Goal: Obtain resource: Download file/media

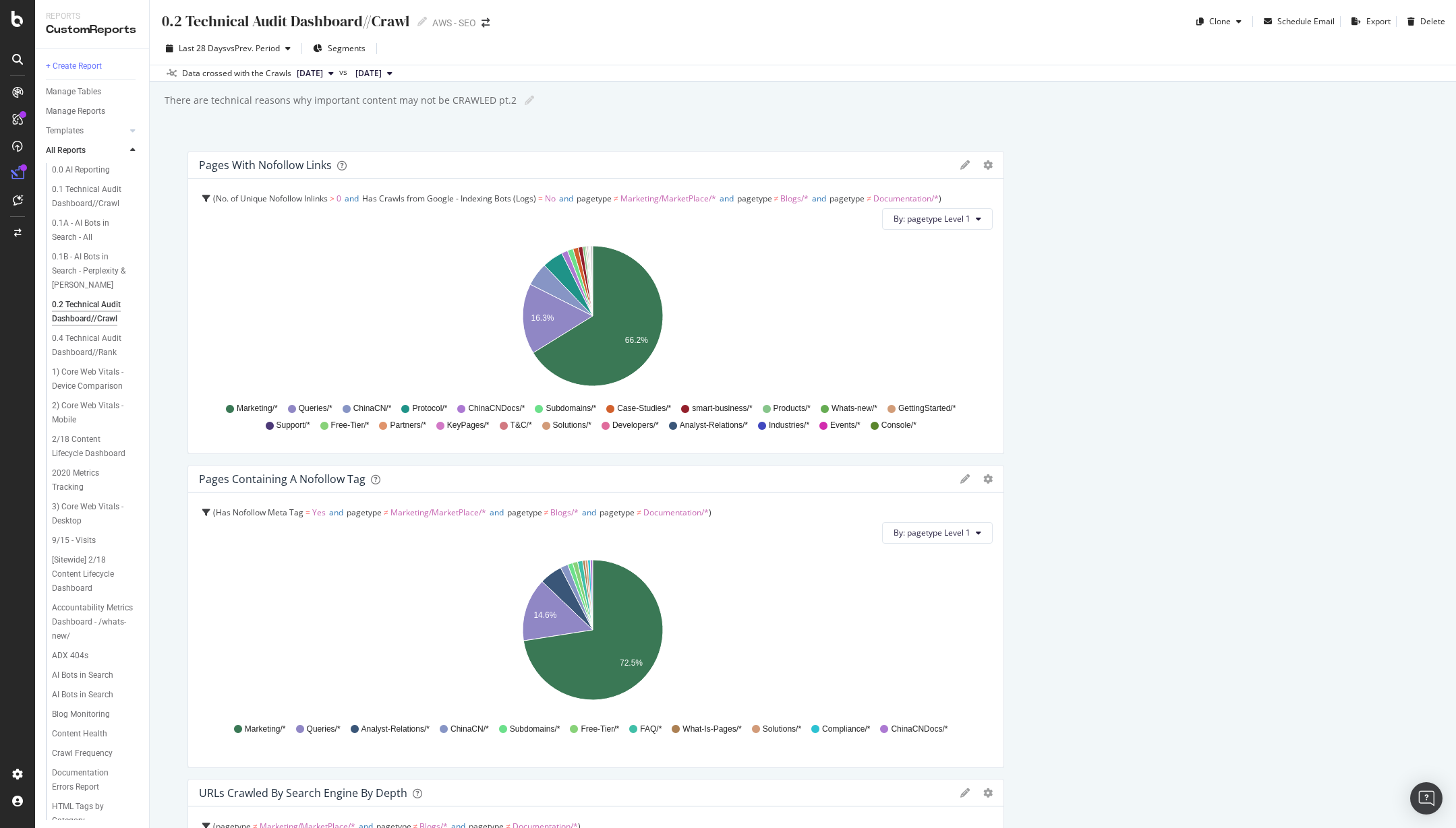
scroll to position [12, 0]
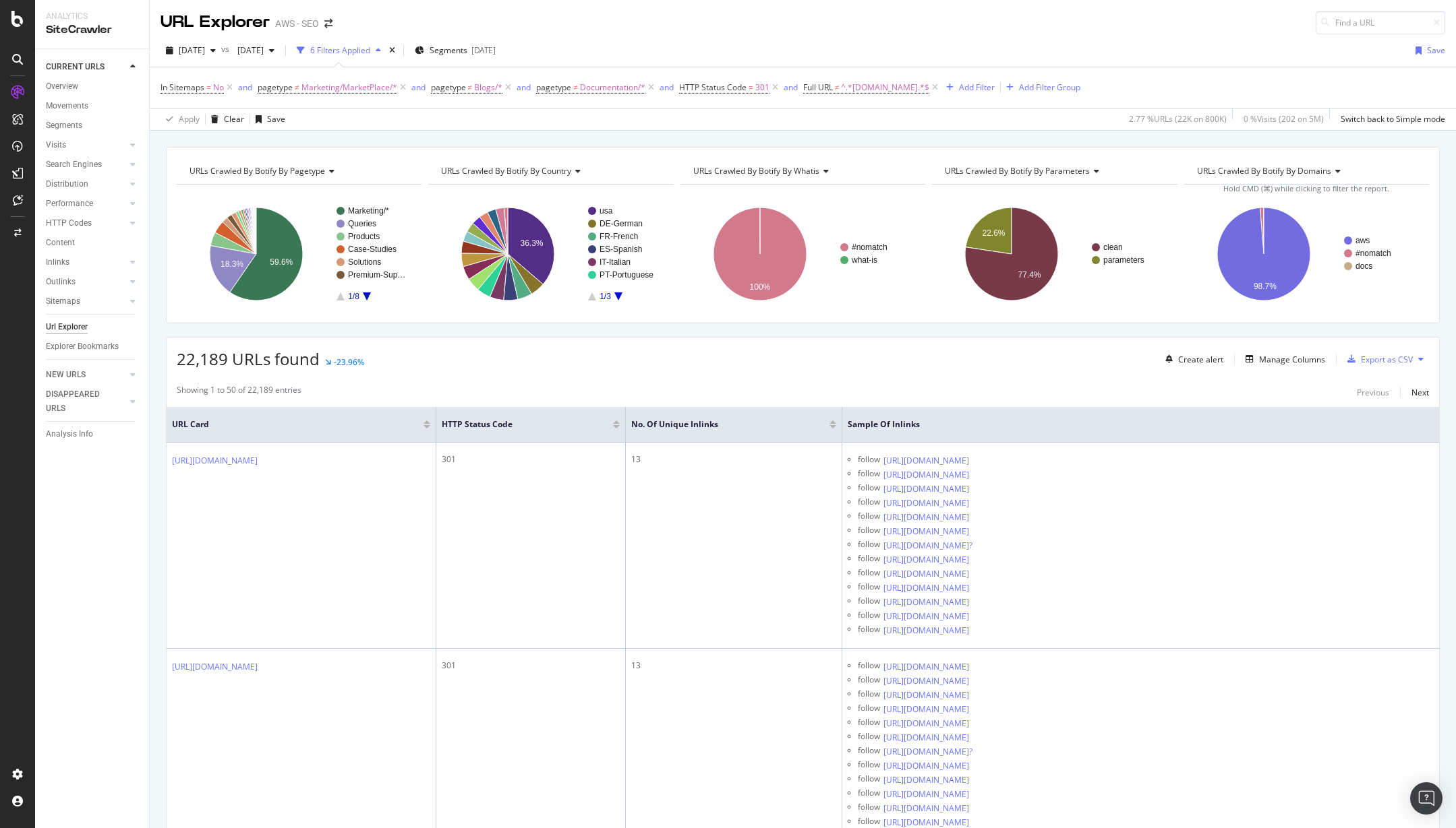
click at [903, 108] on div "Apply Clear Save 2.77 % URLs ( 22K on 800K ) 0 % Visits ( 202 on 5M ) Switch ba…" at bounding box center [803, 119] width 1306 height 22
click at [958, 87] on div "Add Filter" at bounding box center [976, 87] width 36 height 12
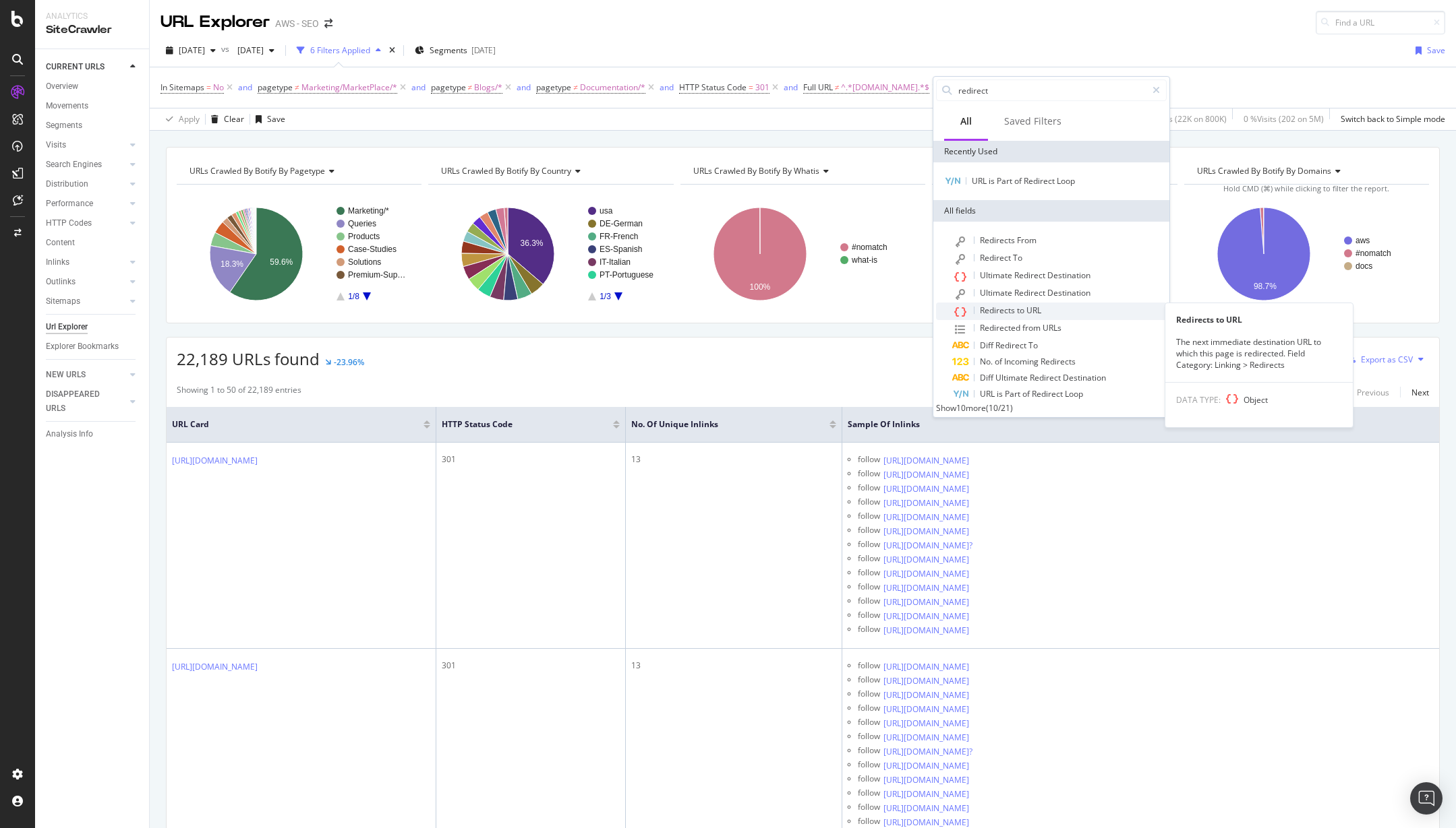
scroll to position [3, 0]
type input "redirect"
click at [991, 387] on span "URL" at bounding box center [988, 392] width 17 height 12
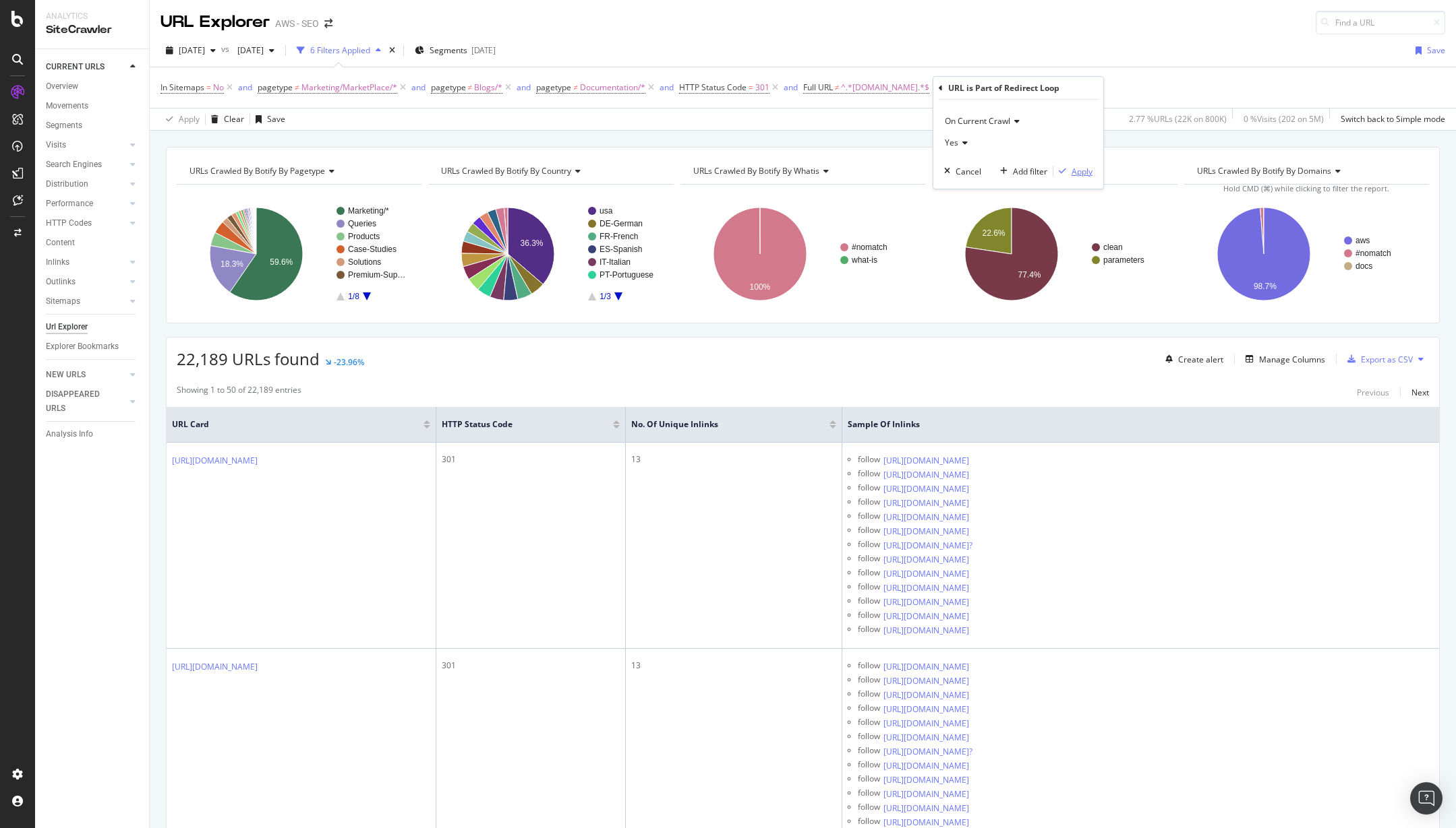
click at [1074, 174] on div "Apply" at bounding box center [1082, 172] width 21 height 12
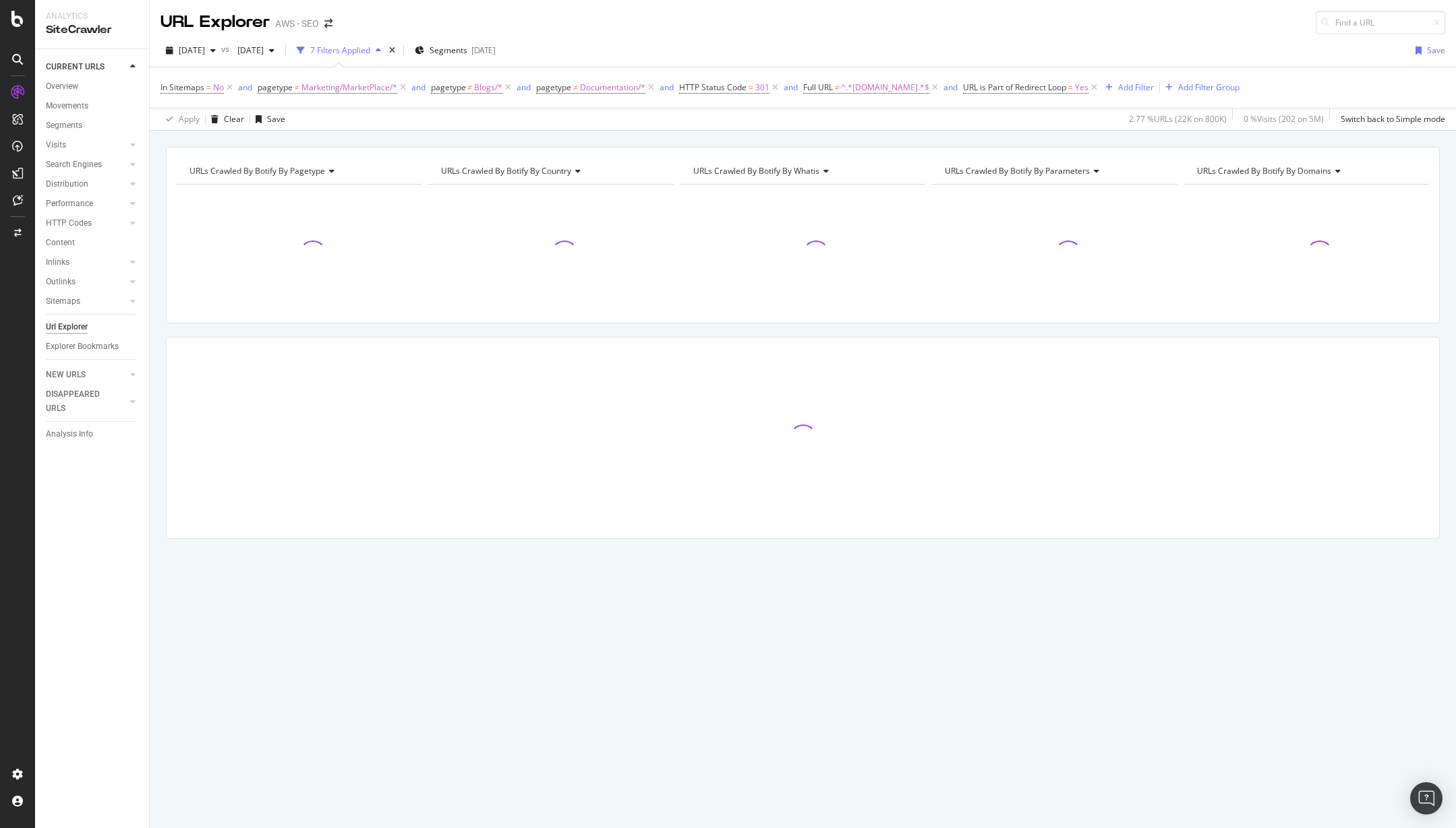
click at [1080, 173] on span "URLs Crawled By Botify By parameters" at bounding box center [1016, 171] width 145 height 12
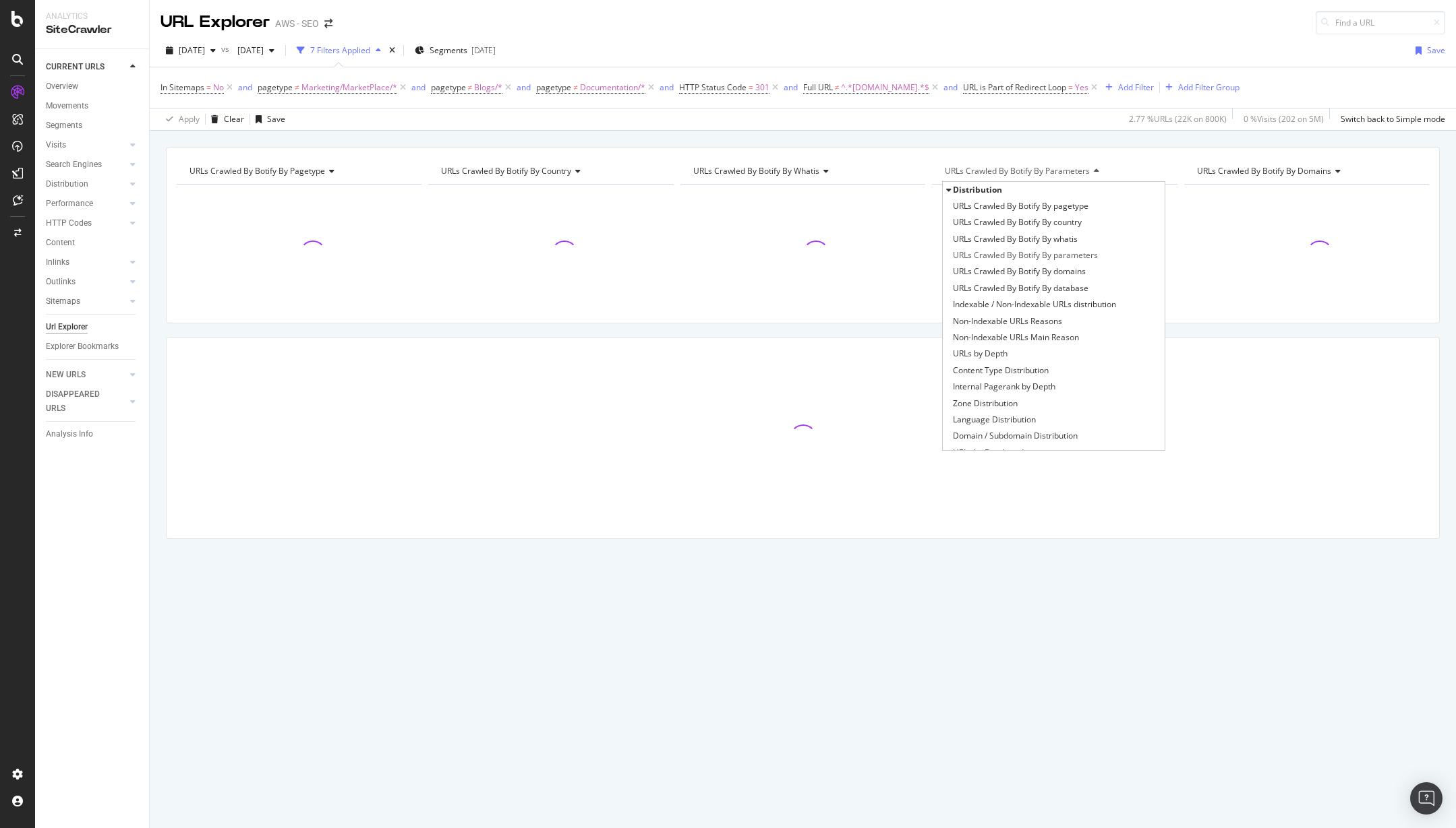
click at [1050, 137] on div "URLs Crawled By Botify By pagetype Chart (by Value) Table Expand Export as CSV …" at bounding box center [803, 147] width 1306 height 32
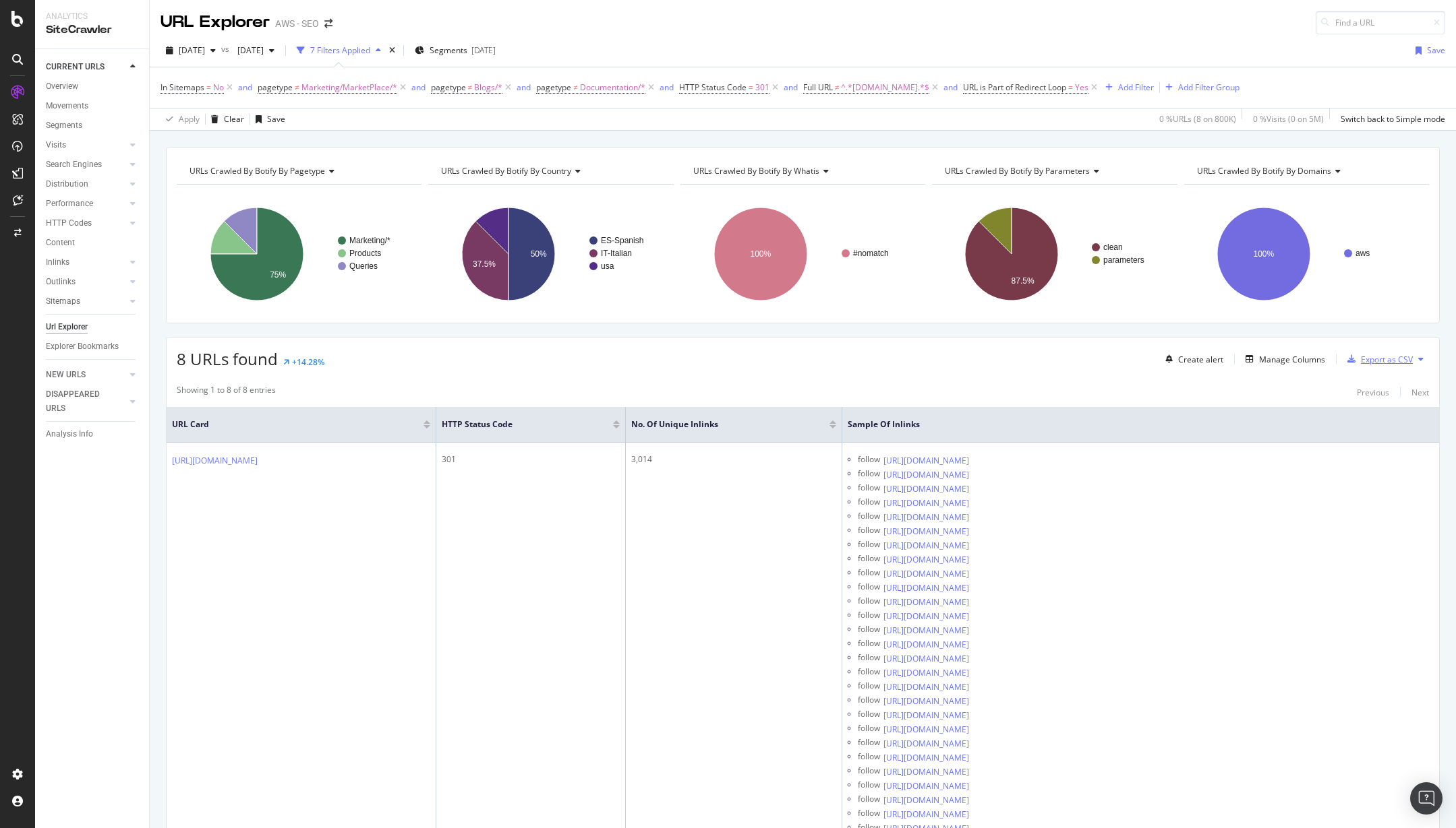
click at [1385, 363] on div "Export as CSV" at bounding box center [1386, 360] width 52 height 12
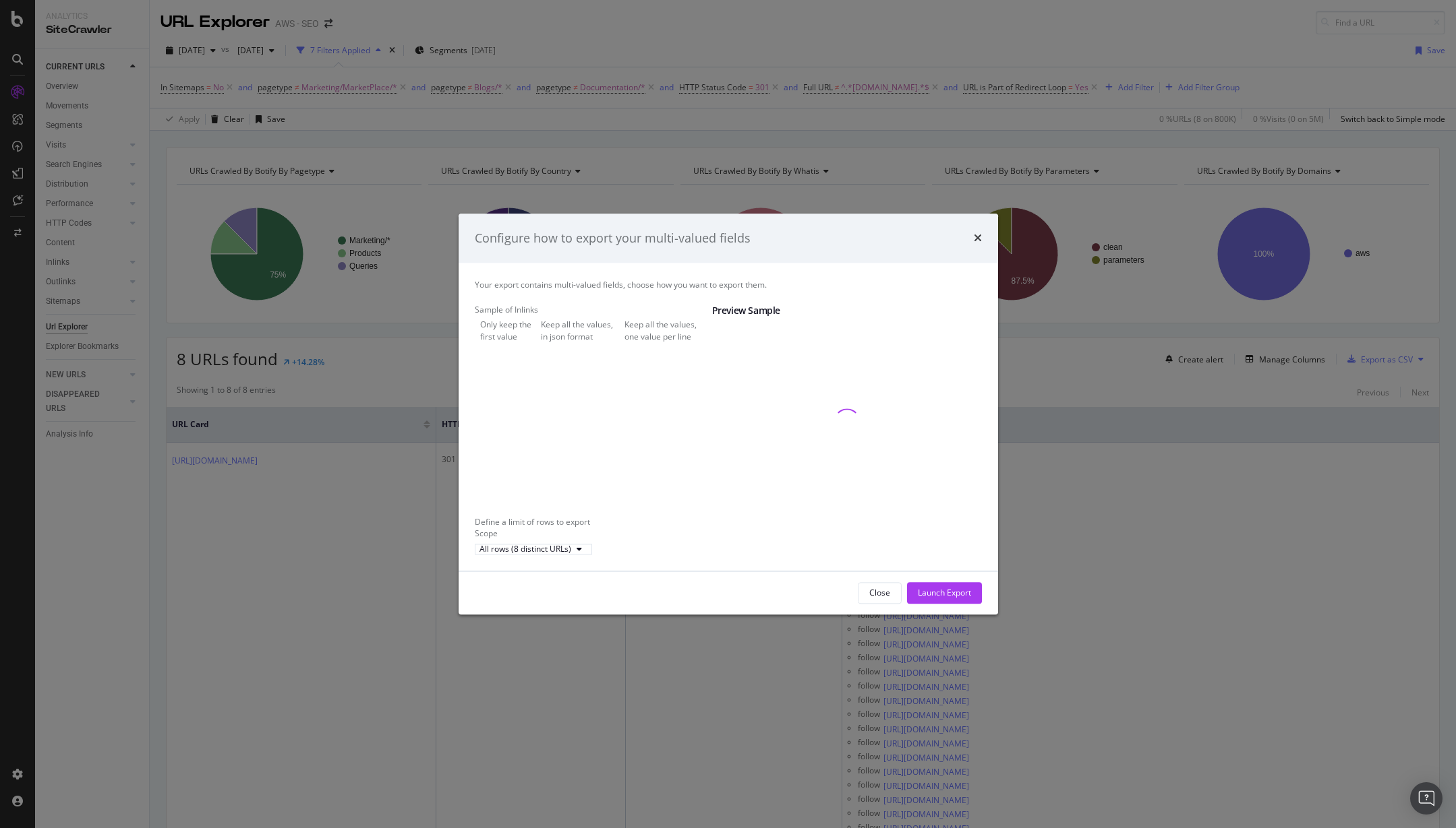
click at [589, 334] on div "Keep all the values, in json format" at bounding box center [580, 331] width 78 height 23
click at [957, 600] on div "Launch Export" at bounding box center [944, 594] width 53 height 12
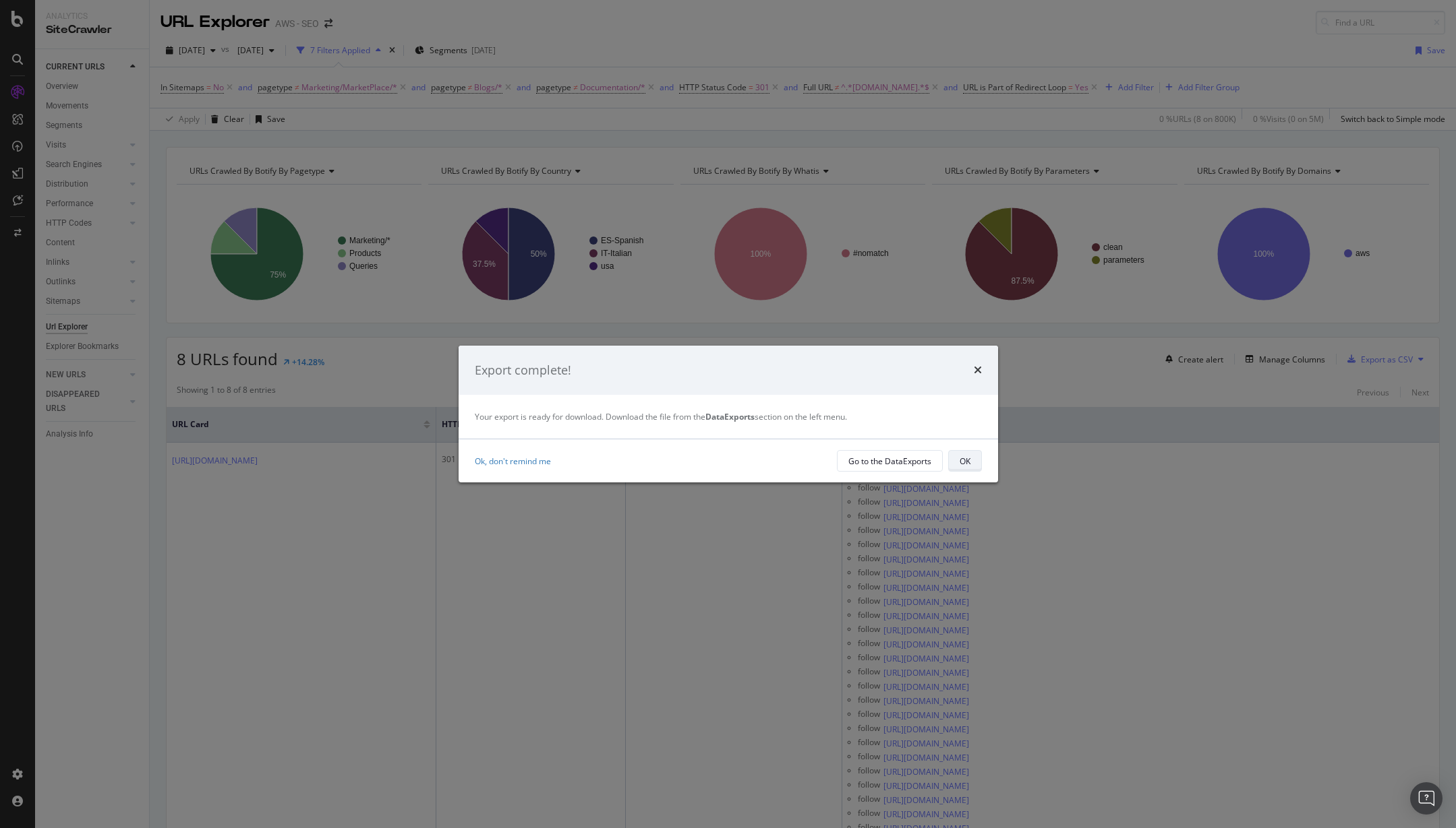
click at [968, 461] on div "OK" at bounding box center [964, 461] width 11 height 12
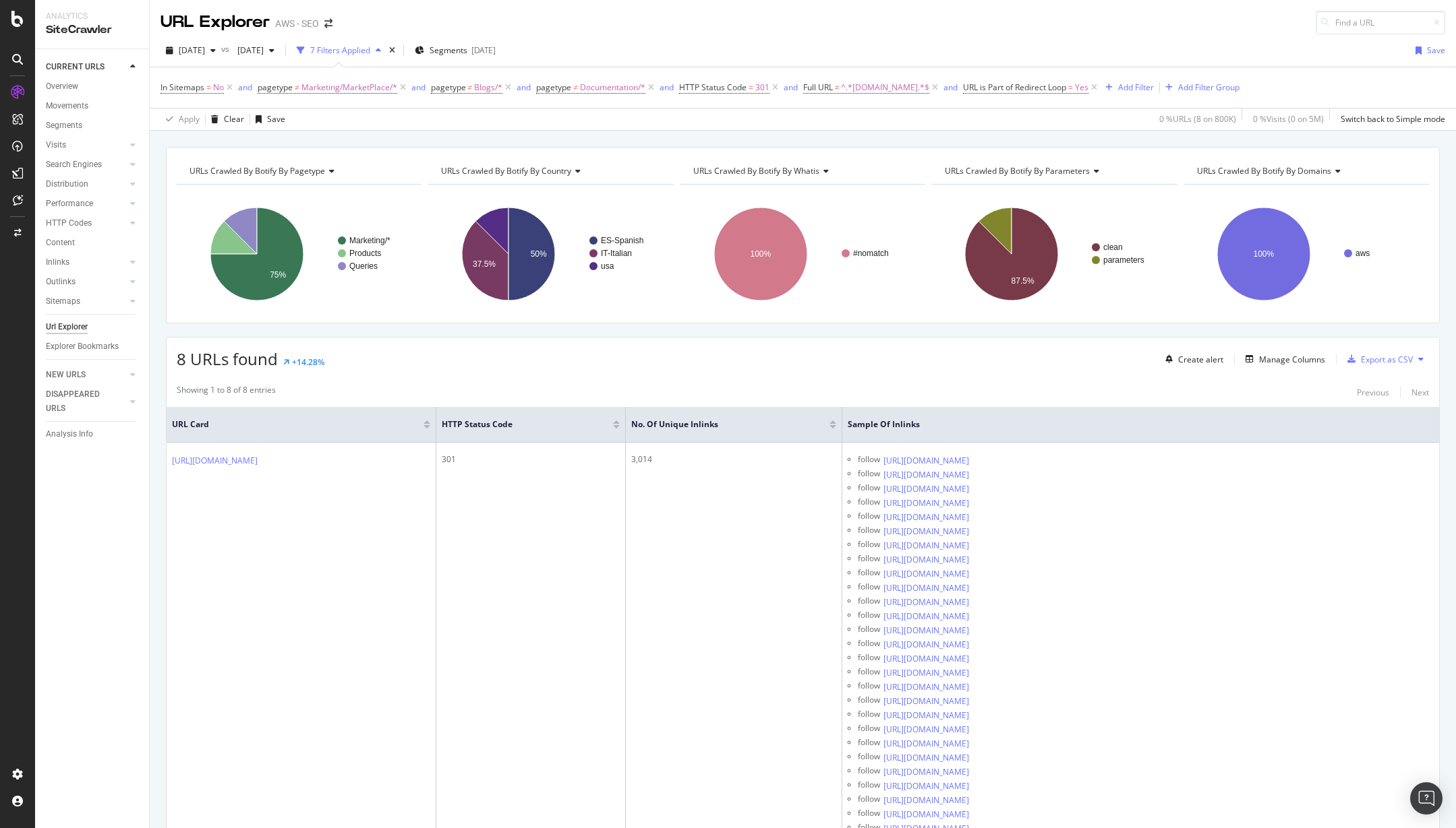
click at [7, 310] on div at bounding box center [18, 422] width 32 height 682
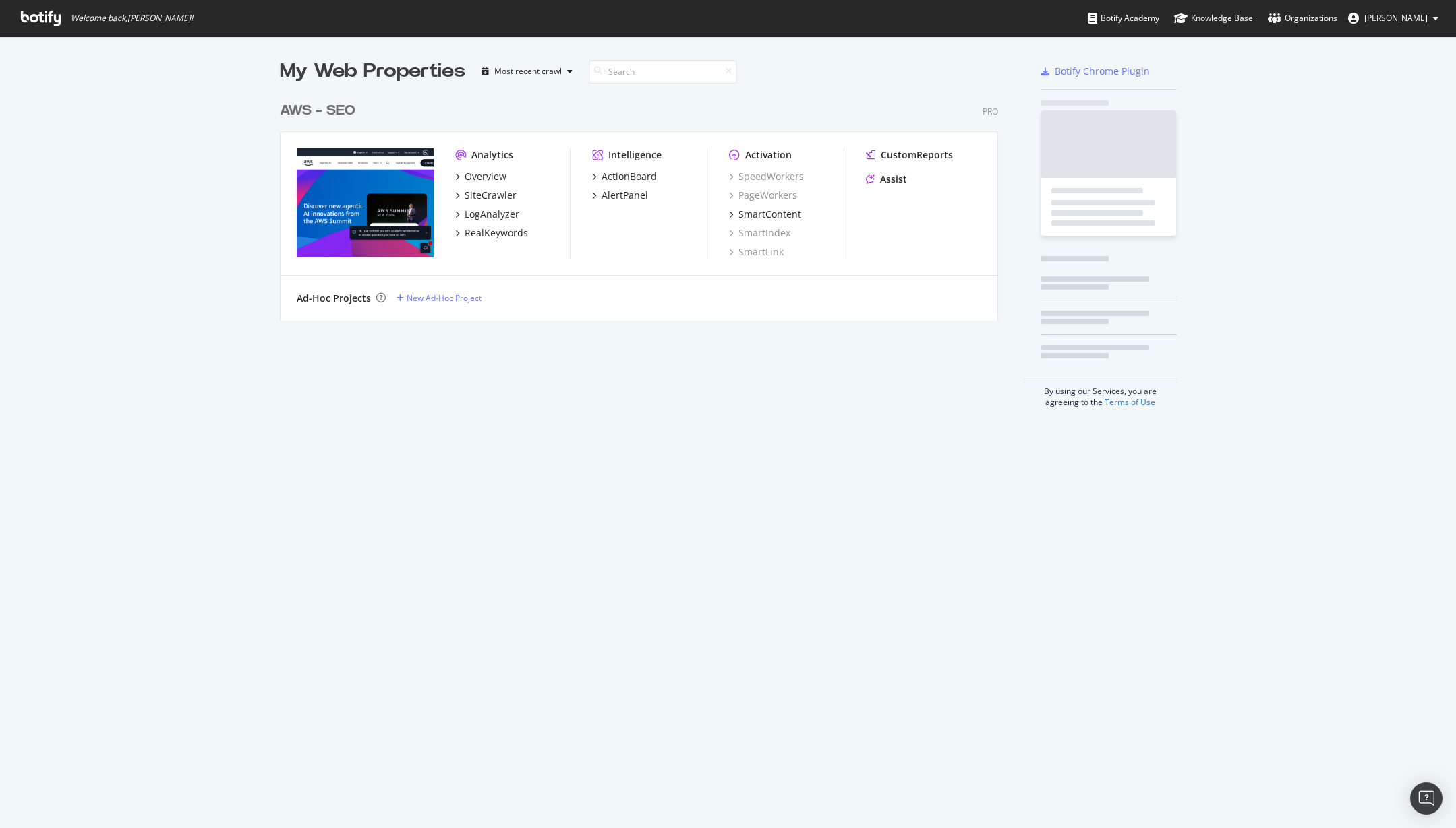
scroll to position [226, 719]
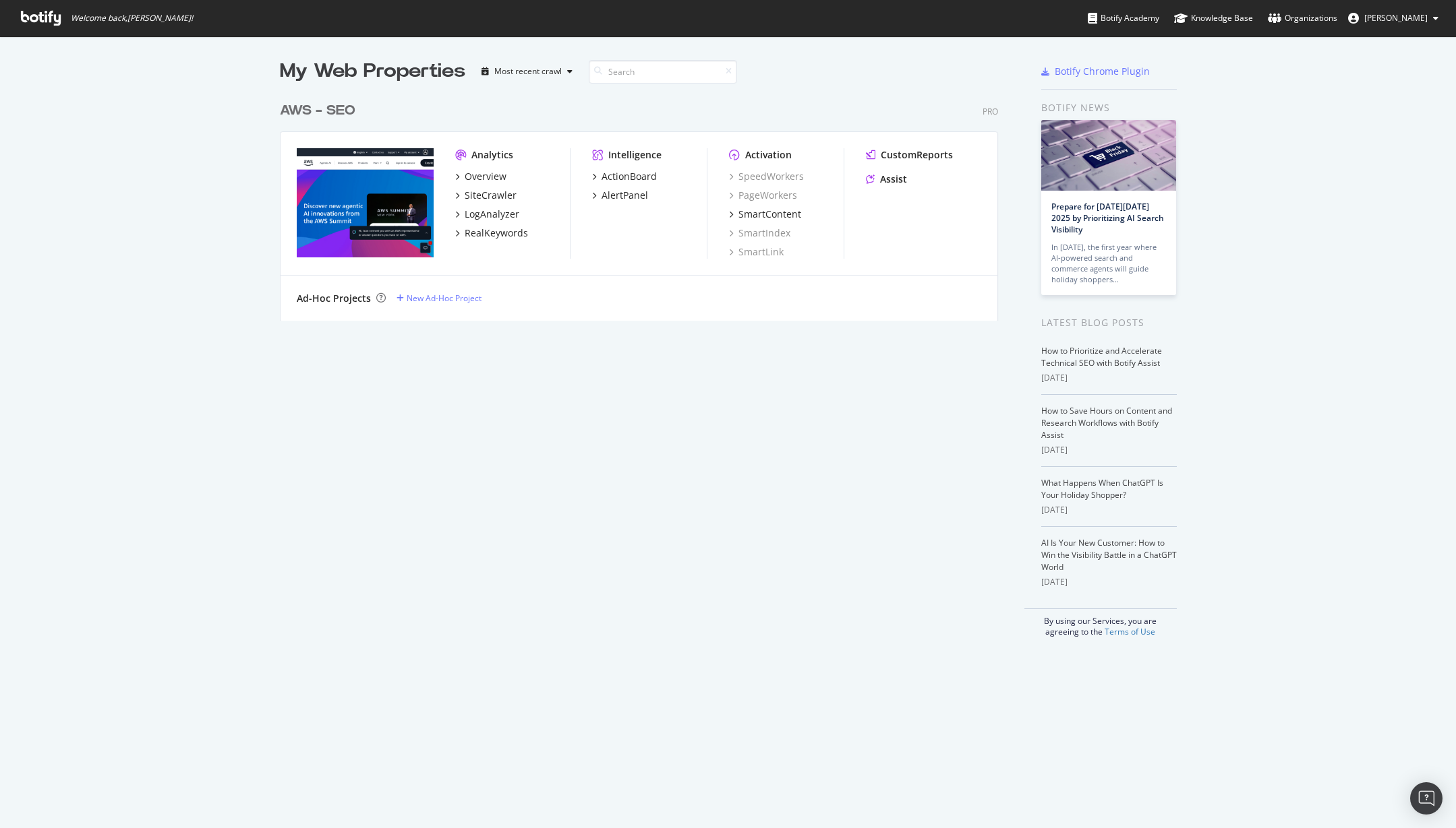
click at [312, 132] on div "Analytics Overview SiteCrawler LogAnalyzer RealKeywords Intelligence ActionBoar…" at bounding box center [639, 204] width 717 height 143
click at [318, 115] on div "AWS - SEO" at bounding box center [318, 111] width 76 height 20
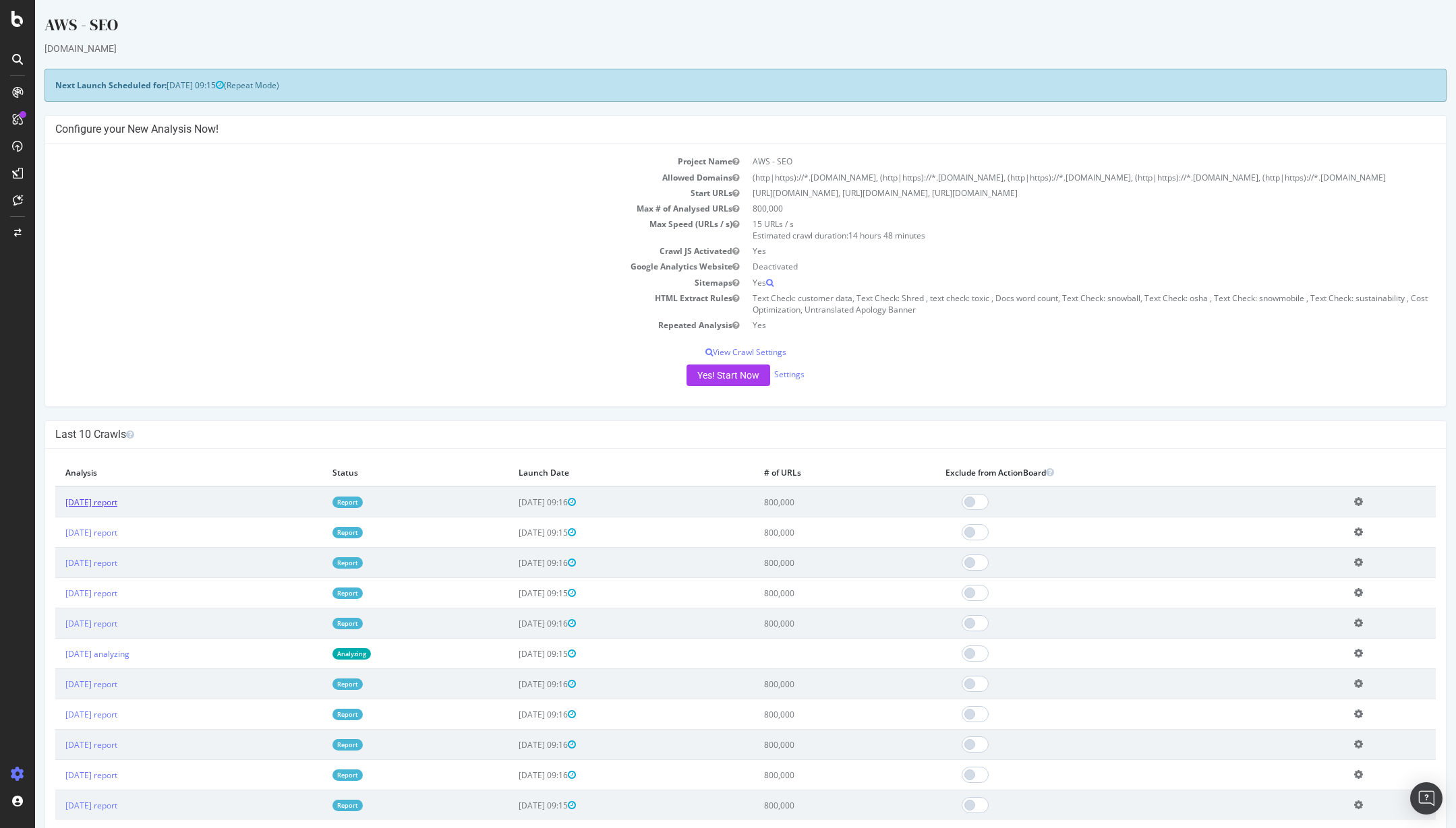
click at [118, 508] on link "2025 Sep. 24th report" at bounding box center [91, 503] width 52 height 12
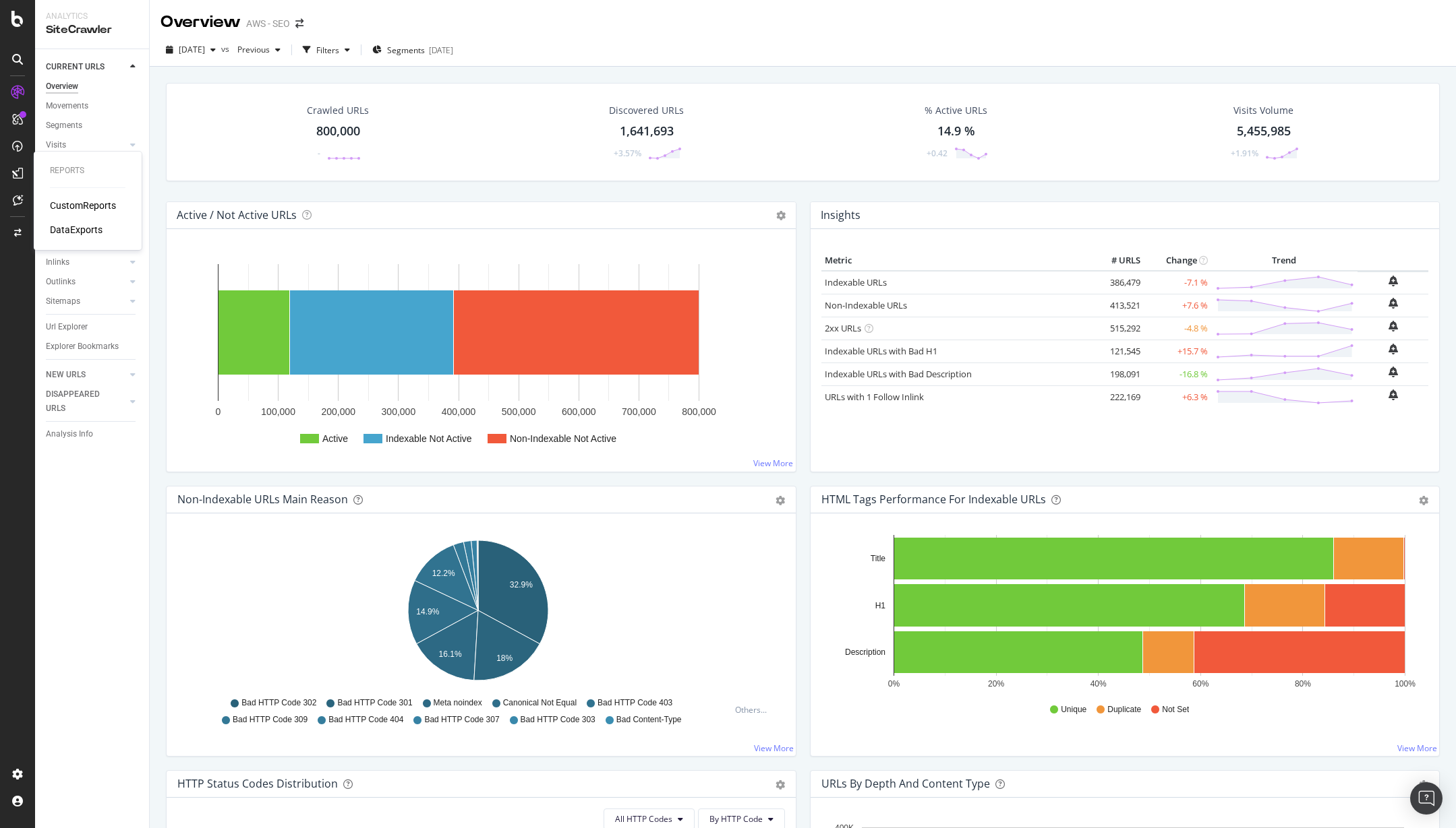
click at [67, 231] on div "DataExports" at bounding box center [76, 230] width 53 height 13
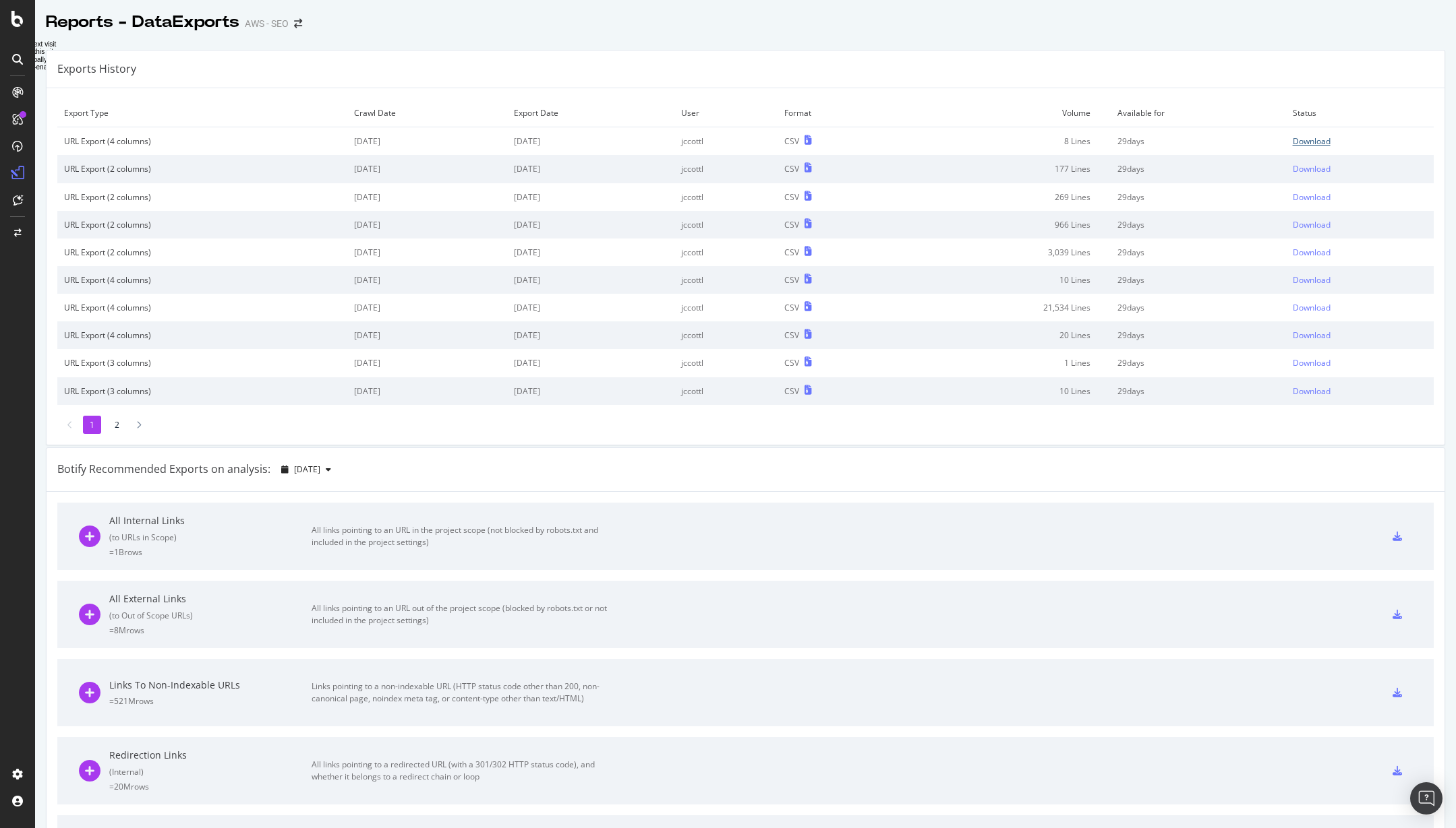
click at [1305, 137] on div "Download" at bounding box center [1311, 141] width 37 height 12
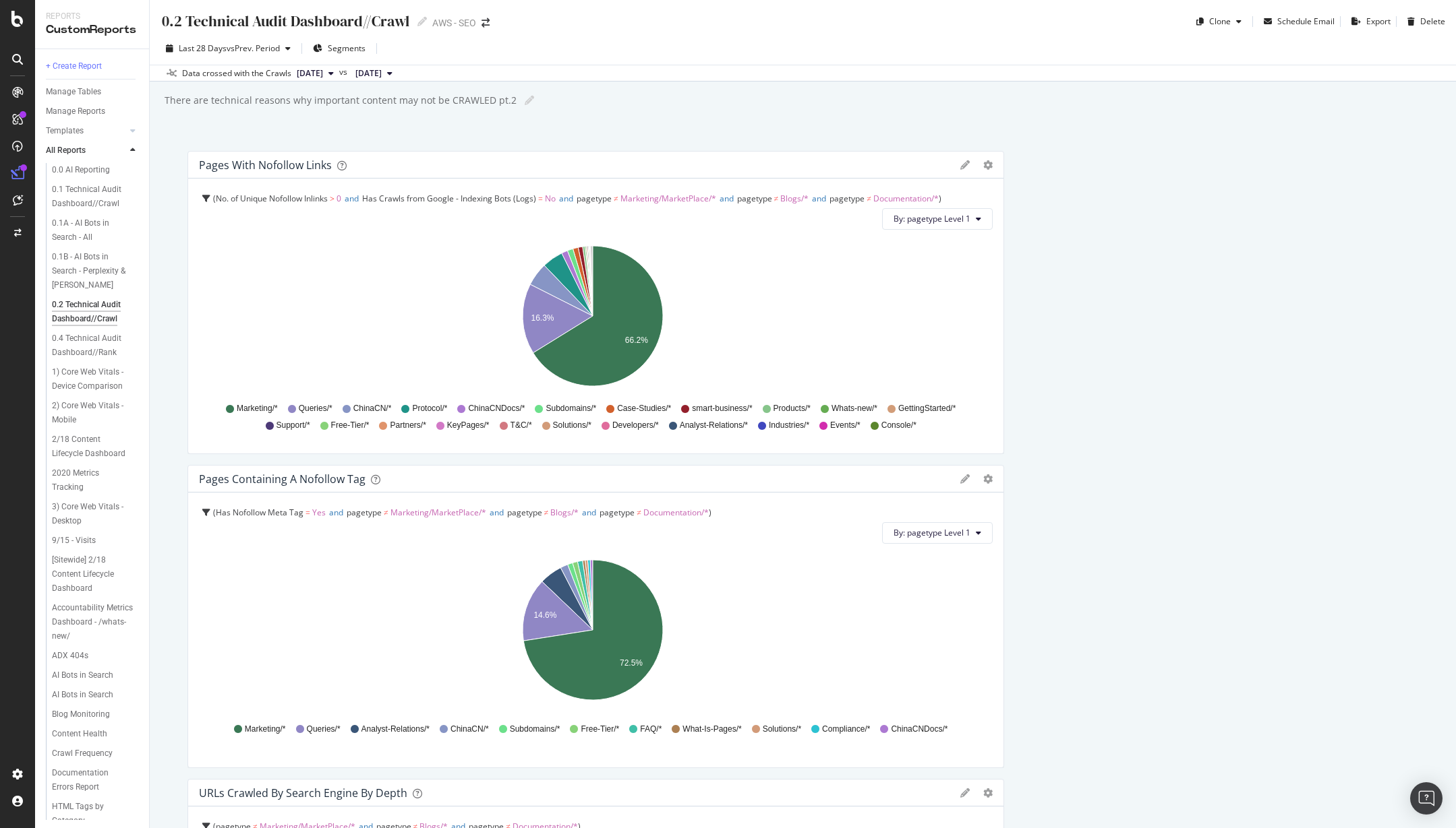
scroll to position [12, 0]
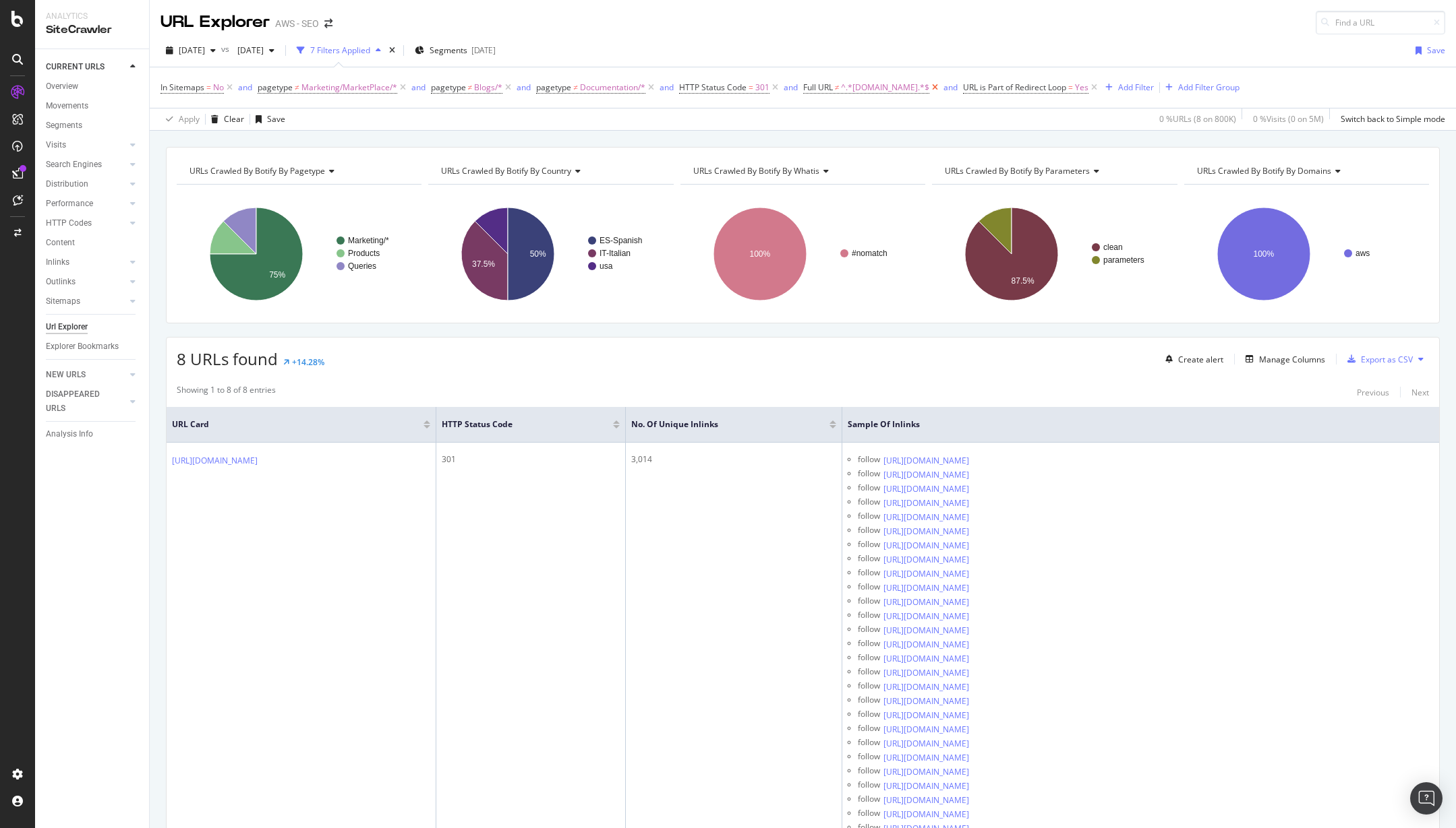
click at [929, 86] on icon at bounding box center [935, 87] width 12 height 13
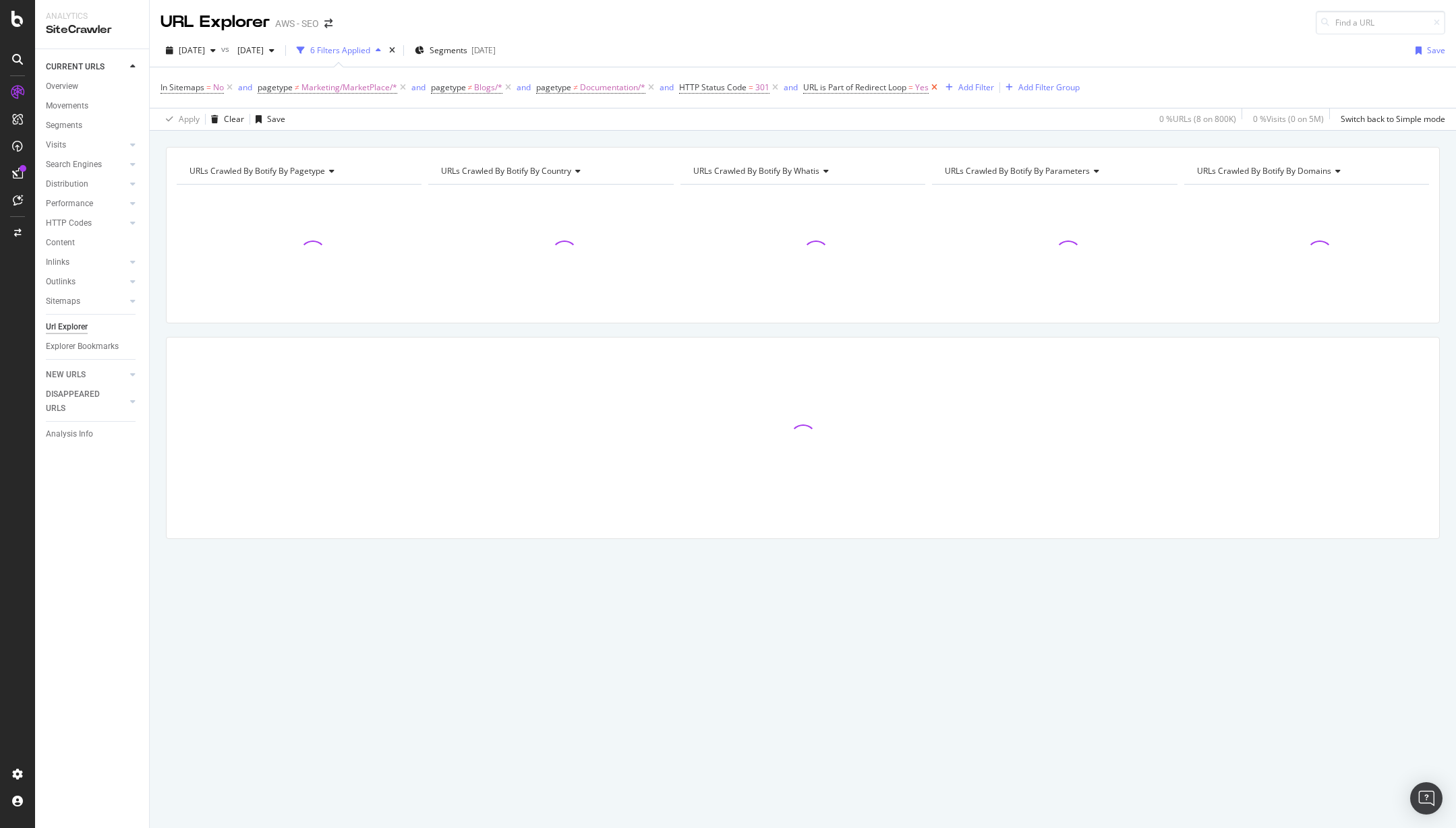
click at [937, 86] on icon at bounding box center [934, 87] width 12 height 13
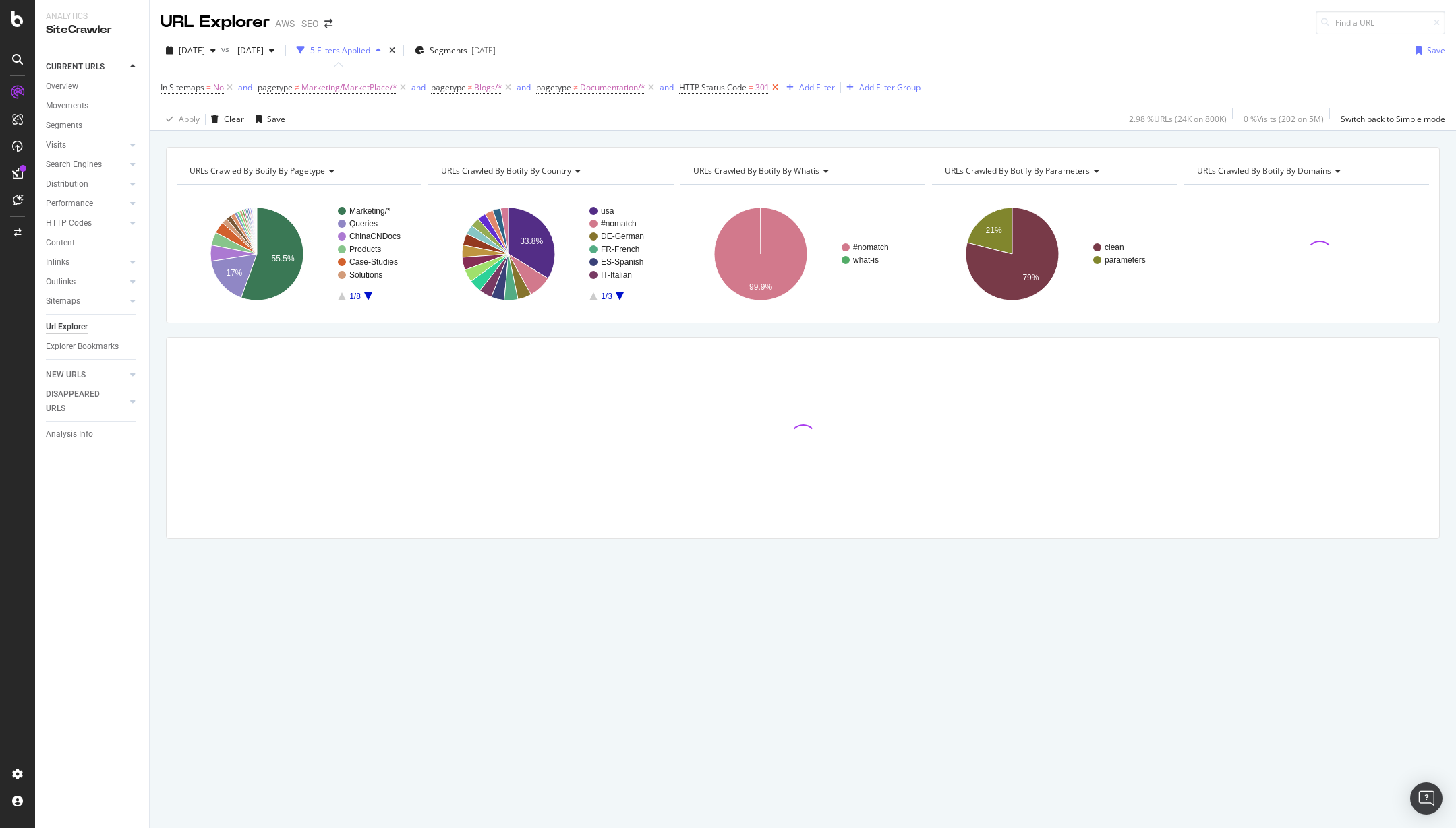
click at [775, 86] on icon at bounding box center [775, 87] width 12 height 13
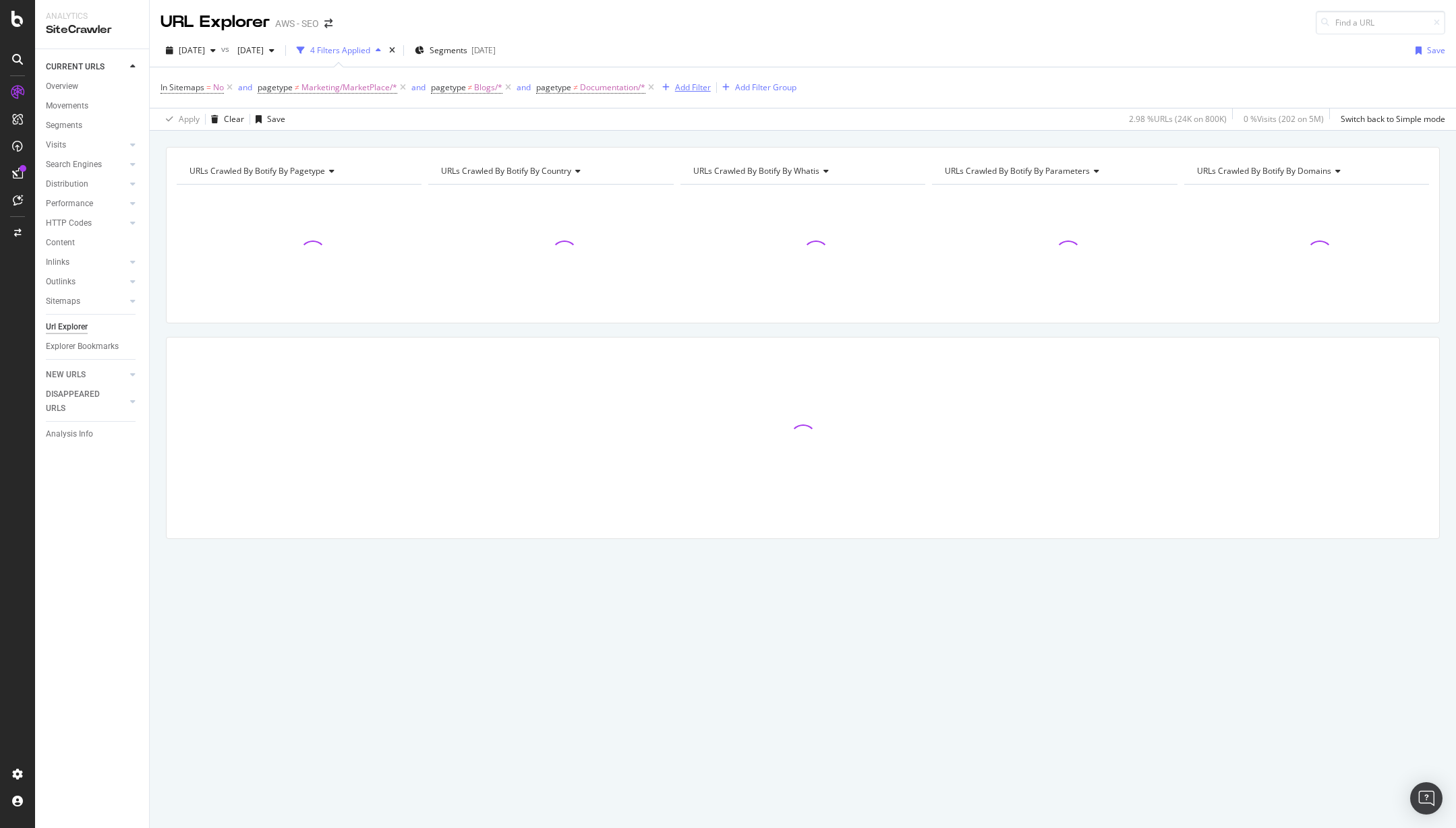
click at [700, 87] on div "Add Filter" at bounding box center [692, 87] width 36 height 12
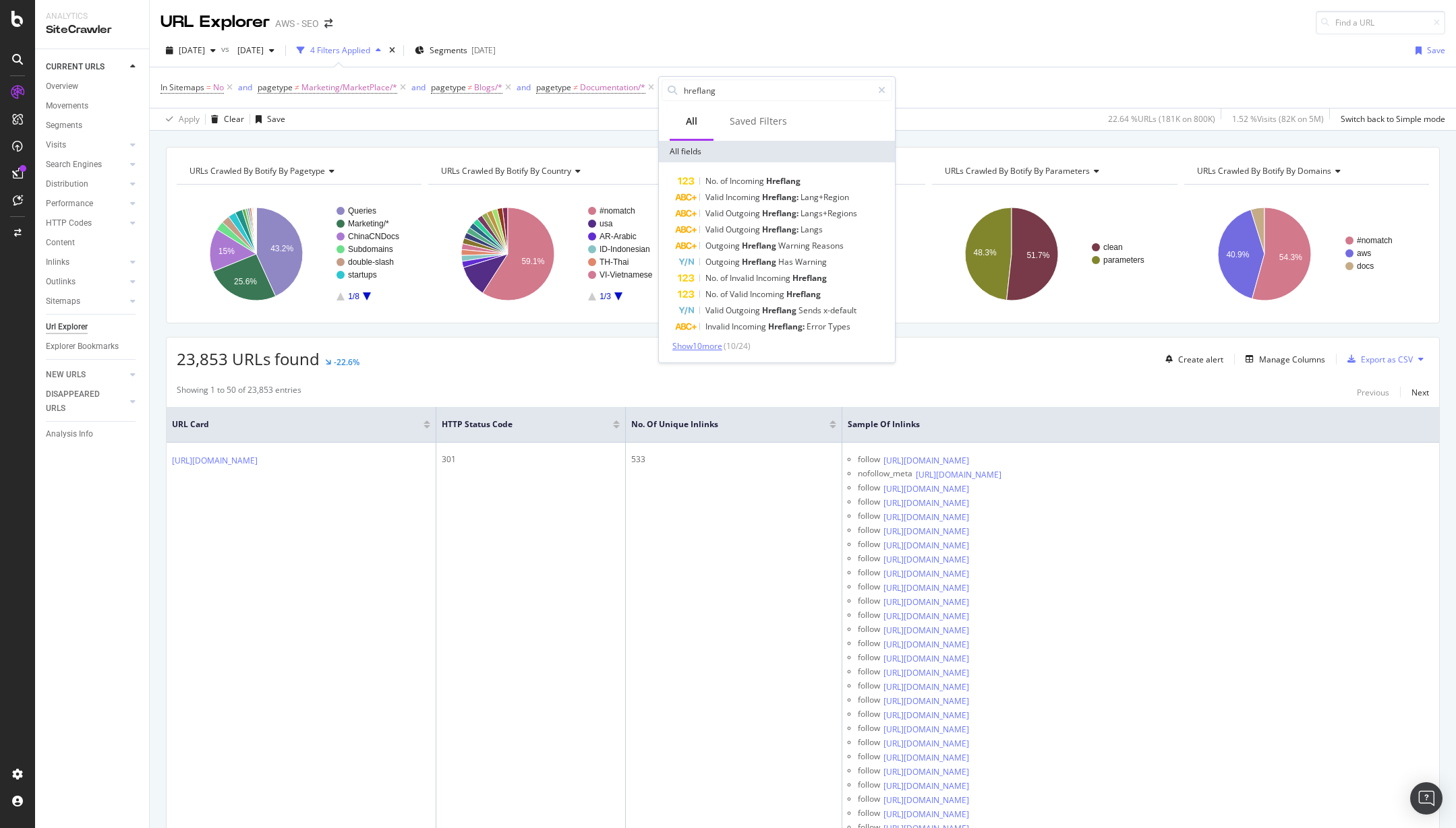
type input "hreflang"
click at [714, 350] on span "Show 10 more" at bounding box center [697, 346] width 50 height 12
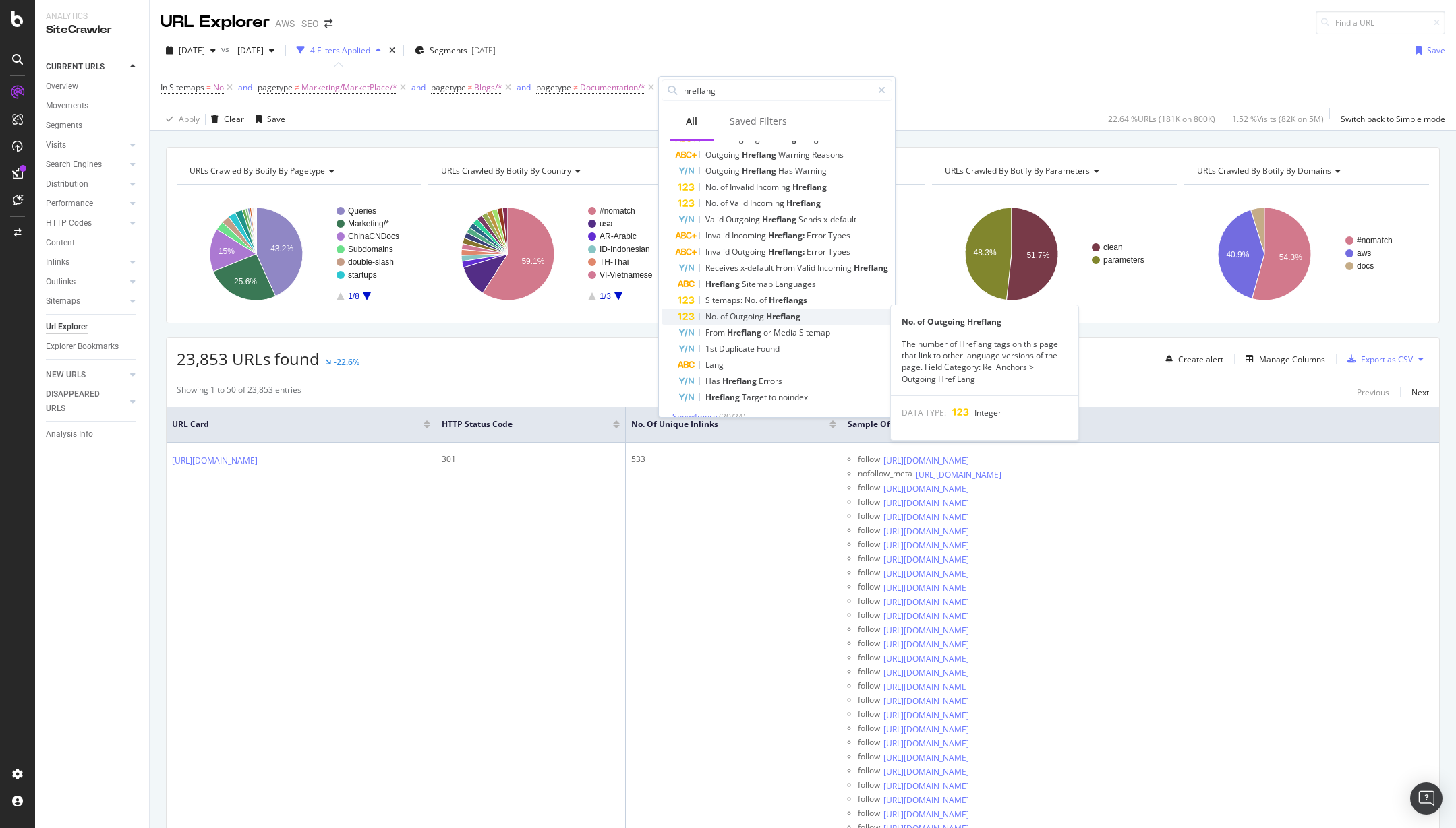
scroll to position [107, 0]
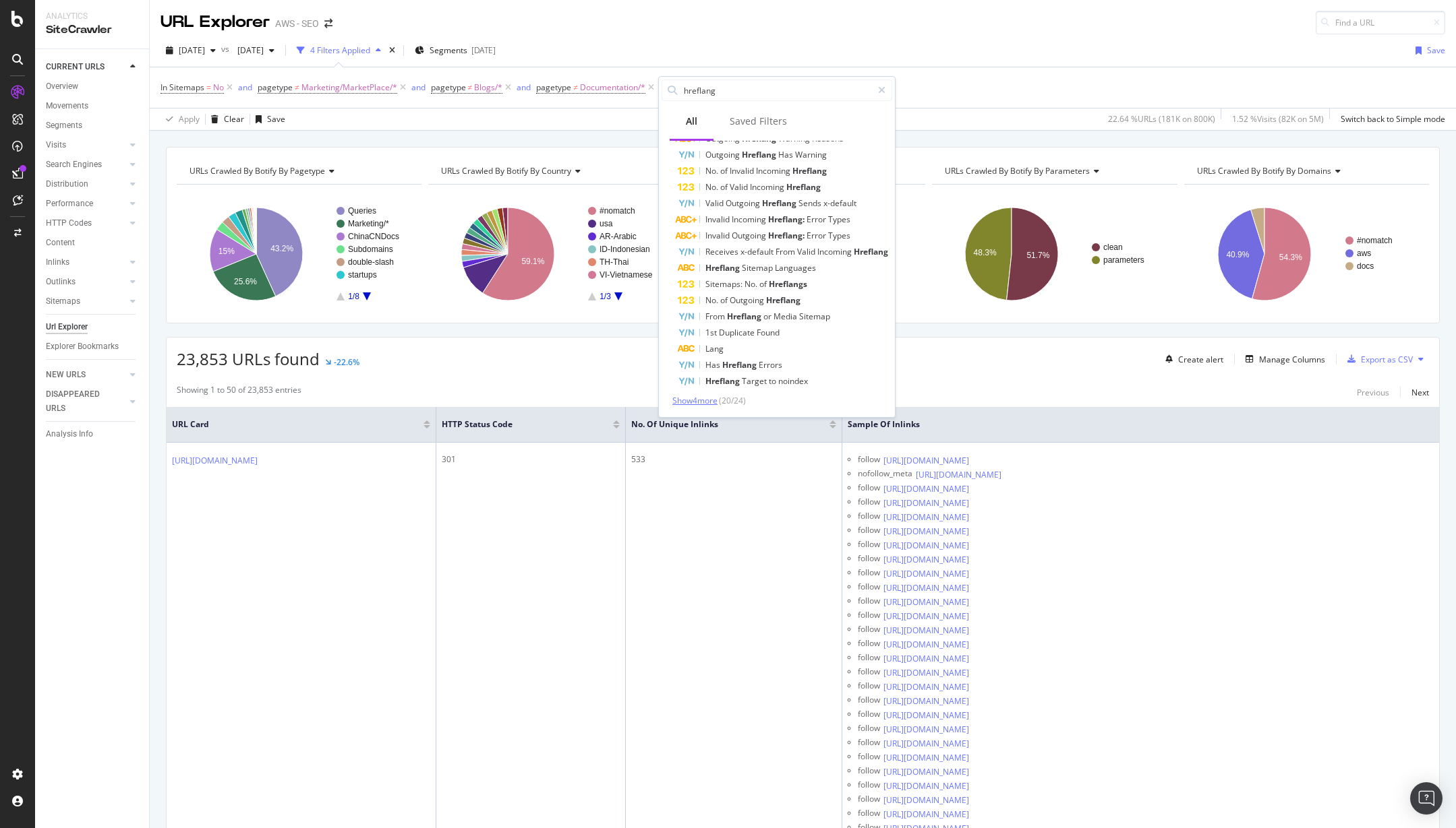
click at [689, 403] on span "Show 4 more" at bounding box center [695, 401] width 45 height 12
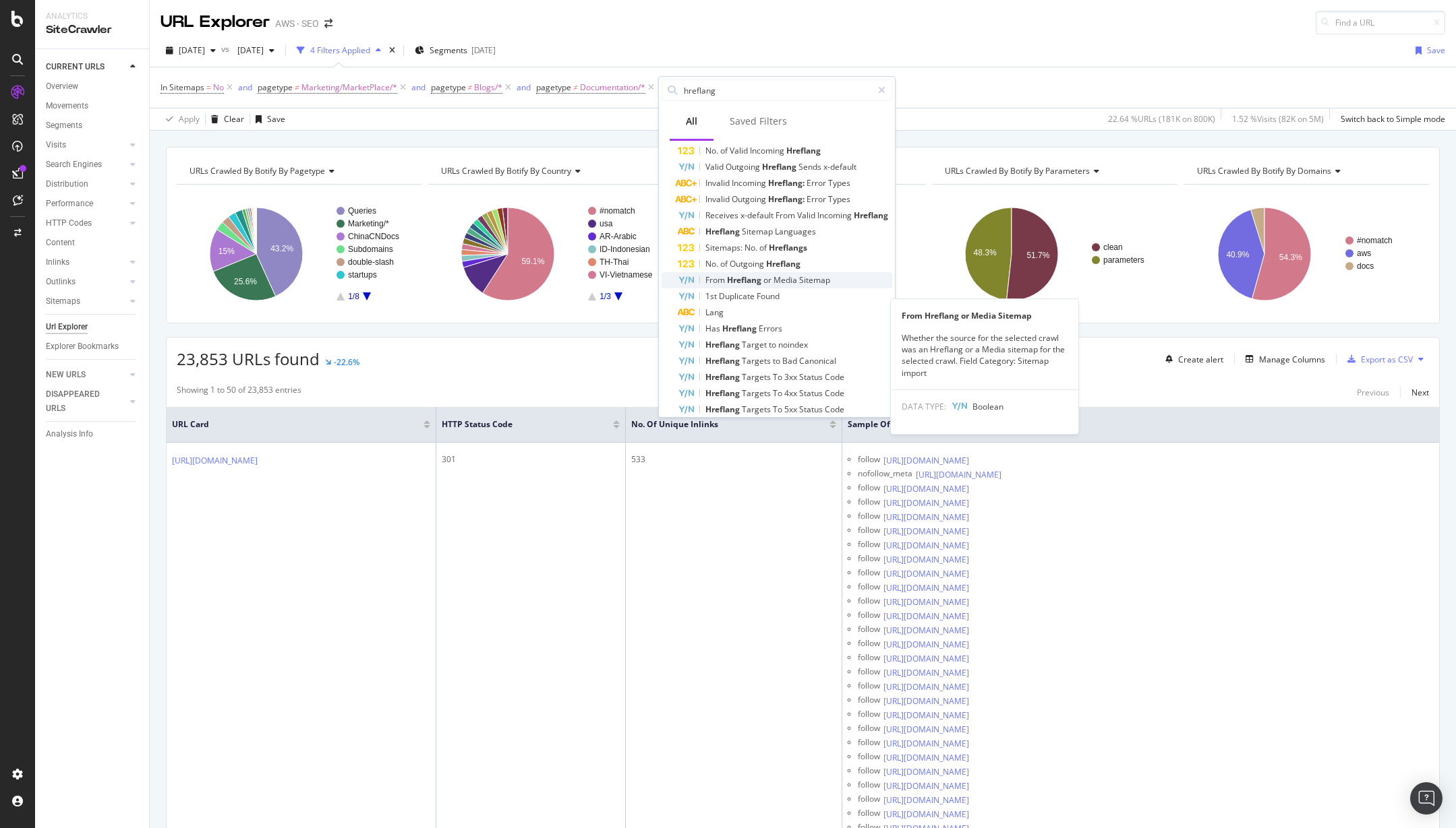
scroll to position [155, 0]
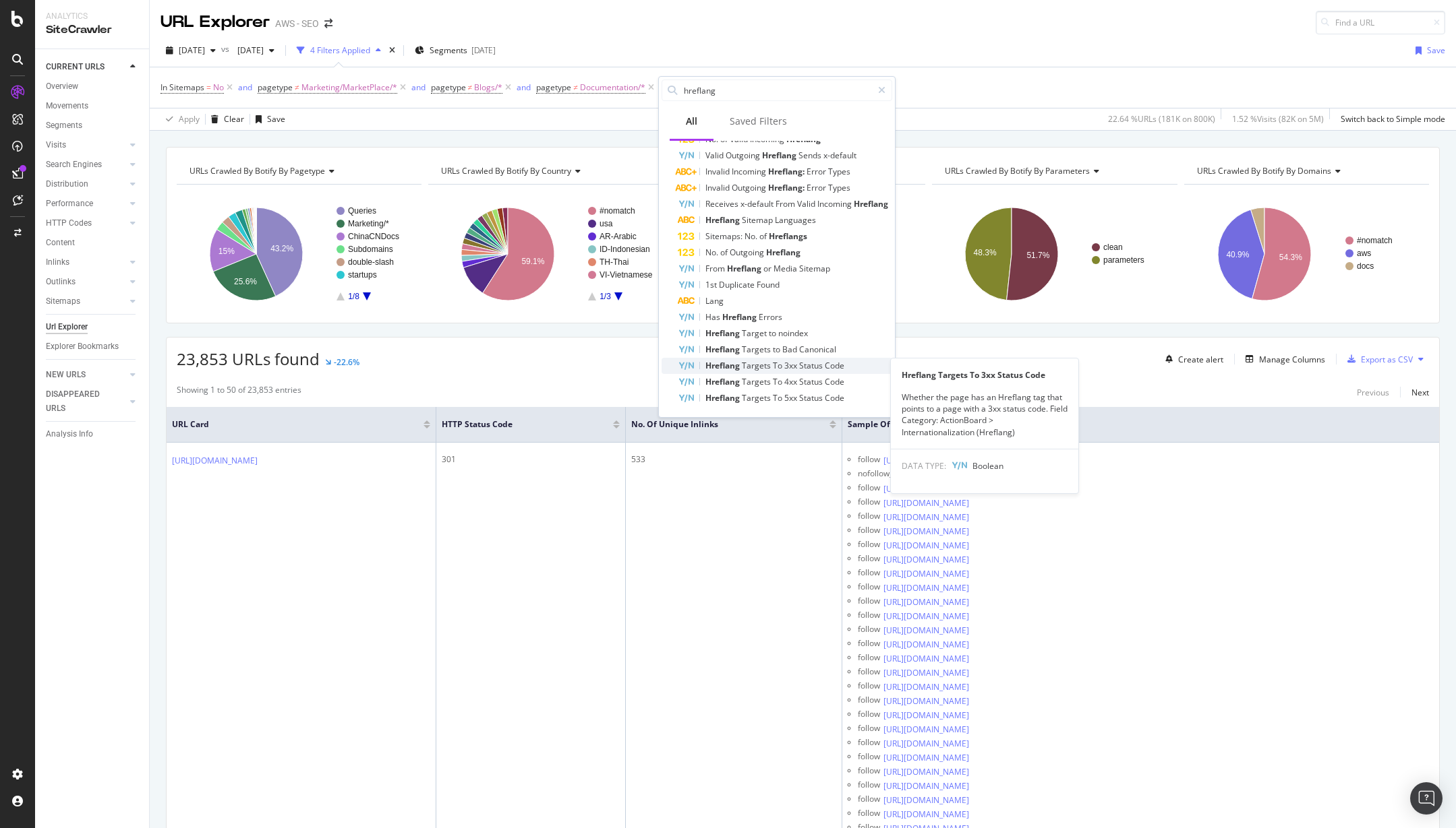
click at [745, 368] on span "Targets" at bounding box center [757, 366] width 31 height 12
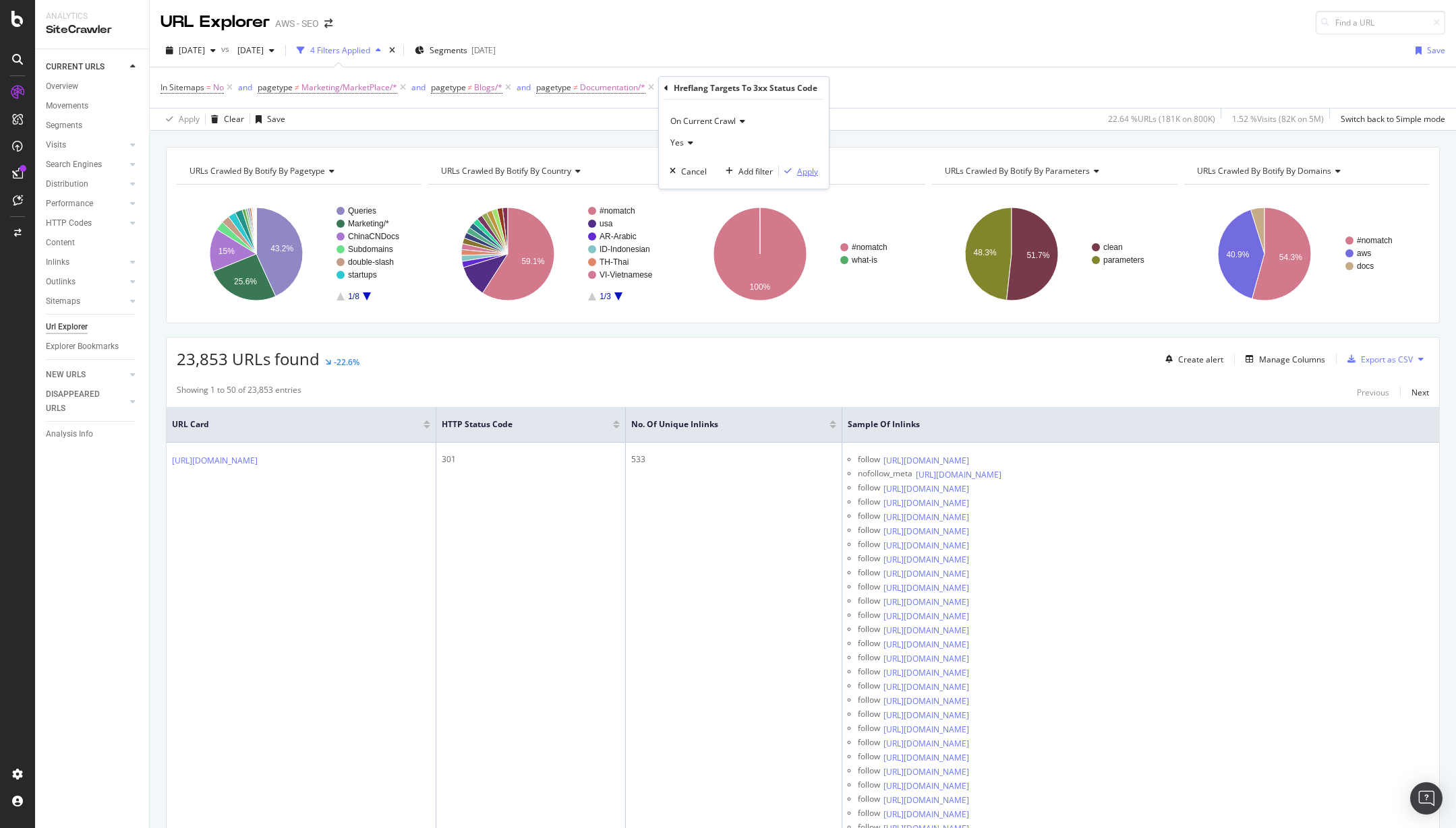
click at [803, 171] on div "Apply" at bounding box center [807, 172] width 21 height 12
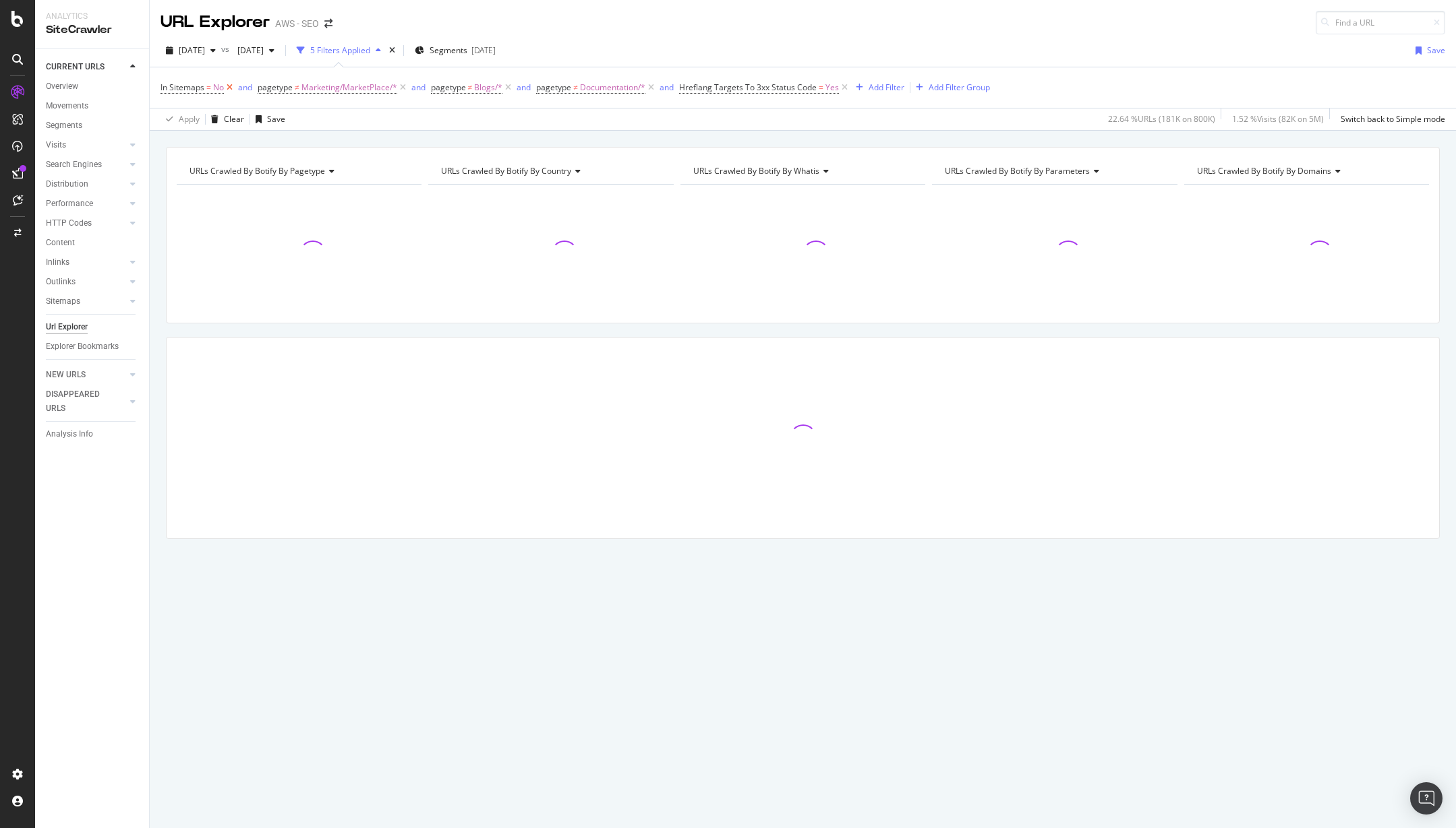
click at [229, 87] on icon at bounding box center [230, 87] width 12 height 13
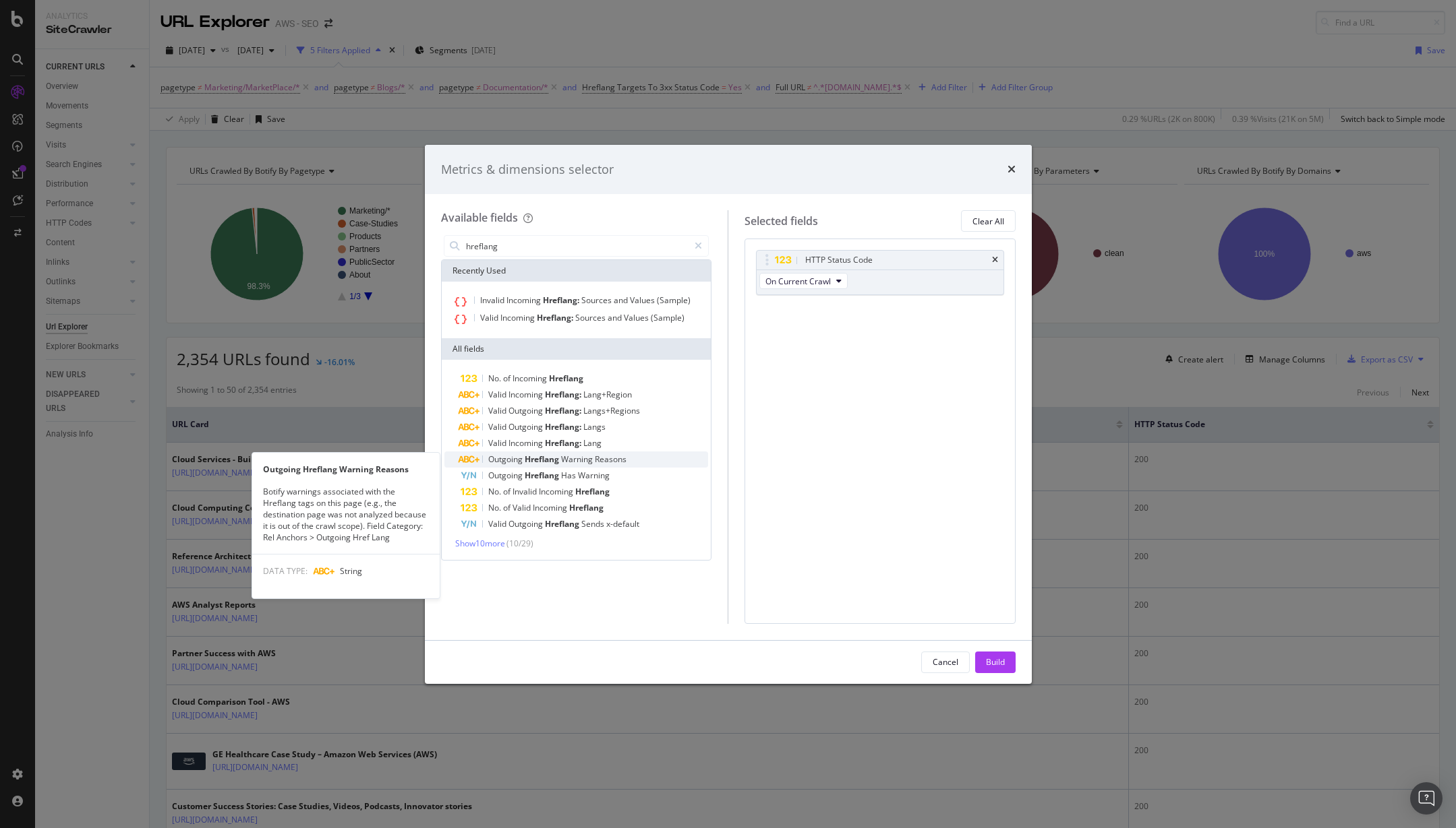
type input "hreflang"
click at [599, 461] on span "Reasons" at bounding box center [610, 459] width 32 height 12
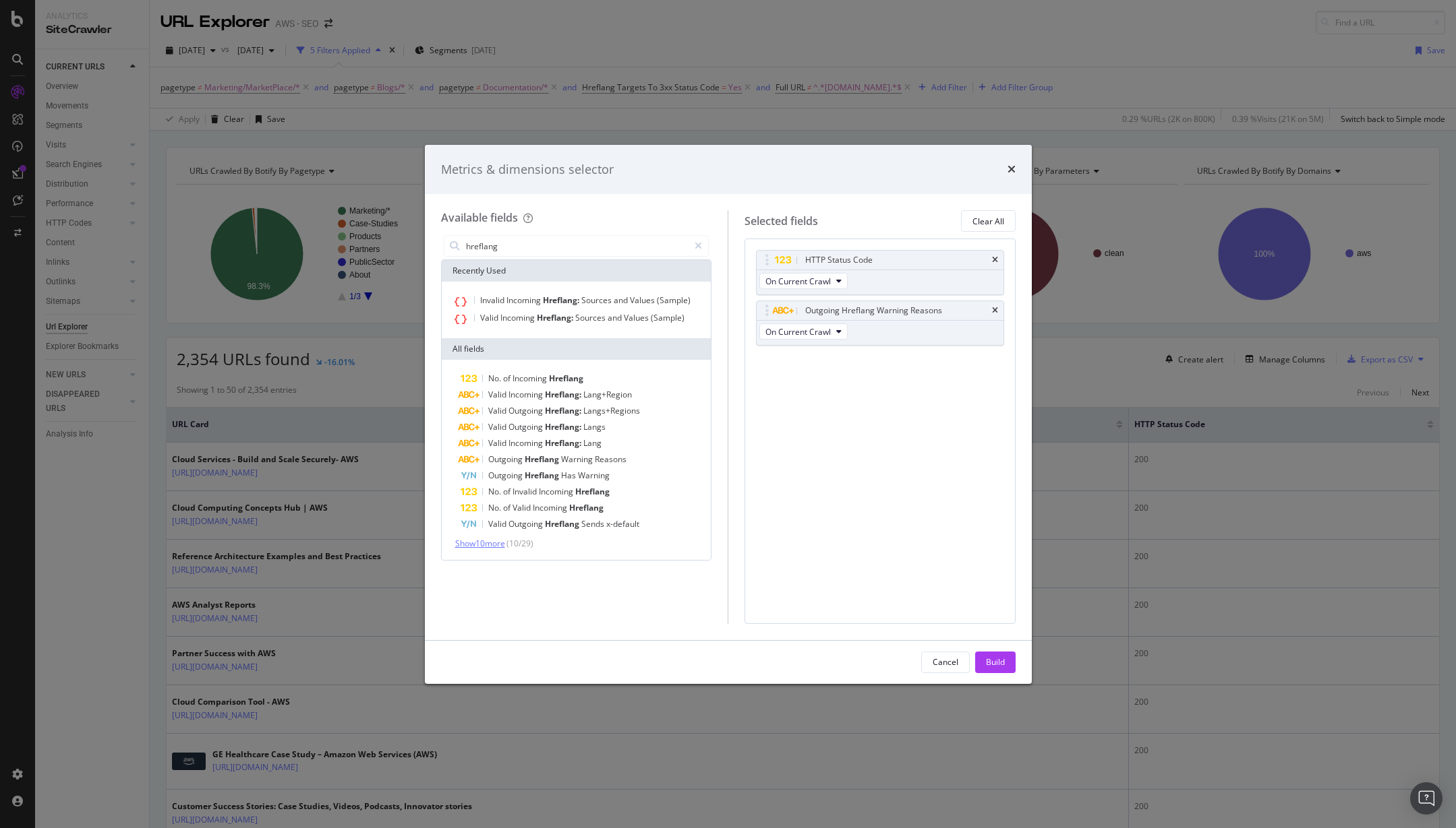
click at [488, 543] on span "Show 10 more" at bounding box center [480, 544] width 50 height 12
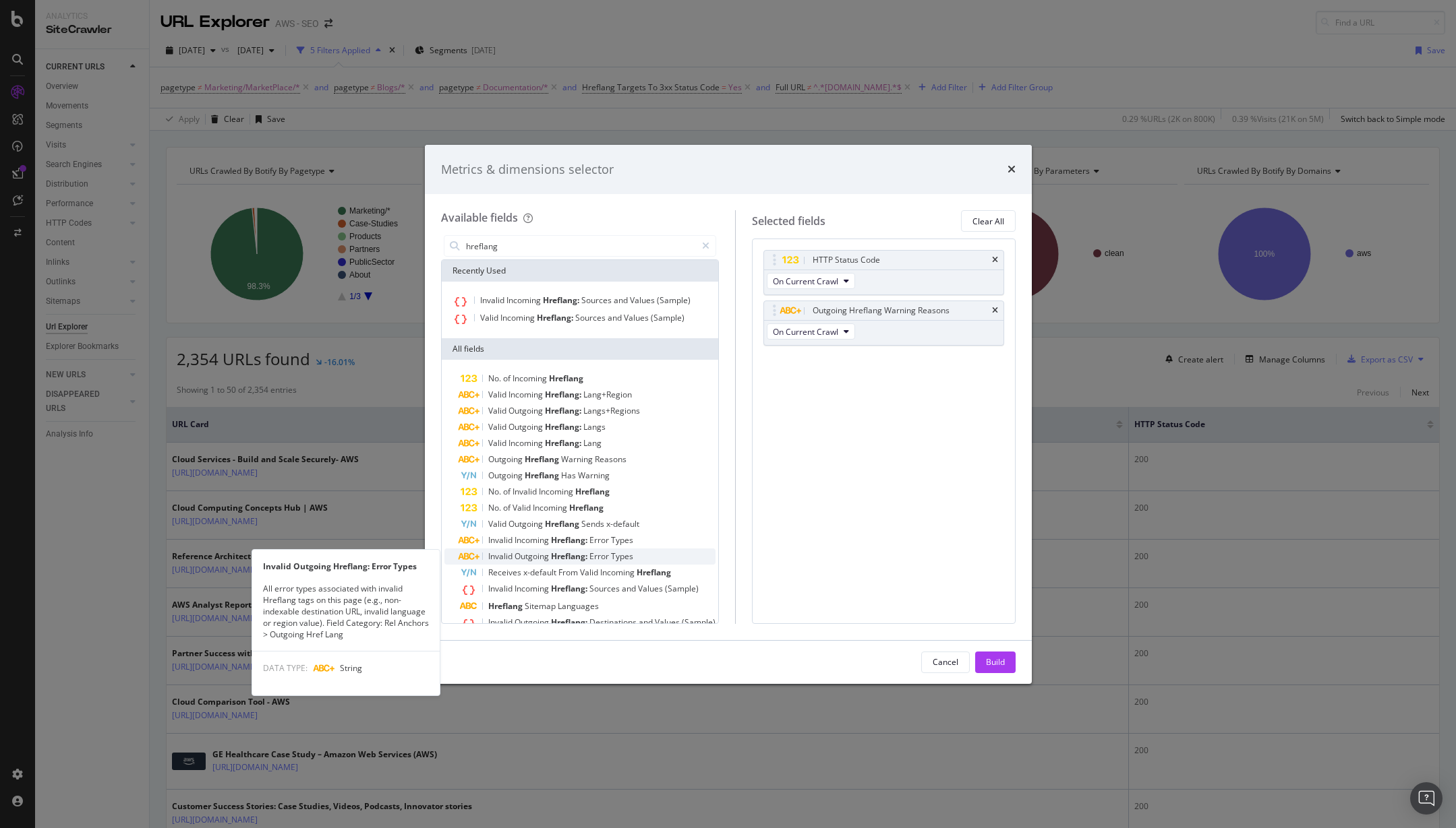
click at [600, 555] on span "Error" at bounding box center [600, 556] width 21 height 12
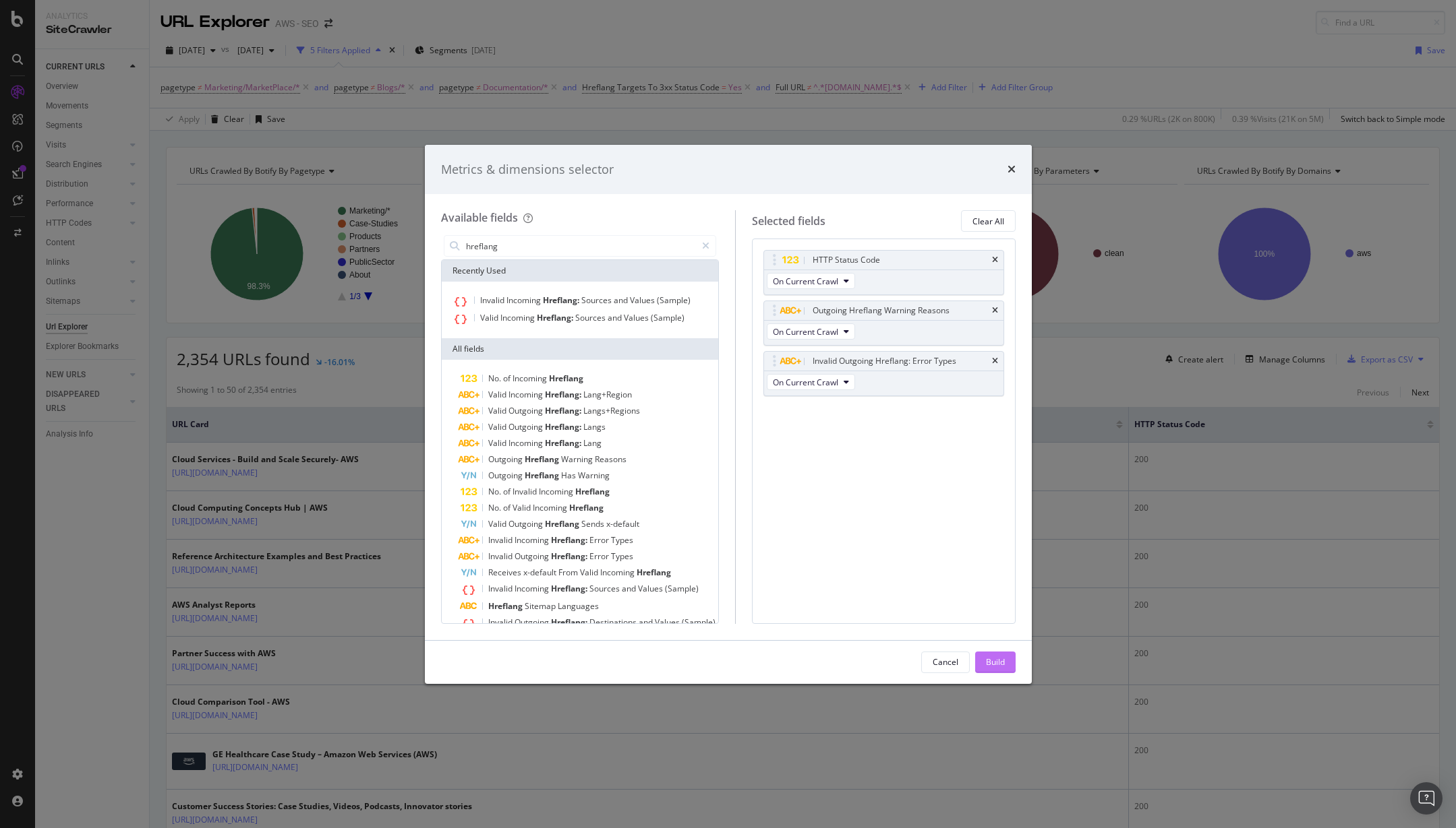
click at [1000, 657] on div "Build" at bounding box center [995, 663] width 19 height 12
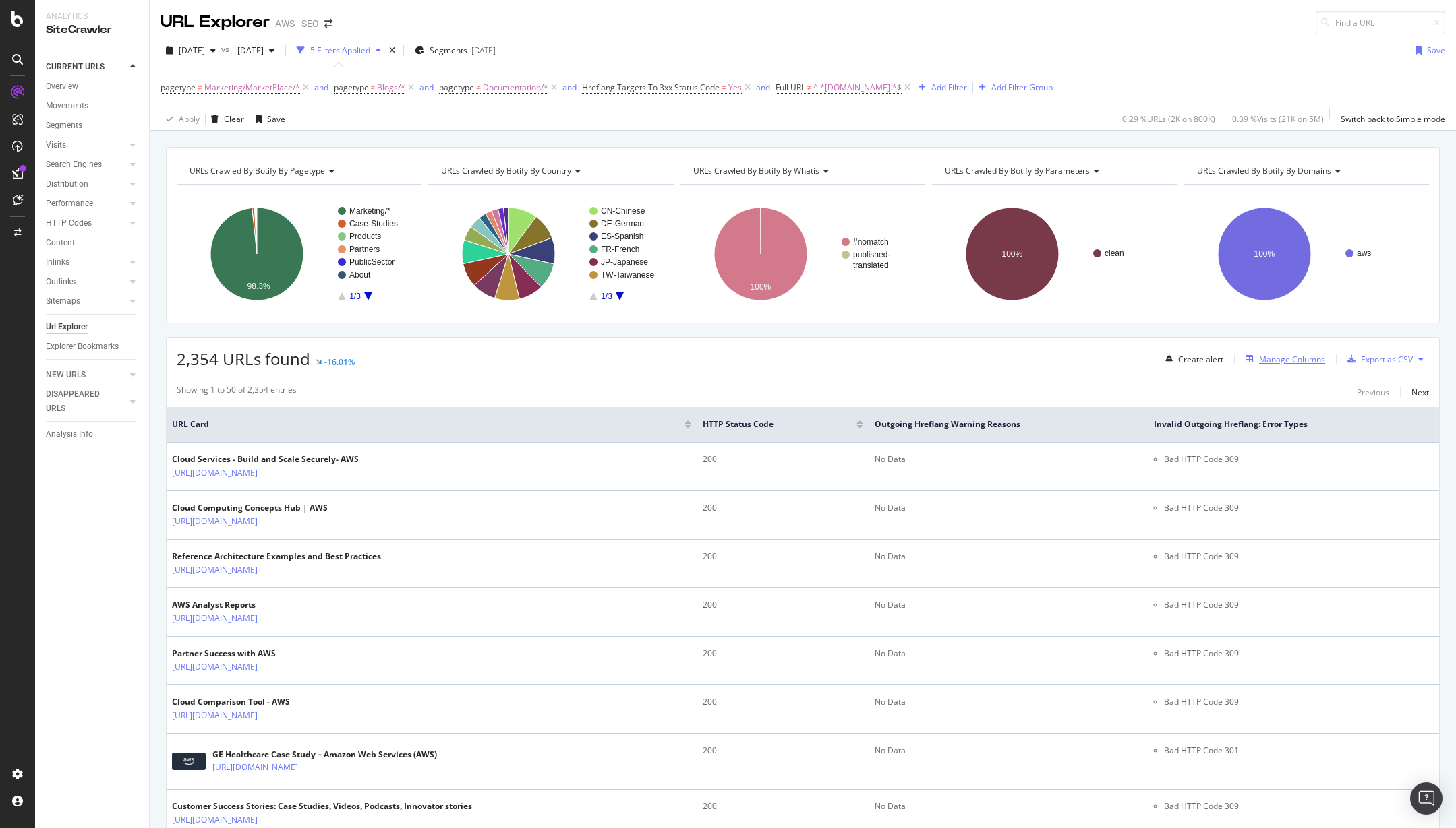
click at [1275, 362] on div "Manage Columns" at bounding box center [1292, 360] width 66 height 12
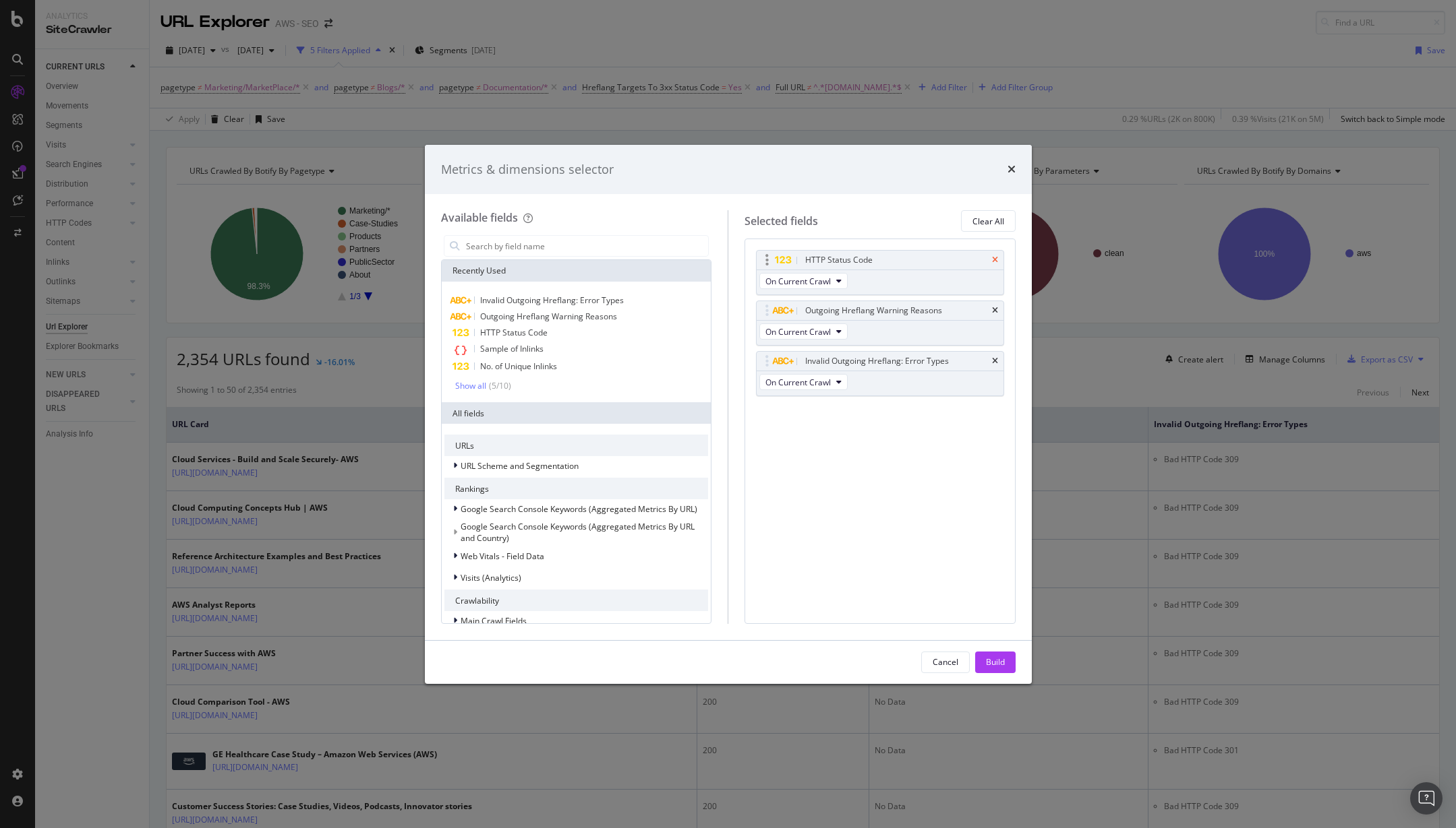
click at [992, 257] on icon "times" at bounding box center [994, 260] width 6 height 8
click at [510, 244] on input "modal" at bounding box center [587, 246] width 244 height 21
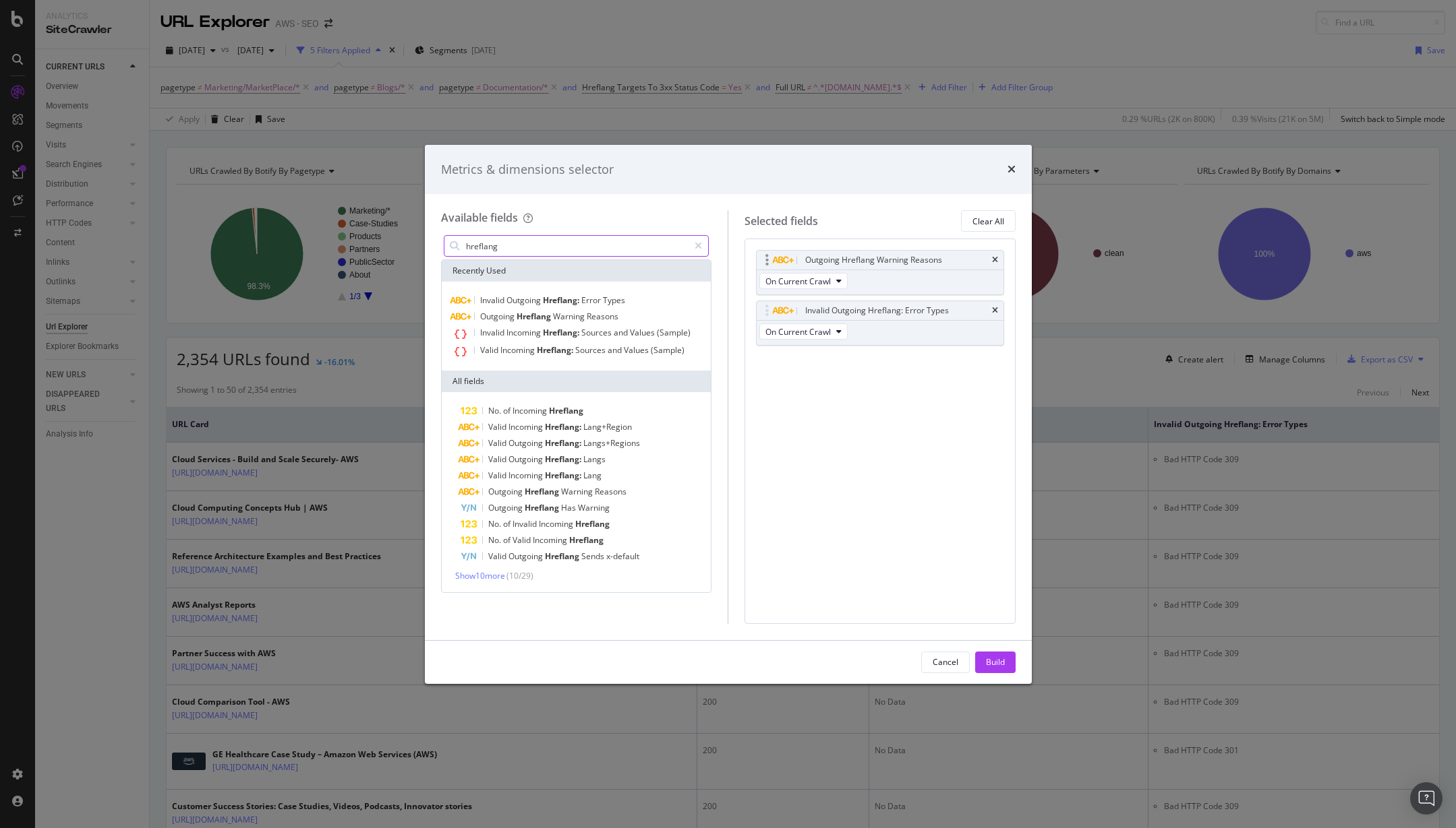
type input "hreflang"
click at [998, 257] on div "Outgoing Hreflang Warning Reasons" at bounding box center [880, 260] width 247 height 19
click at [994, 260] on icon "times" at bounding box center [994, 260] width 6 height 8
click at [496, 578] on span "Show 10 more" at bounding box center [480, 576] width 50 height 12
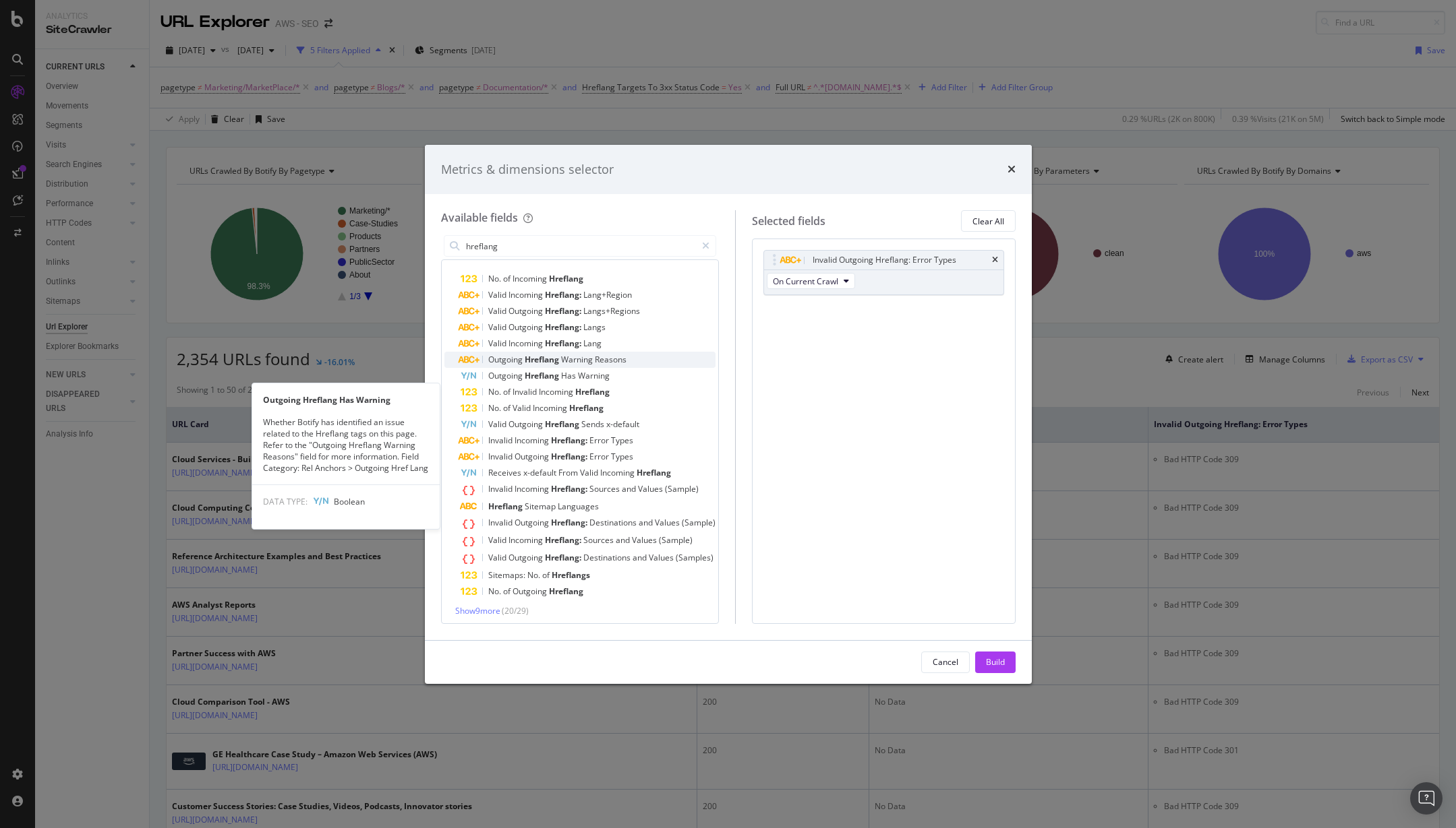
scroll to position [136, 0]
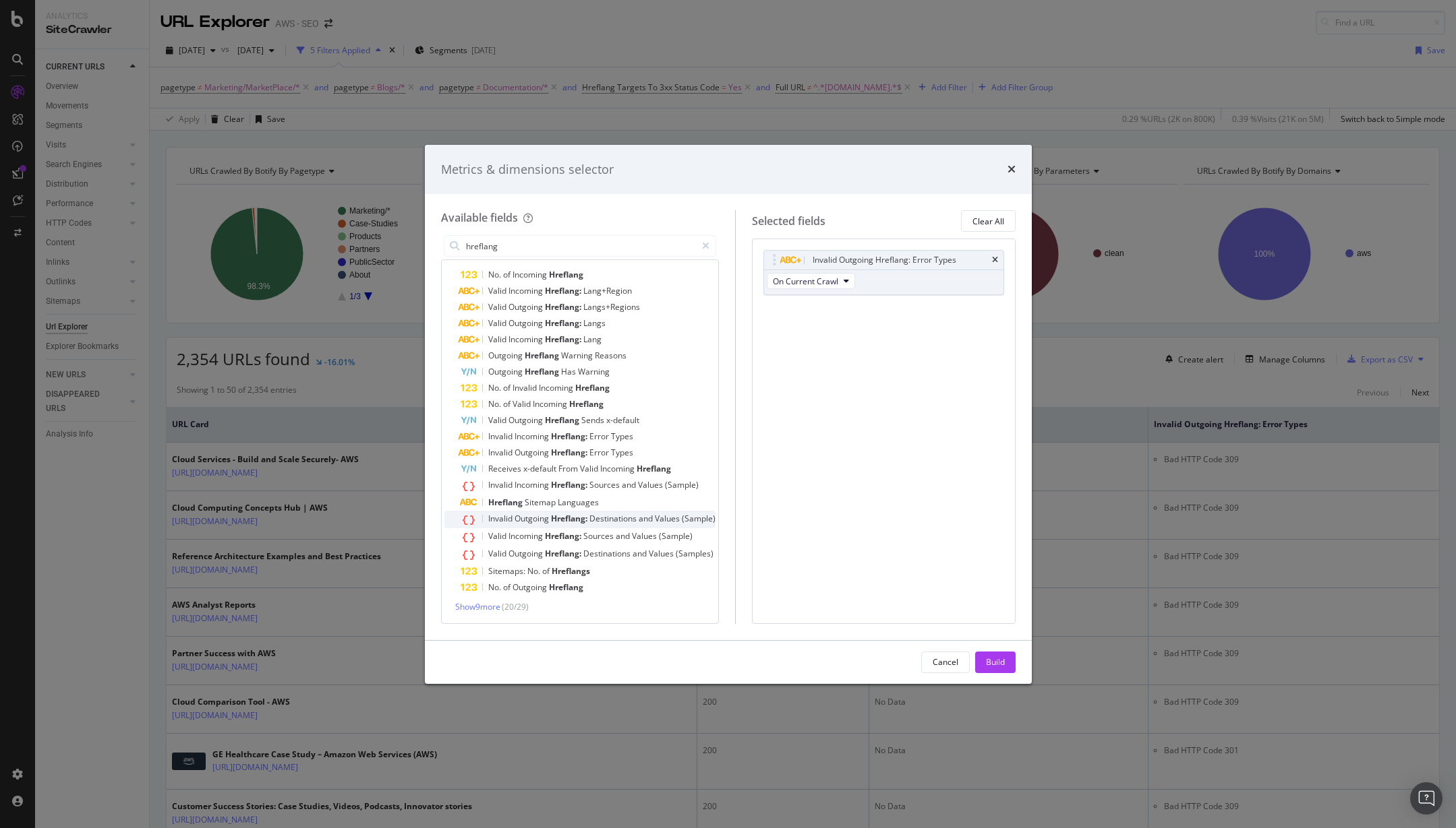
click at [584, 518] on span "Hreflang:" at bounding box center [570, 519] width 38 height 12
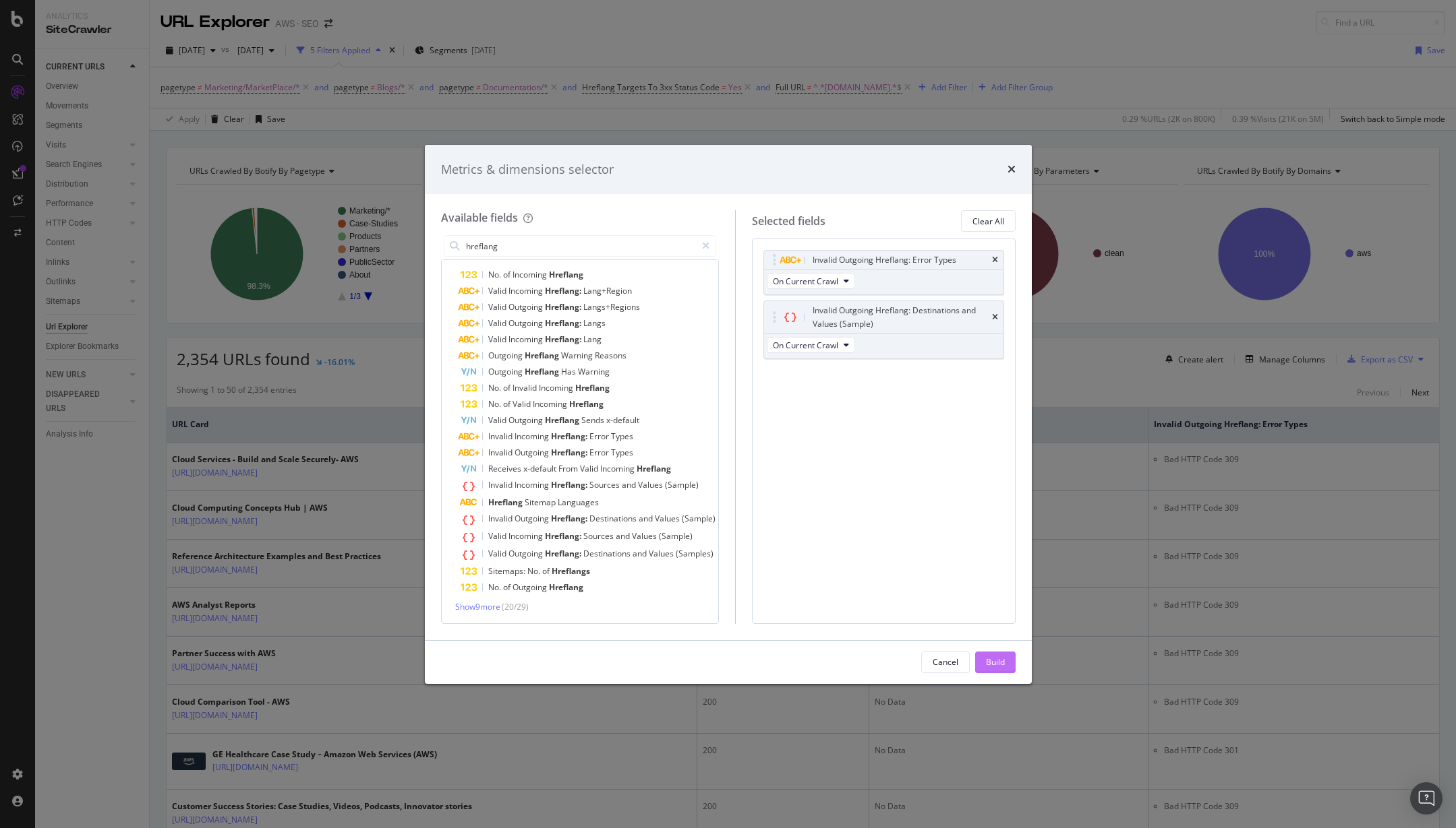
click at [1000, 657] on div "Build" at bounding box center [995, 663] width 19 height 12
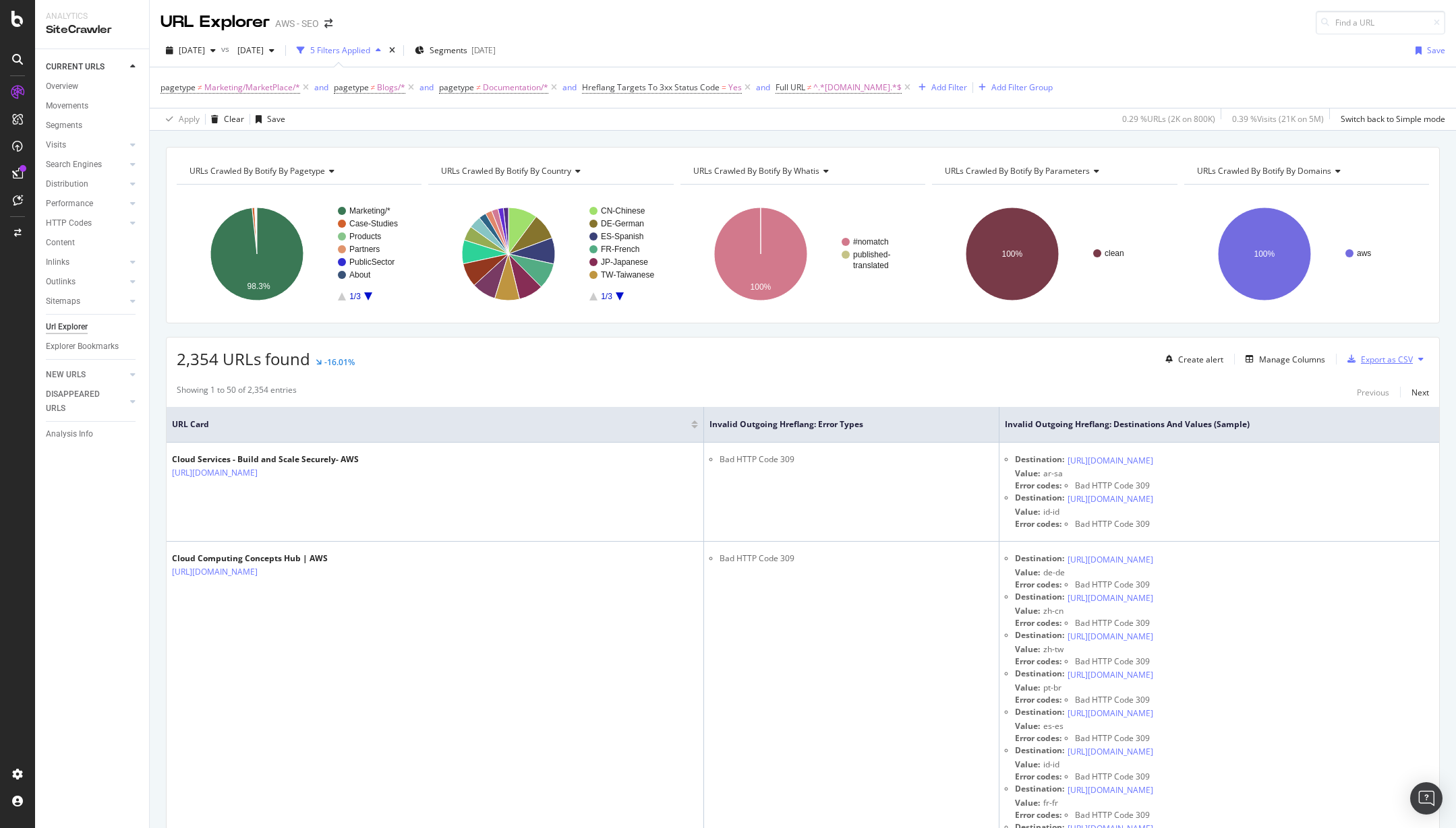
click at [1368, 364] on div "Export as CSV" at bounding box center [1386, 360] width 52 height 12
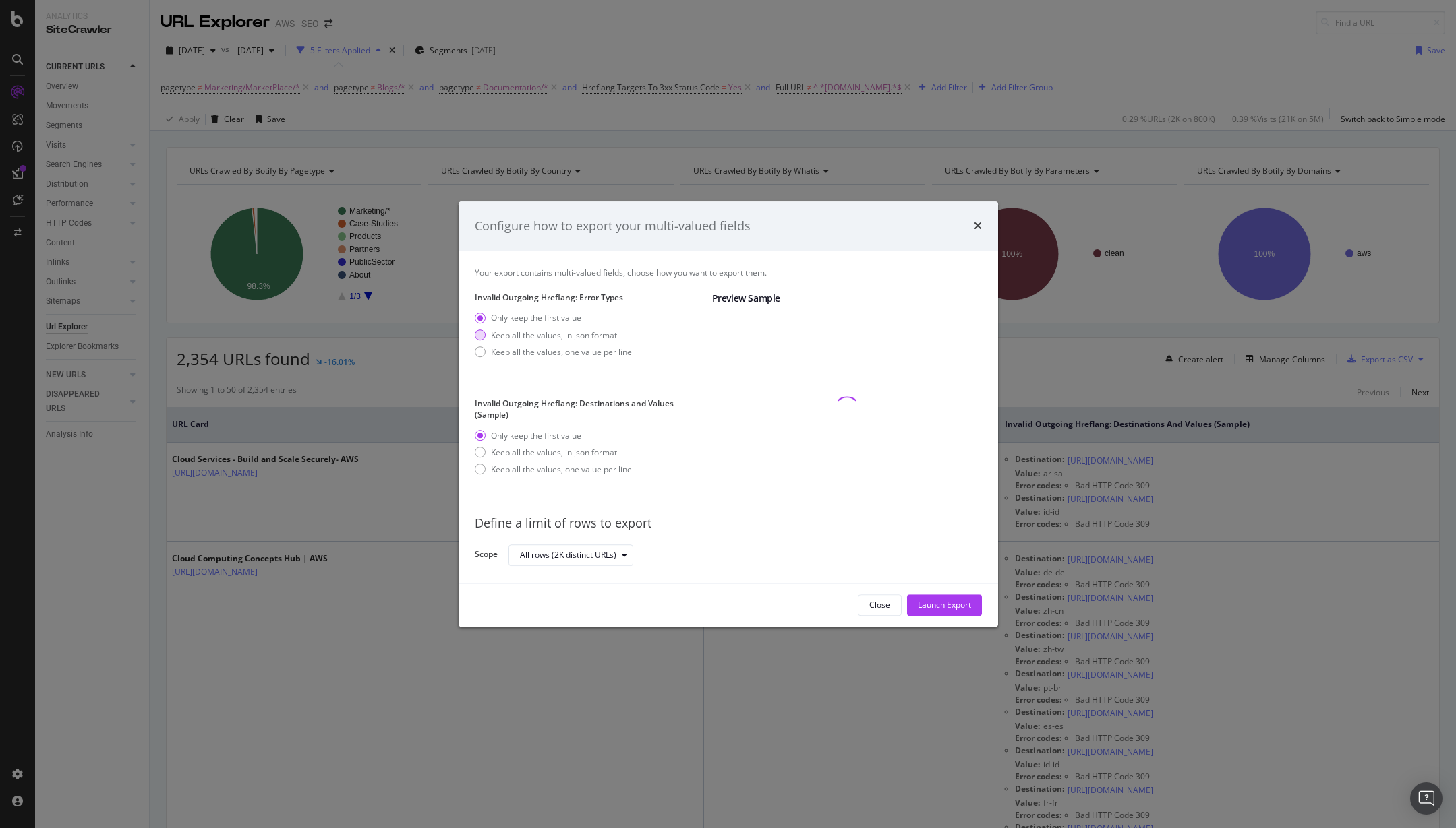
click at [581, 331] on div "Keep all the values, in json format" at bounding box center [554, 336] width 126 height 12
click at [598, 450] on div "Keep all the values, in json format" at bounding box center [554, 453] width 126 height 12
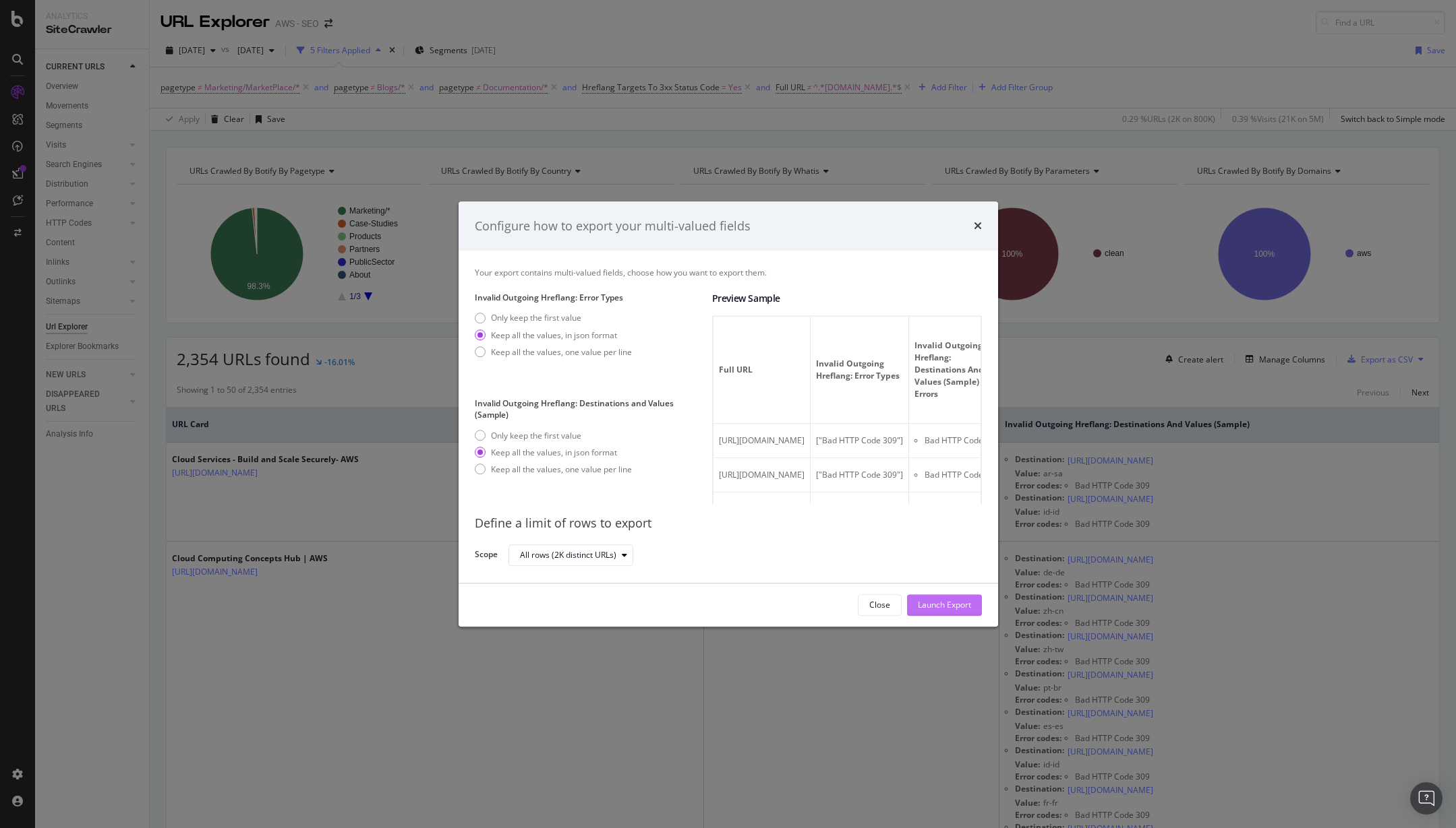
click at [939, 601] on div "Launch Export" at bounding box center [944, 605] width 53 height 12
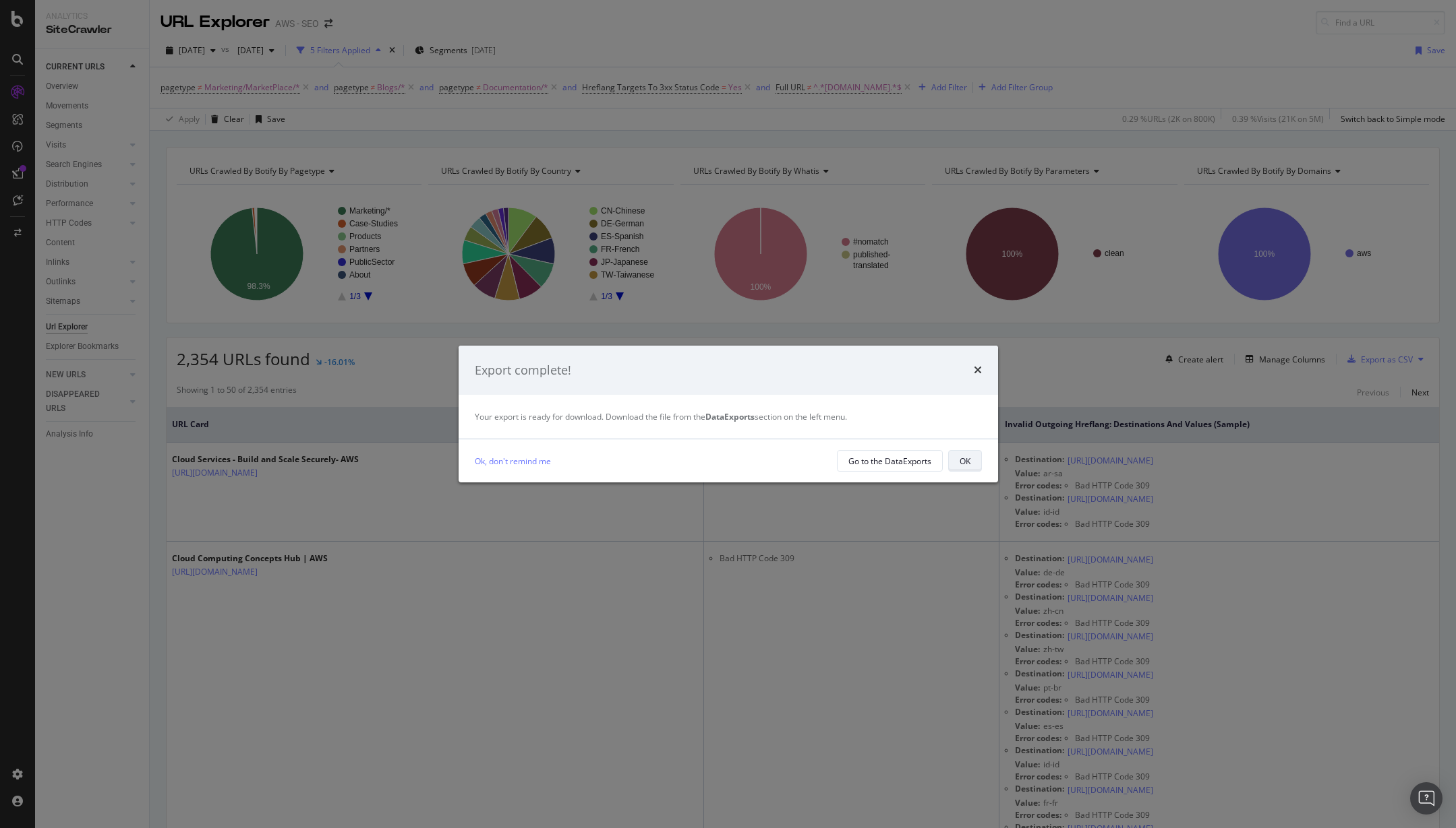
click at [972, 460] on button "OK" at bounding box center [965, 461] width 34 height 21
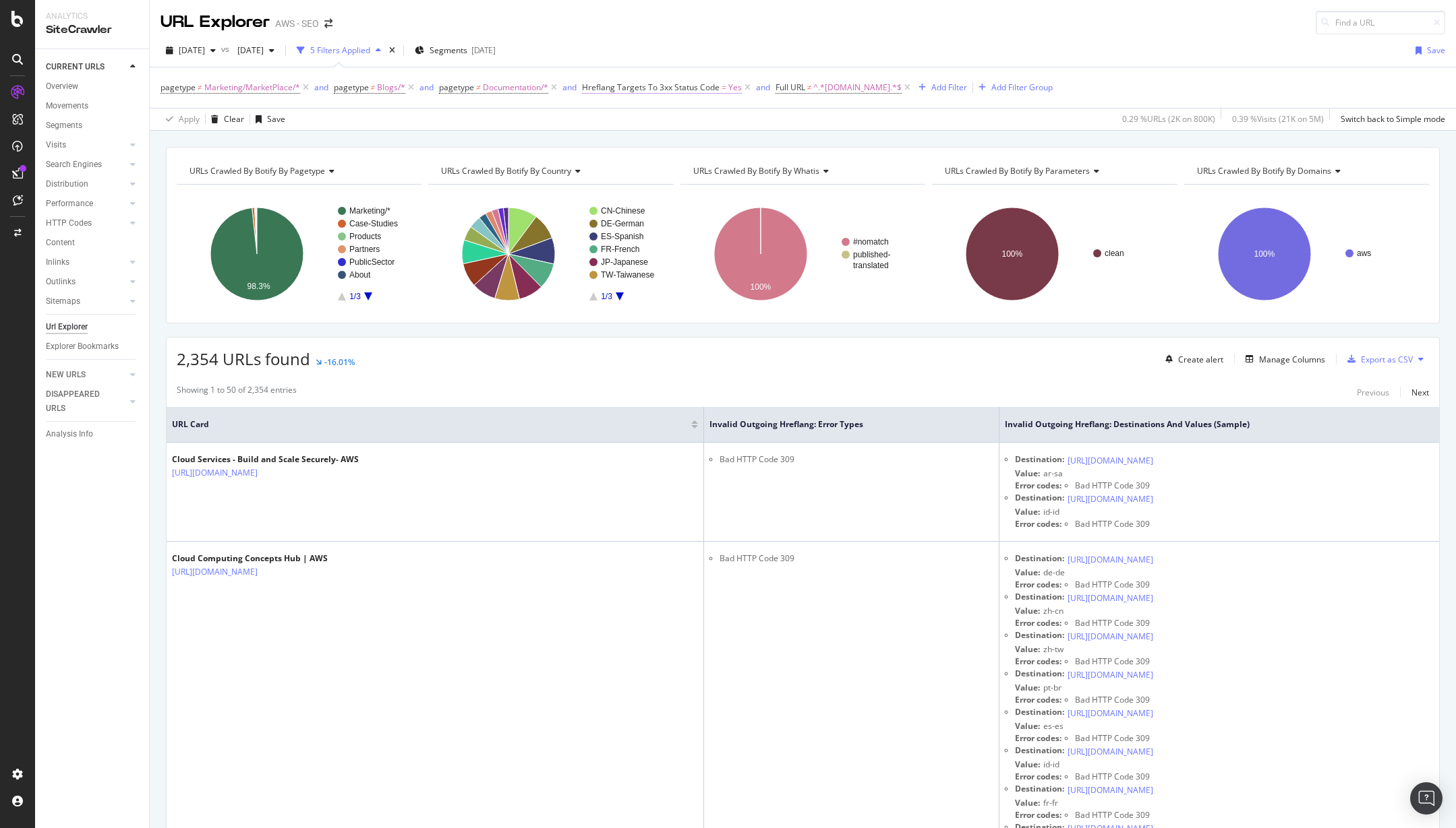
click at [629, 86] on span "Hreflang Targets To 3xx Status Code" at bounding box center [650, 87] width 137 height 12
click at [589, 86] on icon at bounding box center [591, 86] width 4 height 8
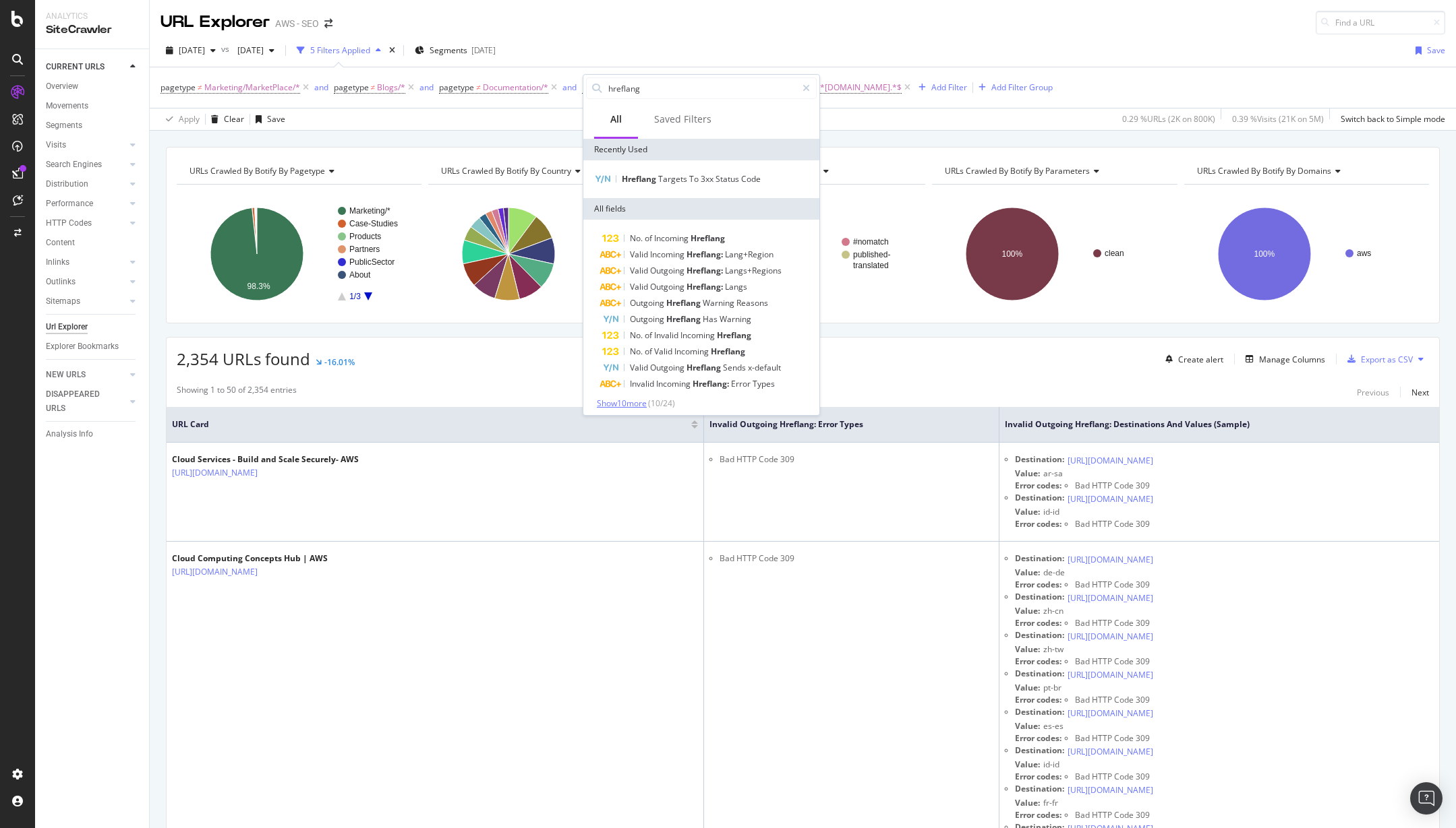
type input "hreflang"
click at [632, 406] on span "Show 10 more" at bounding box center [622, 403] width 50 height 12
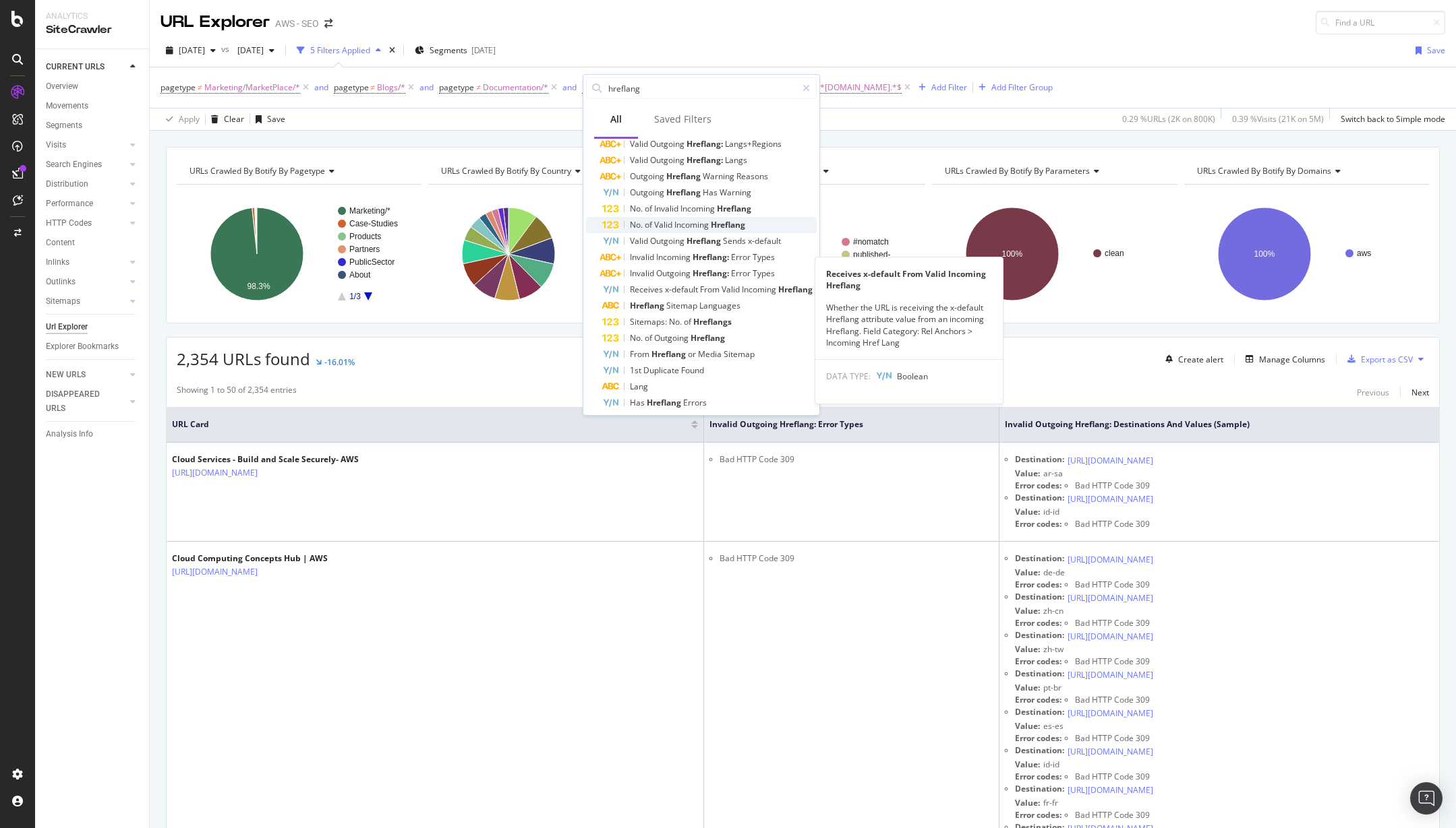
scroll to position [159, 0]
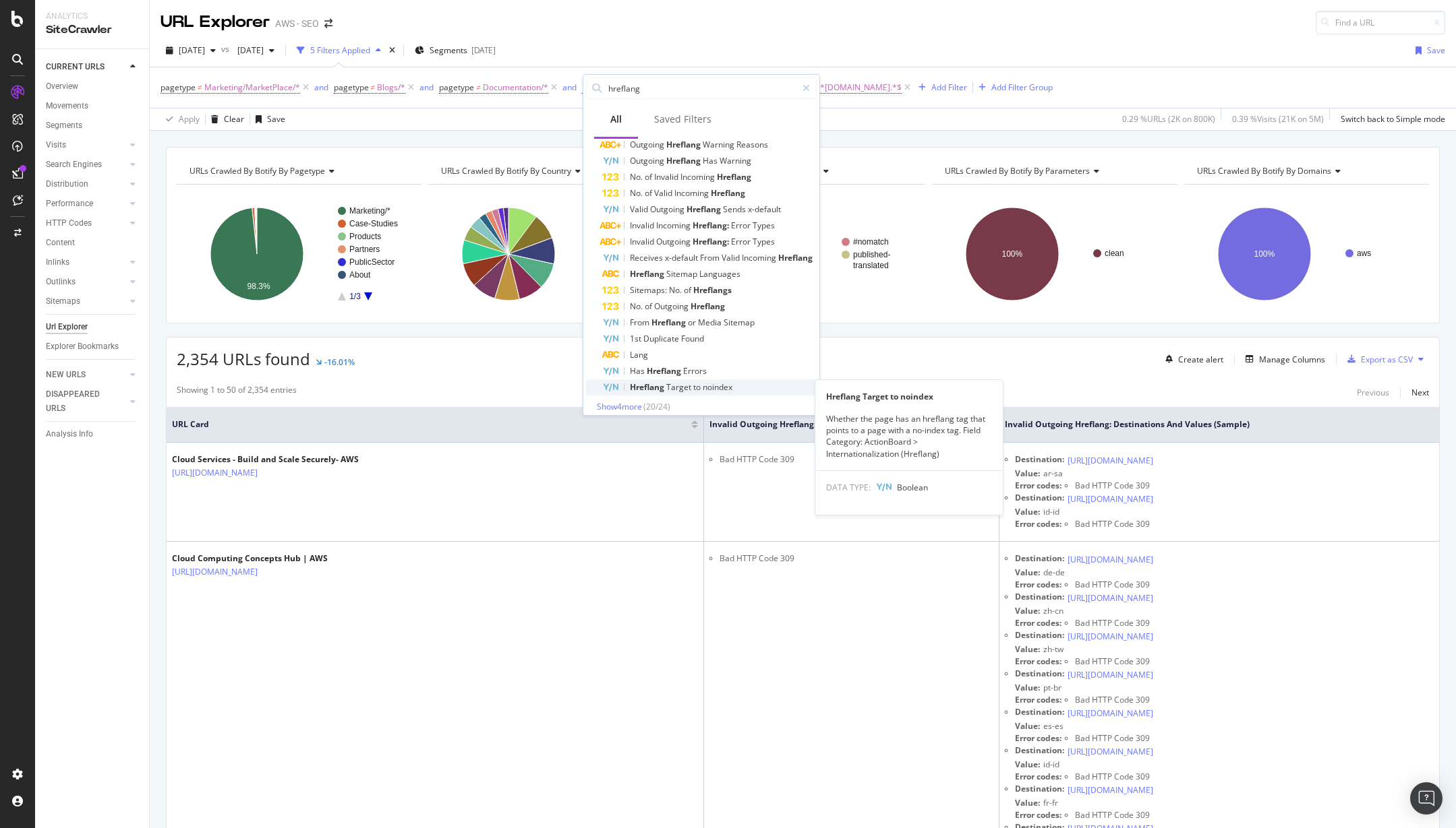
click at [674, 389] on span "Target" at bounding box center [679, 387] width 27 height 12
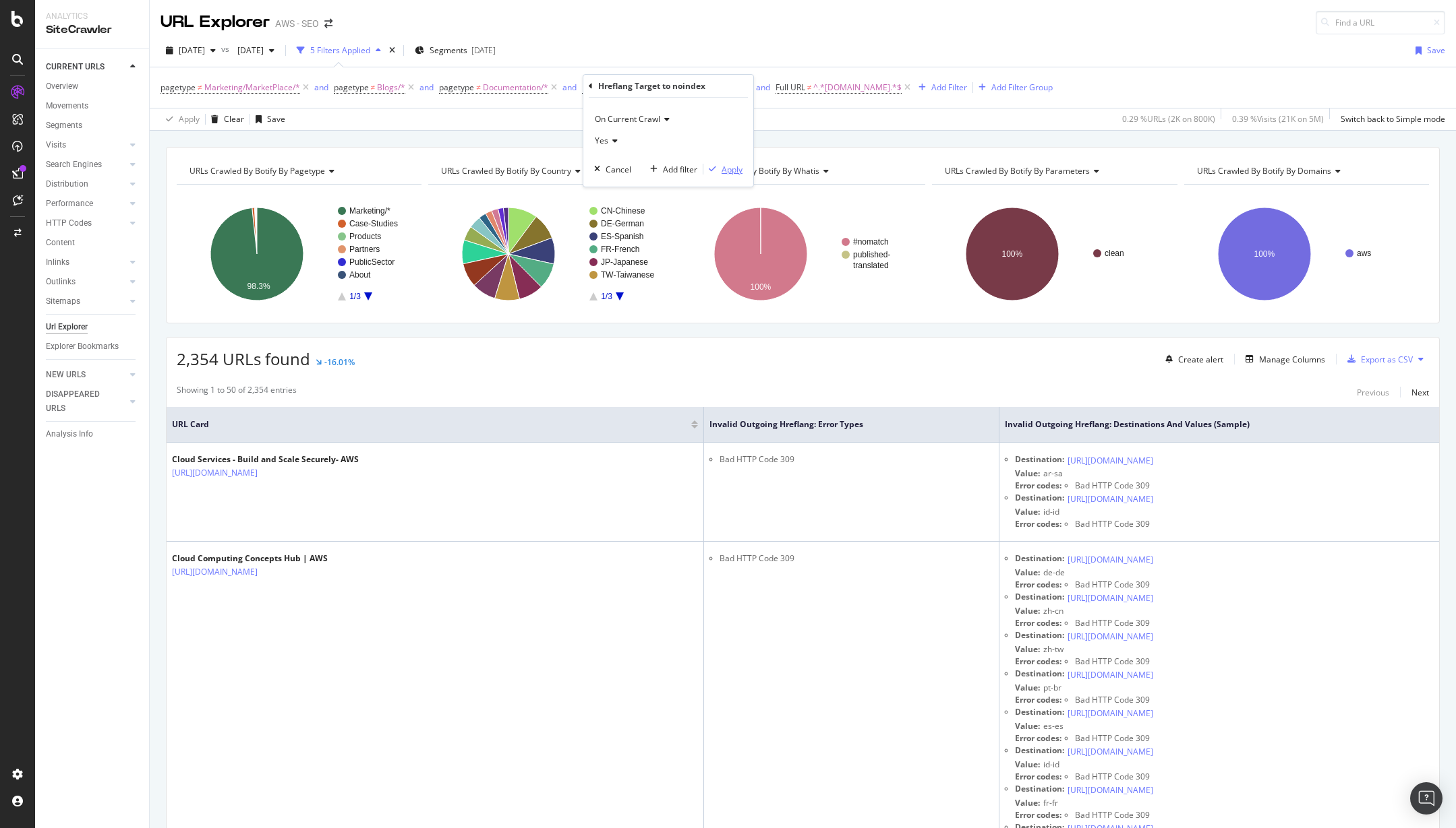
click at [735, 167] on div "Apply" at bounding box center [732, 170] width 21 height 12
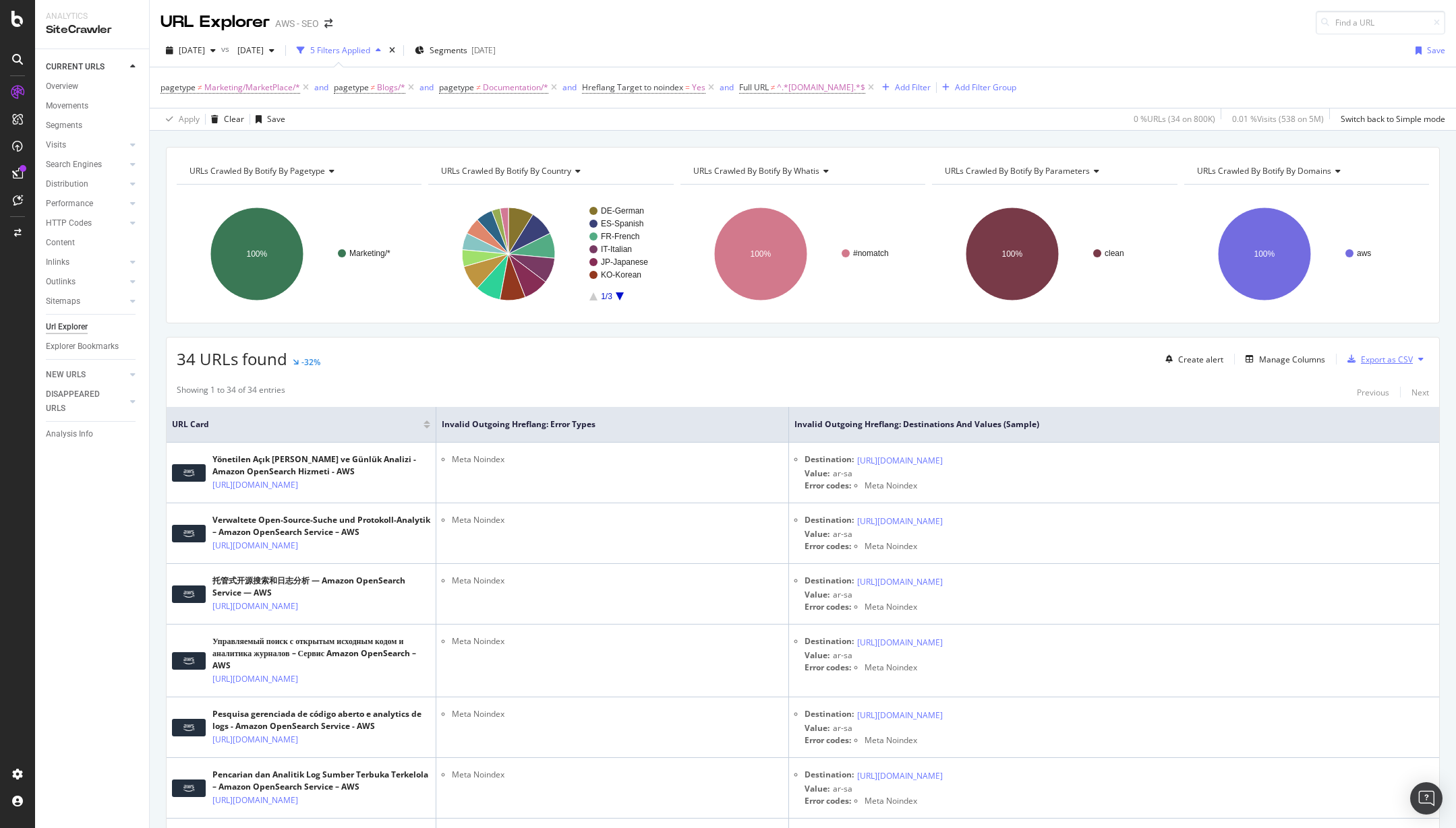
click at [1372, 361] on div "Export as CSV" at bounding box center [1386, 360] width 52 height 12
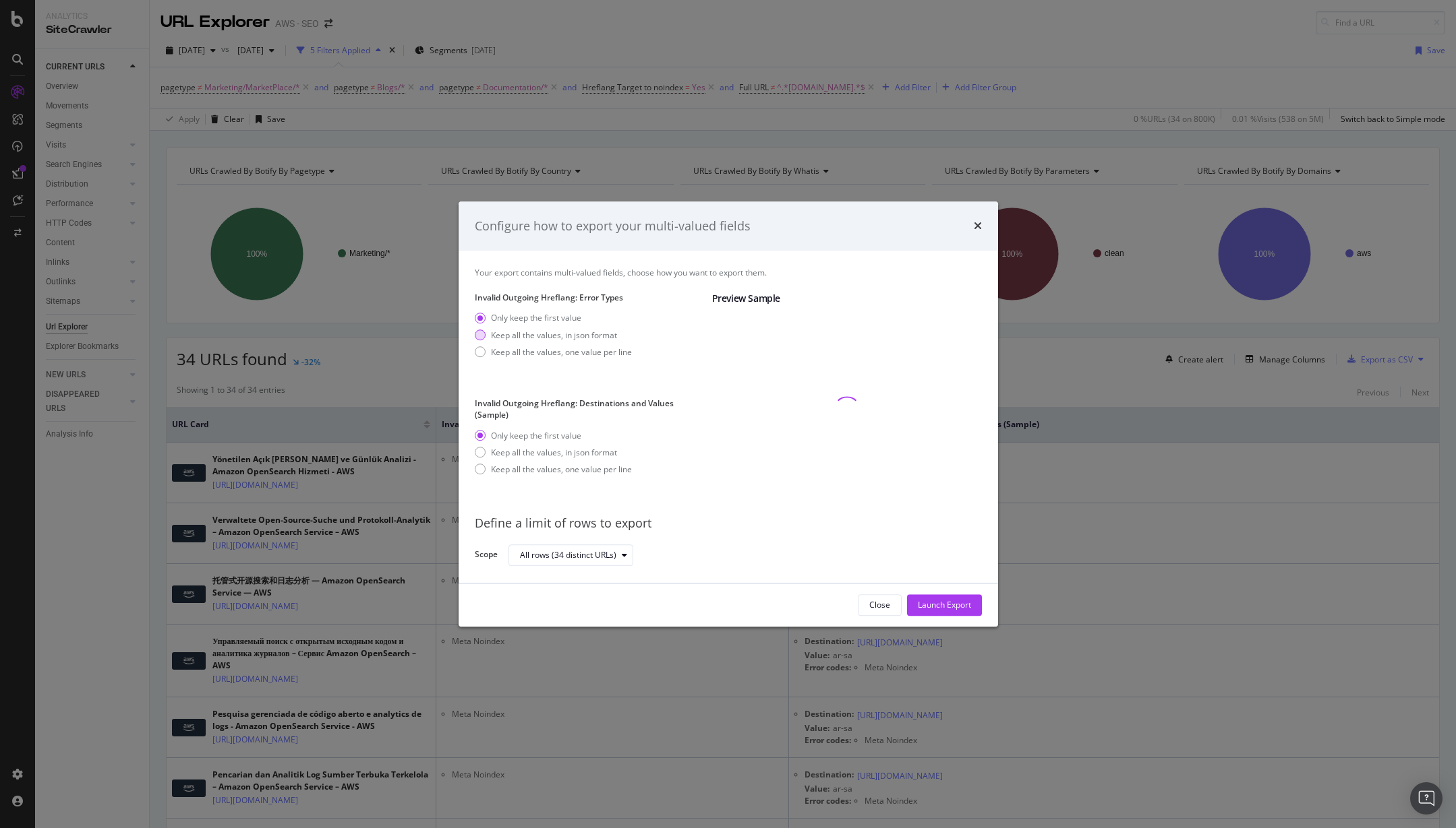
click at [599, 337] on div "Keep all the values, in json format" at bounding box center [554, 336] width 126 height 12
click at [584, 454] on div "Keep all the values, in json format" at bounding box center [554, 453] width 126 height 12
click at [949, 619] on div "Close Launch Export" at bounding box center [728, 605] width 539 height 43
click at [951, 608] on div "Launch Export" at bounding box center [944, 605] width 53 height 12
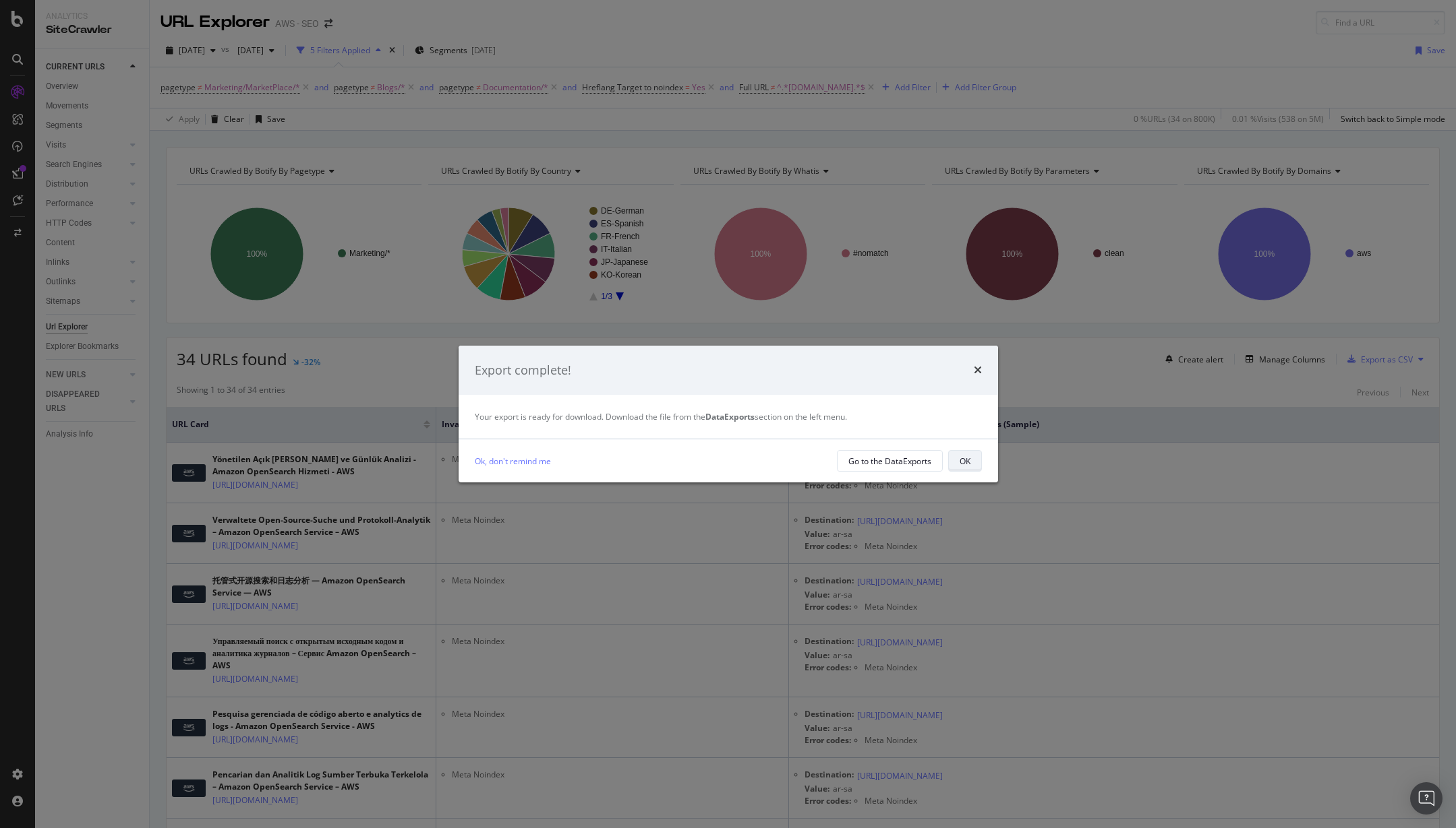
click at [964, 464] on div "OK" at bounding box center [964, 461] width 11 height 12
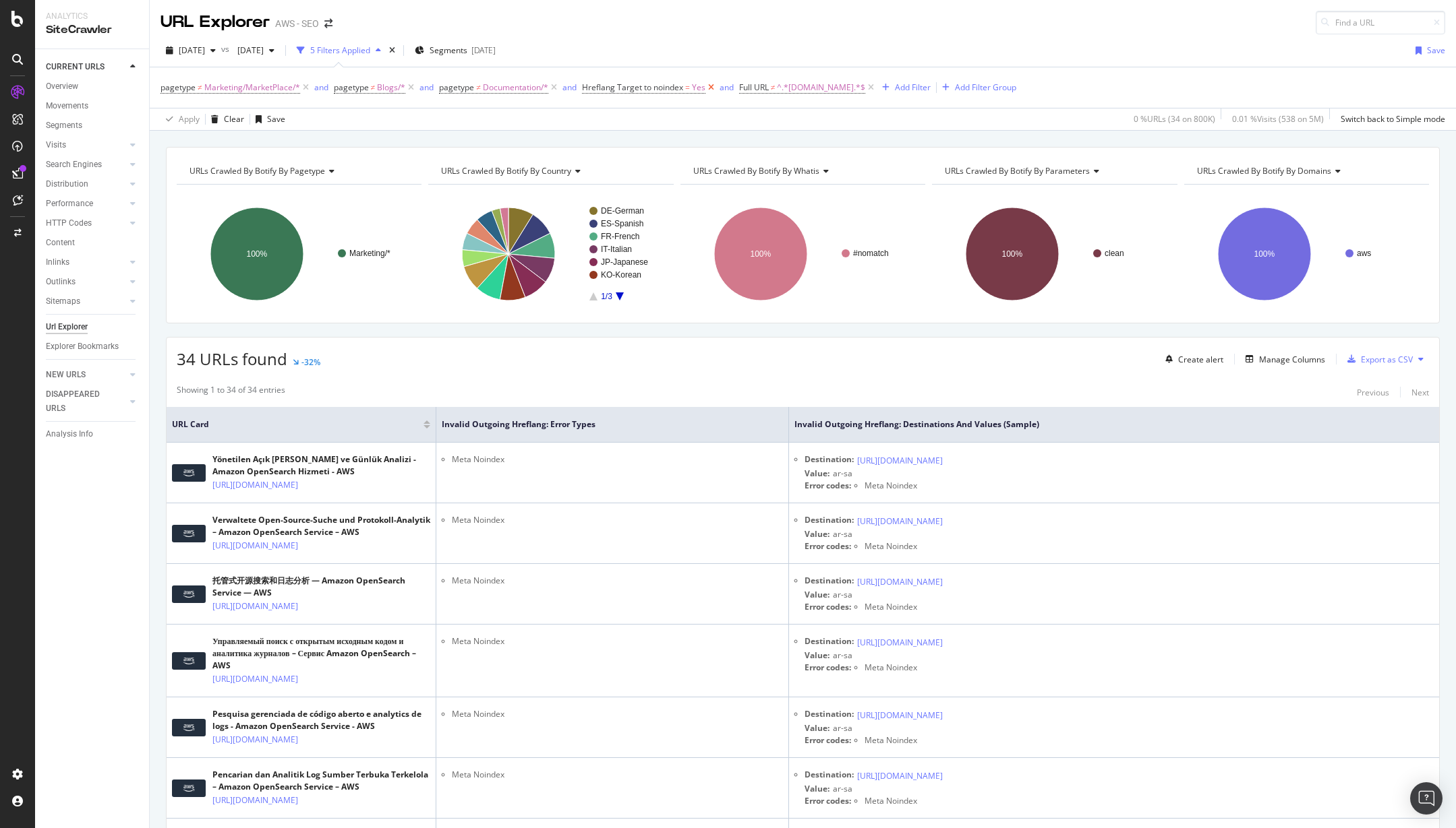
click at [713, 86] on icon at bounding box center [711, 87] width 12 height 13
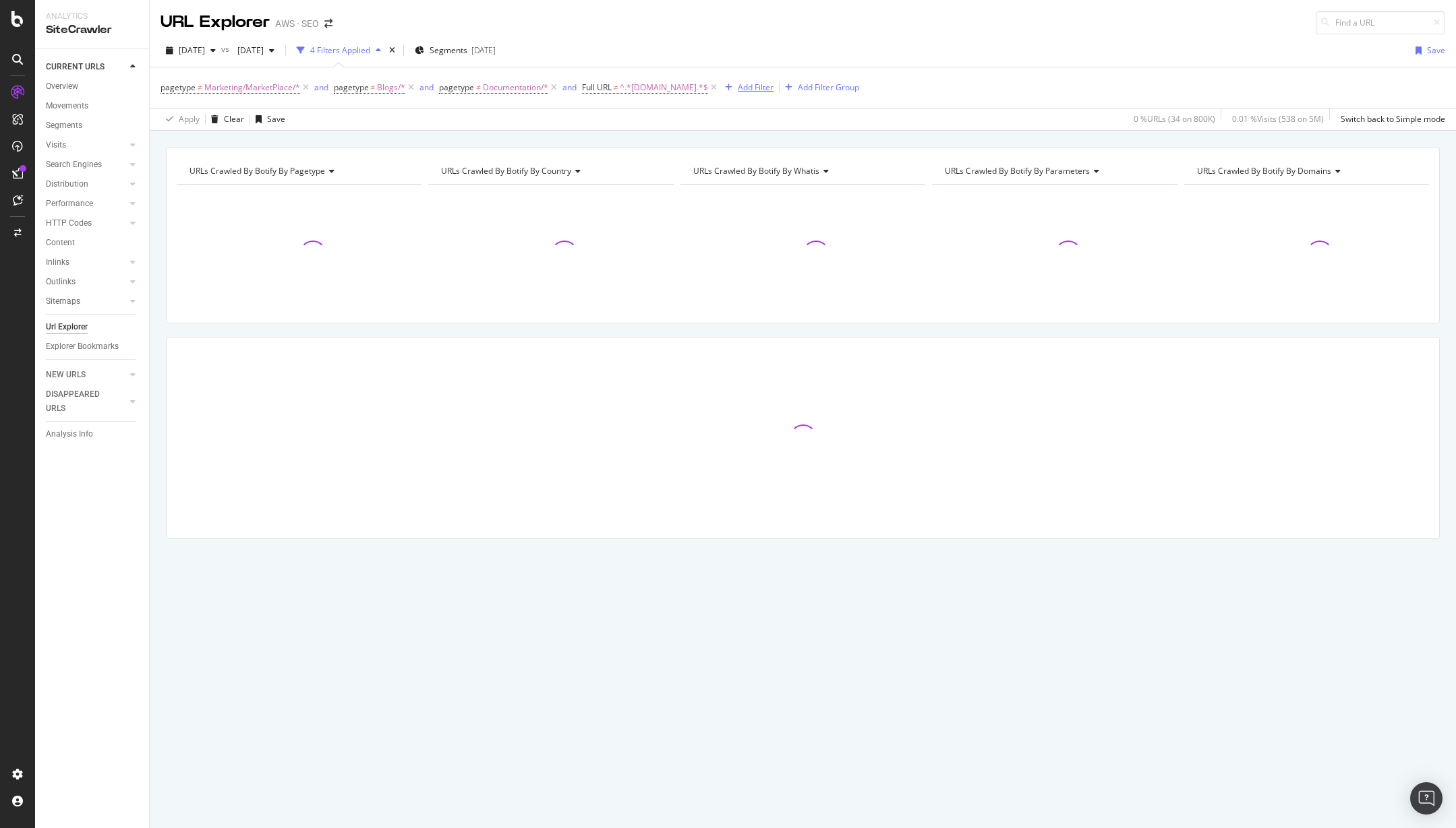
click at [757, 86] on div "Add Filter" at bounding box center [756, 87] width 36 height 12
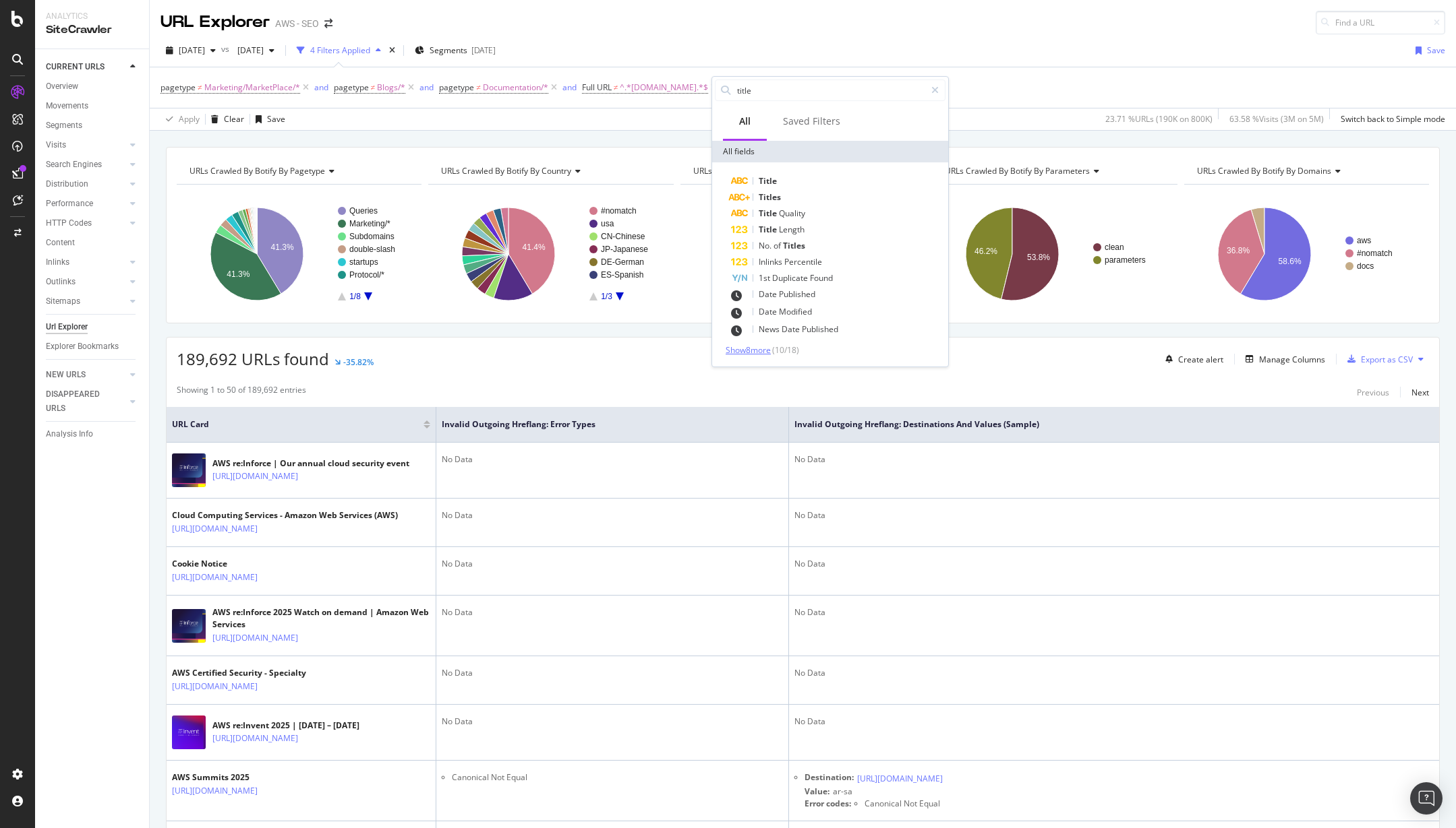
type input "title"
click at [764, 350] on span "Show 8 more" at bounding box center [747, 350] width 45 height 12
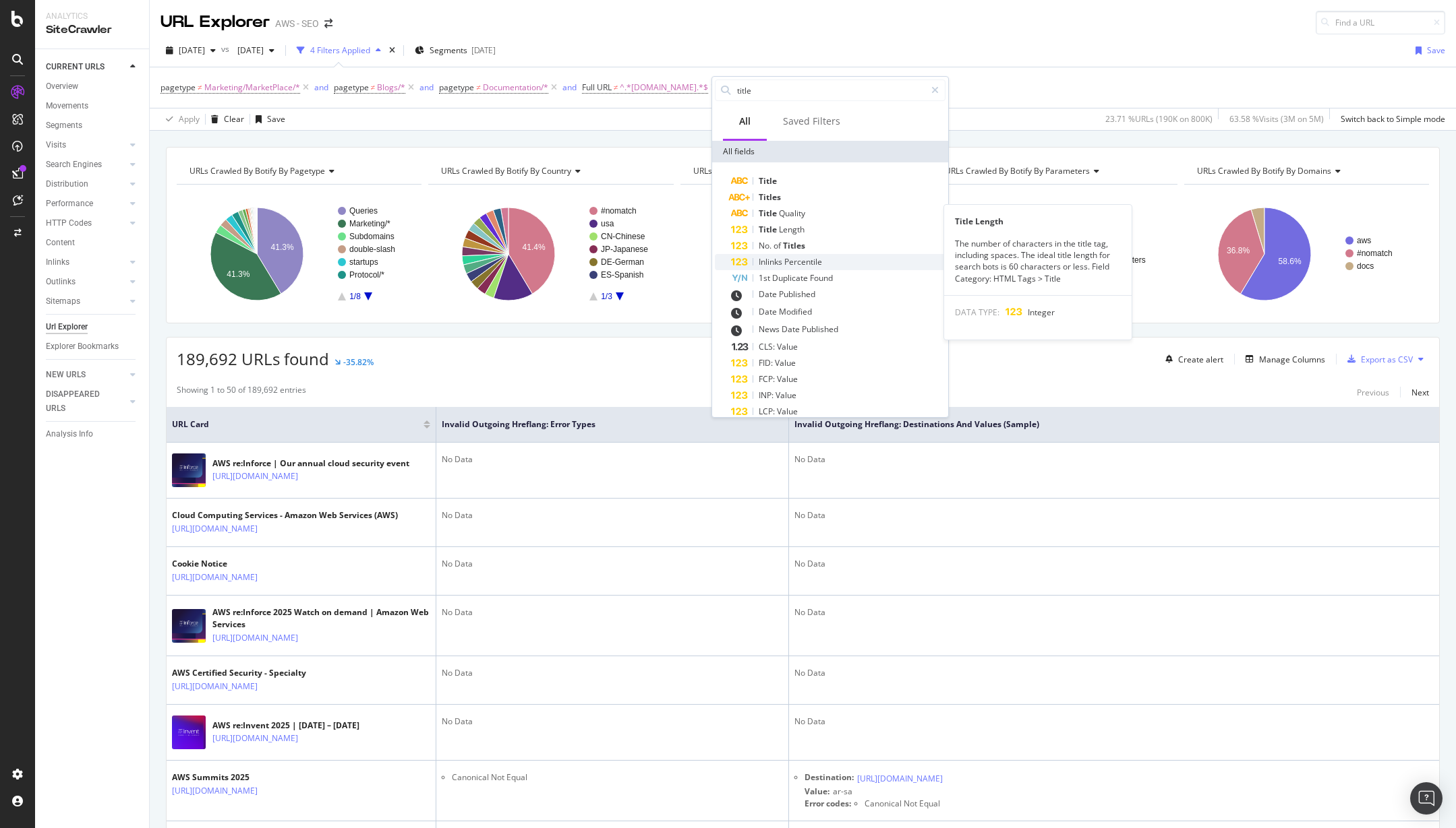
scroll to position [62, 0]
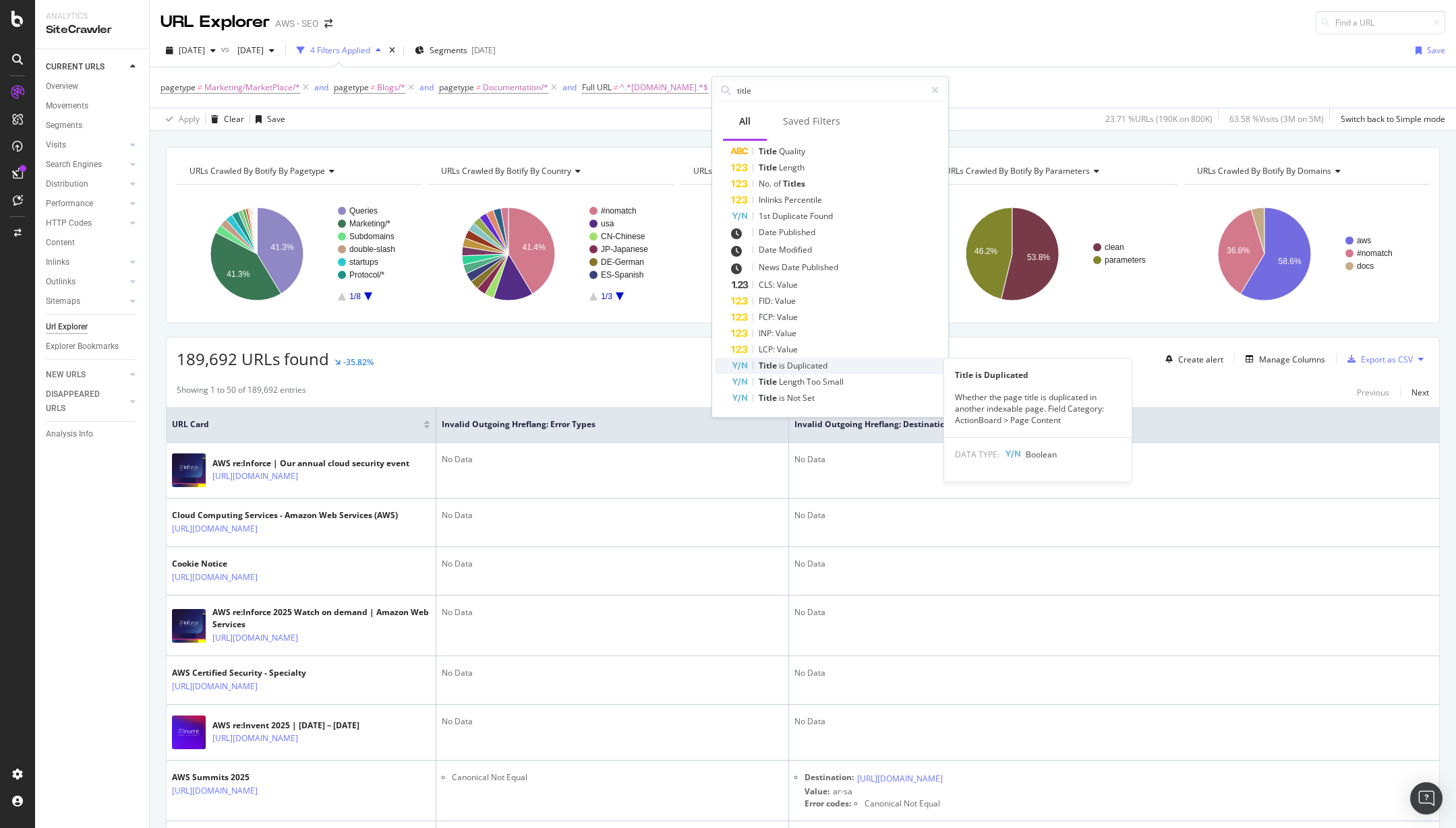
click at [818, 369] on span "Duplicated" at bounding box center [807, 366] width 40 height 12
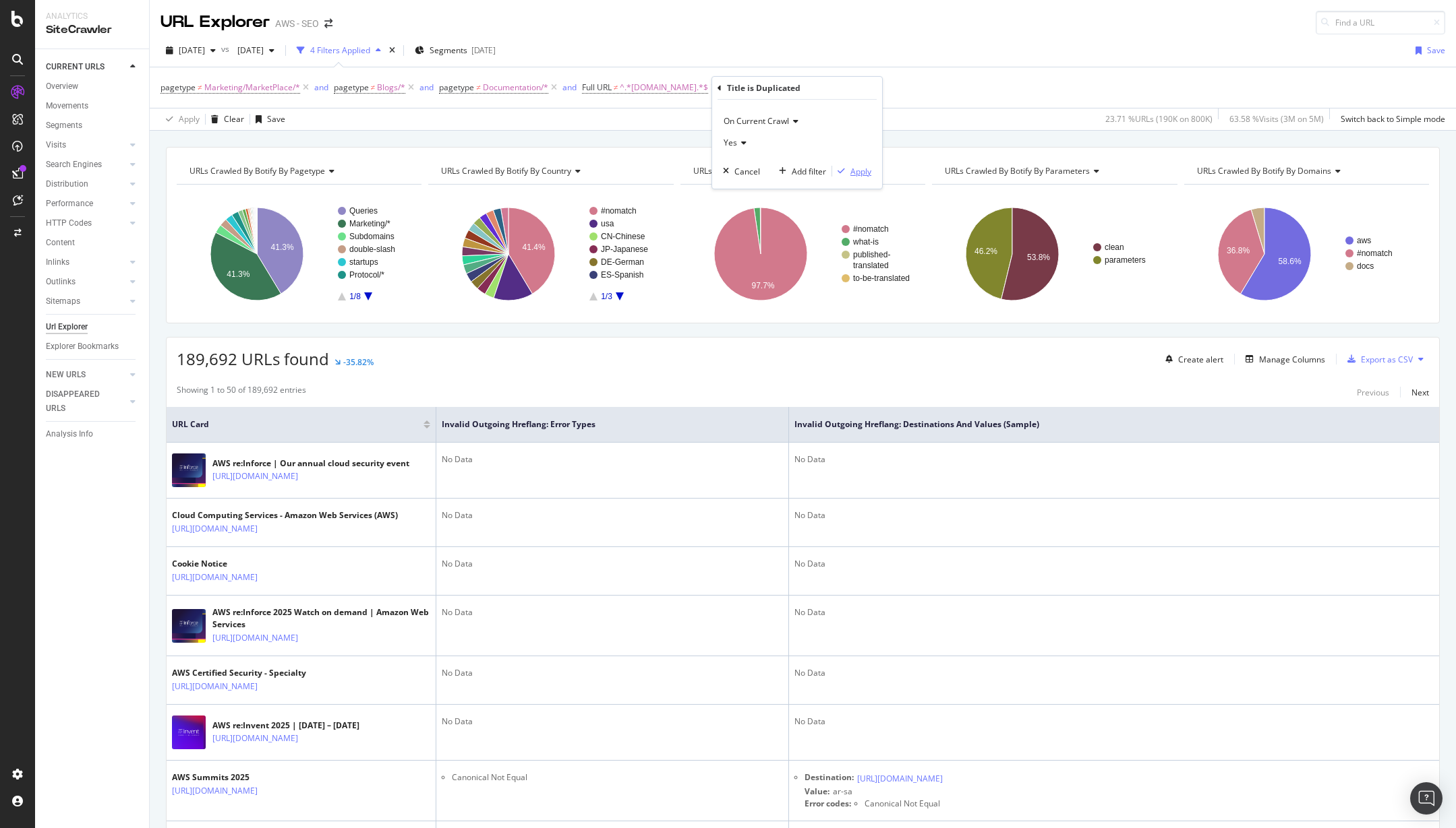
click at [854, 170] on div "Apply" at bounding box center [861, 172] width 21 height 12
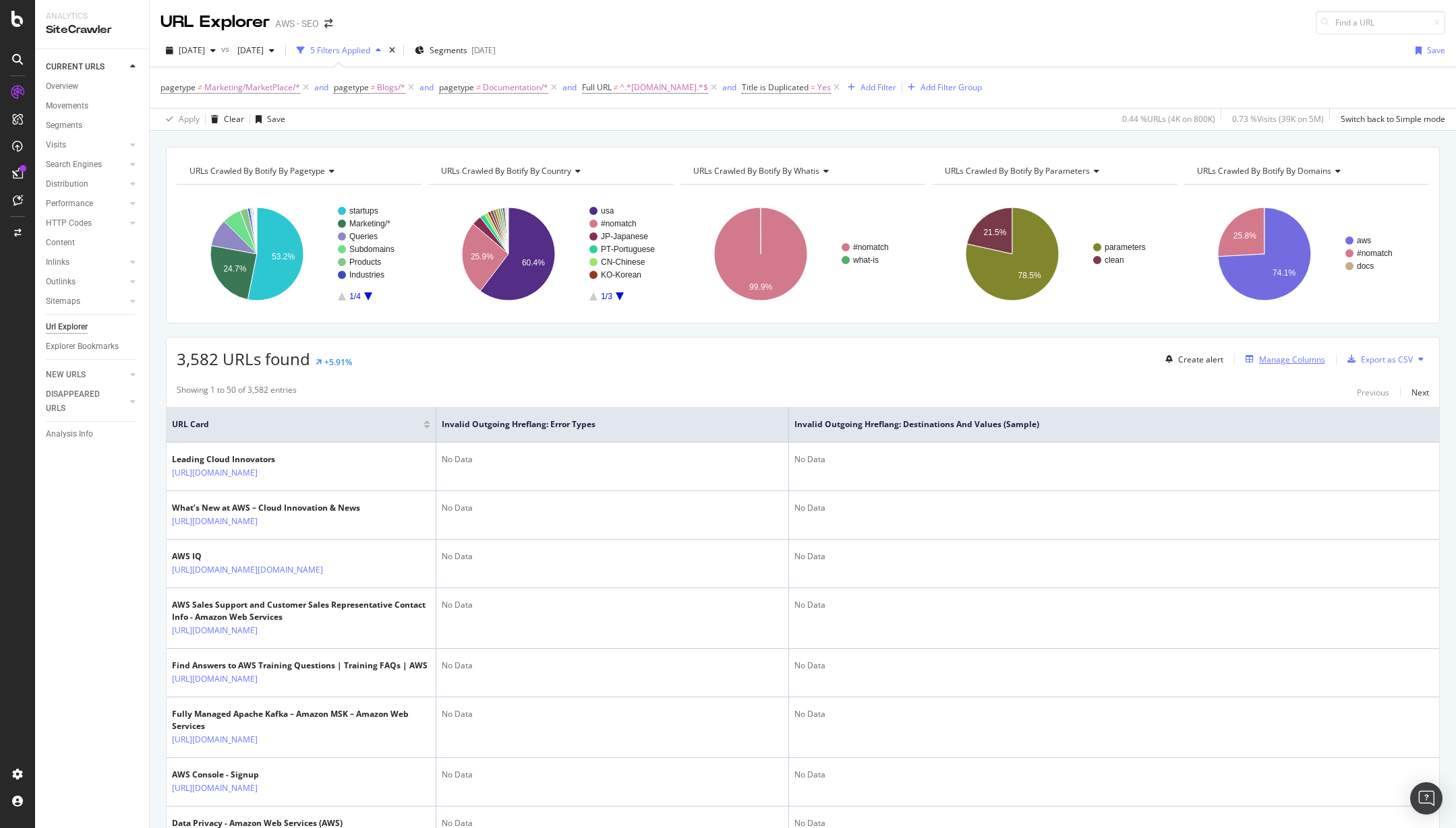
click at [1260, 363] on div "Manage Columns" at bounding box center [1292, 360] width 66 height 12
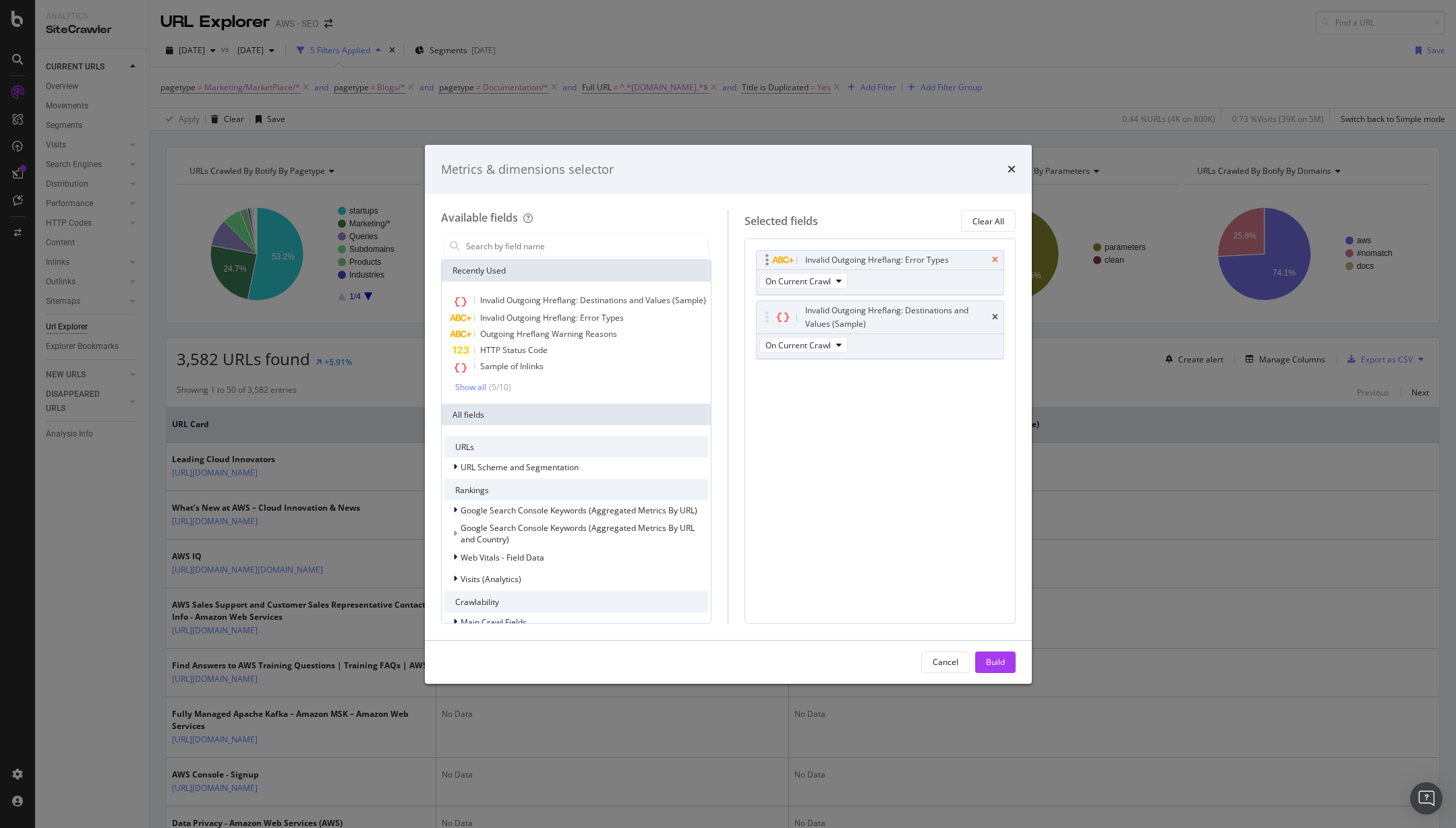
click at [991, 259] on icon "times" at bounding box center [994, 260] width 6 height 8
click at [993, 264] on icon "times" at bounding box center [994, 267] width 6 height 8
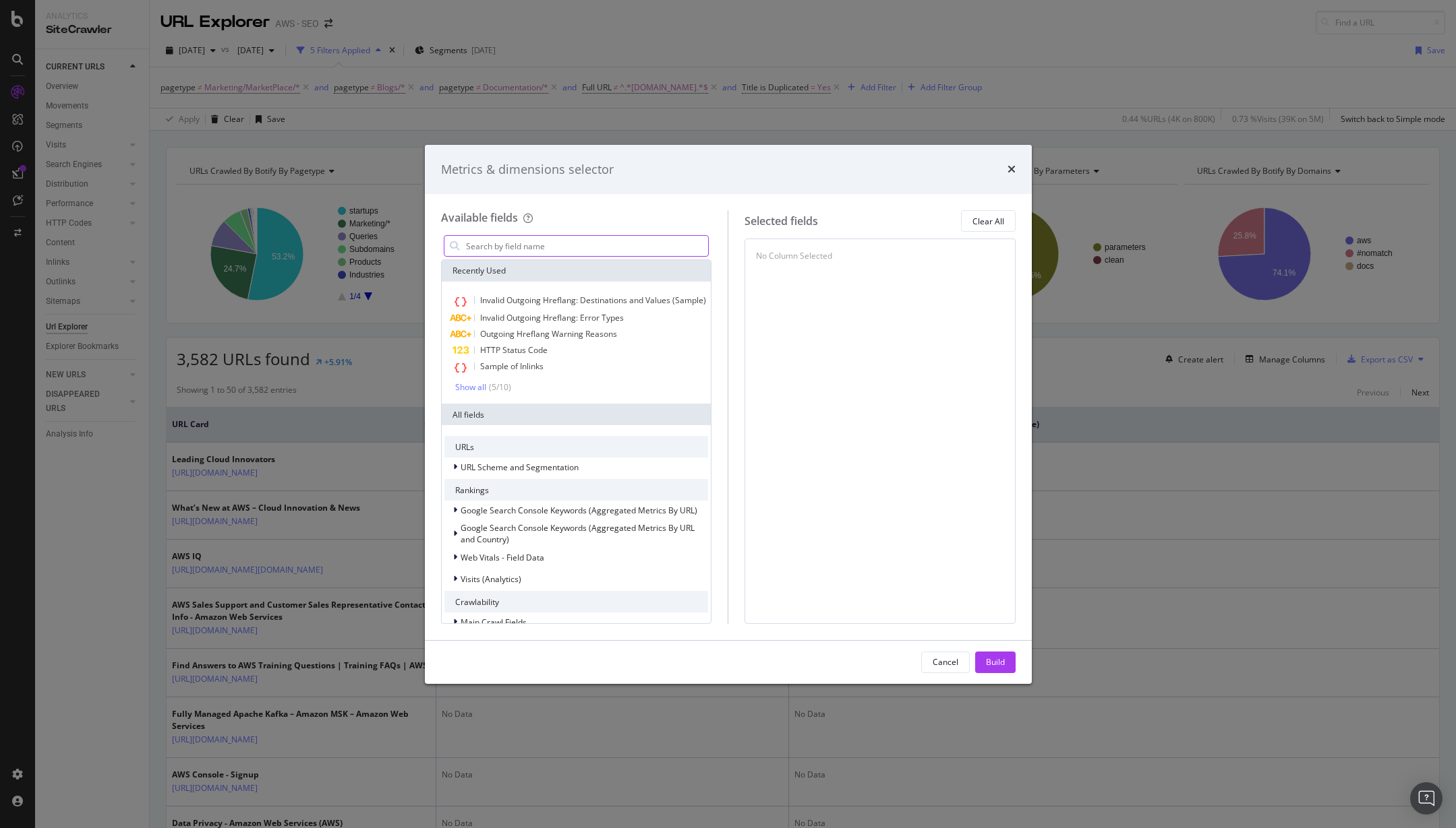
click at [588, 255] on input "modal" at bounding box center [587, 246] width 244 height 21
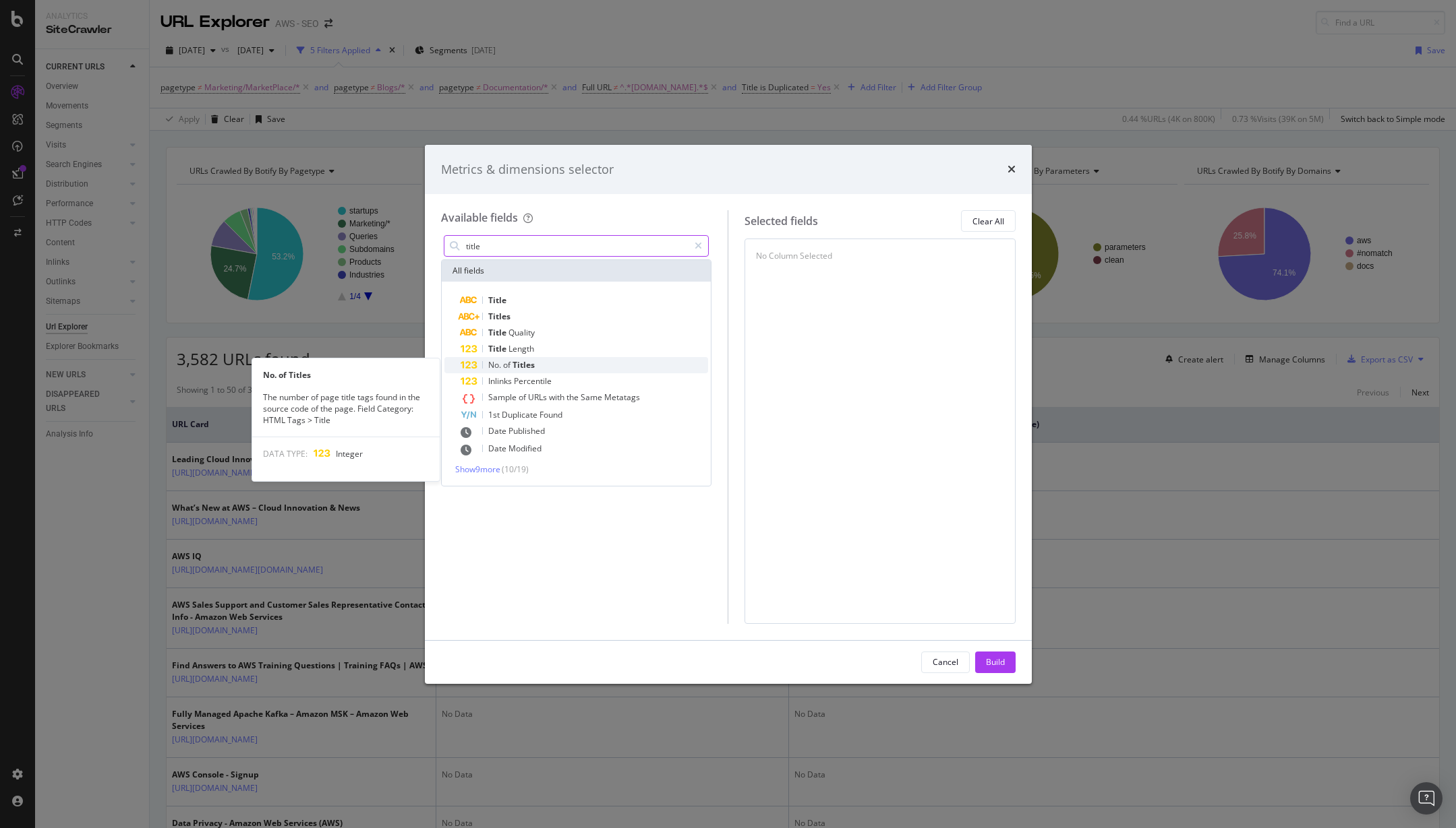
type input "title"
click at [564, 360] on div "No. of Titles" at bounding box center [585, 365] width 248 height 16
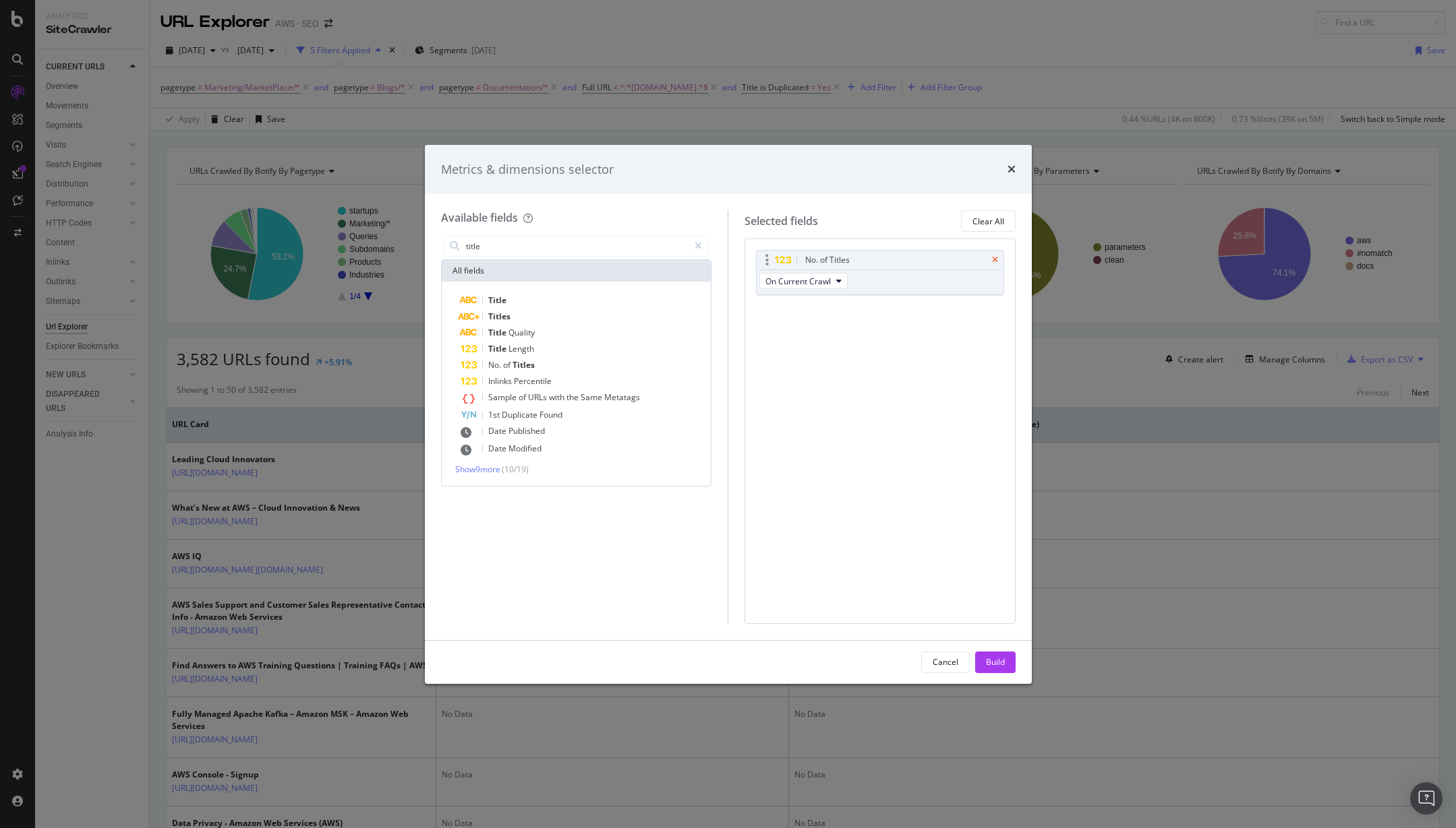
click at [994, 258] on icon "times" at bounding box center [994, 260] width 6 height 8
click at [494, 300] on span "Title" at bounding box center [497, 300] width 18 height 12
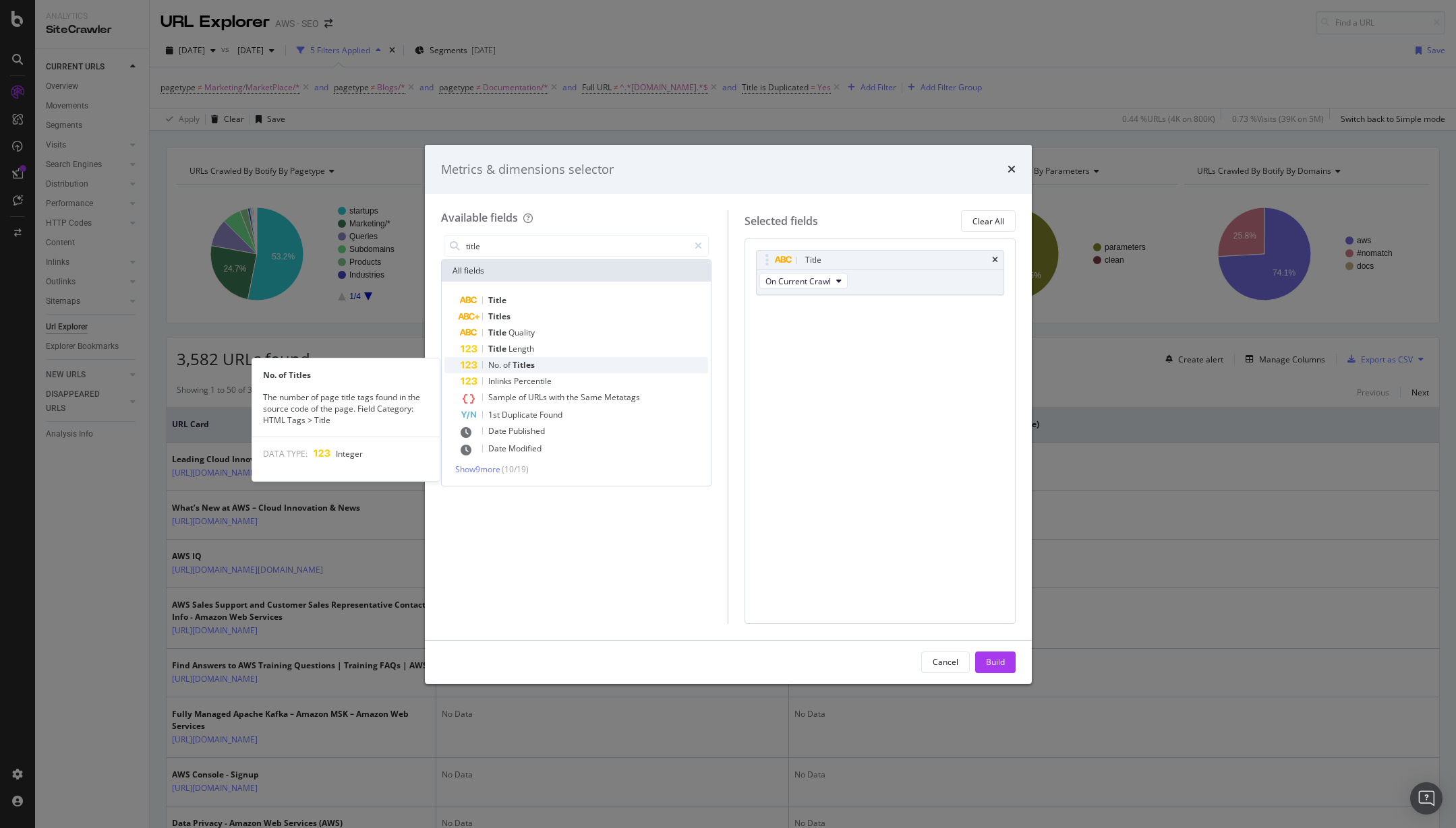
click at [578, 363] on div "No. of Titles" at bounding box center [585, 365] width 248 height 16
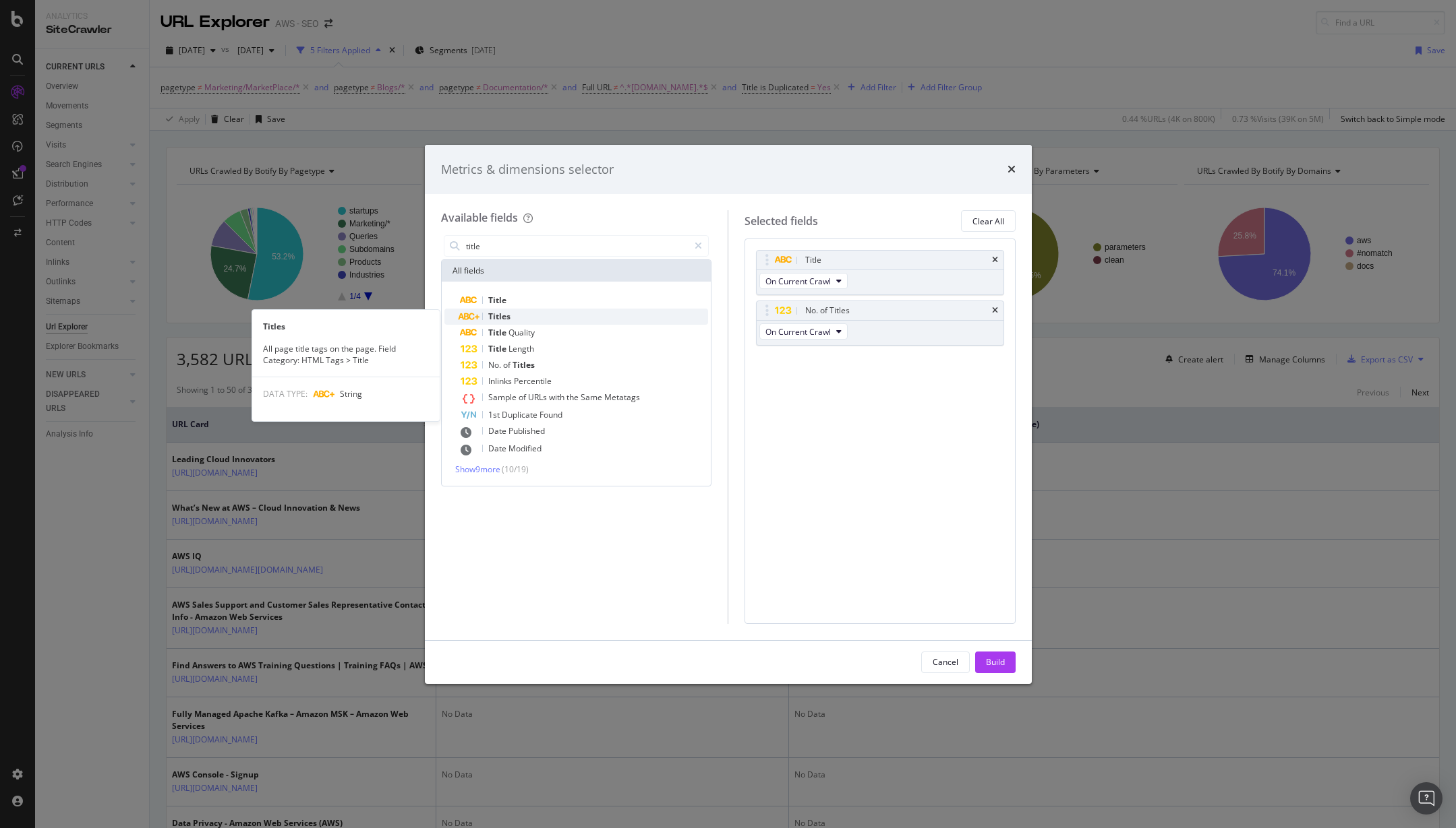
click at [553, 315] on div "Titles" at bounding box center [585, 317] width 248 height 16
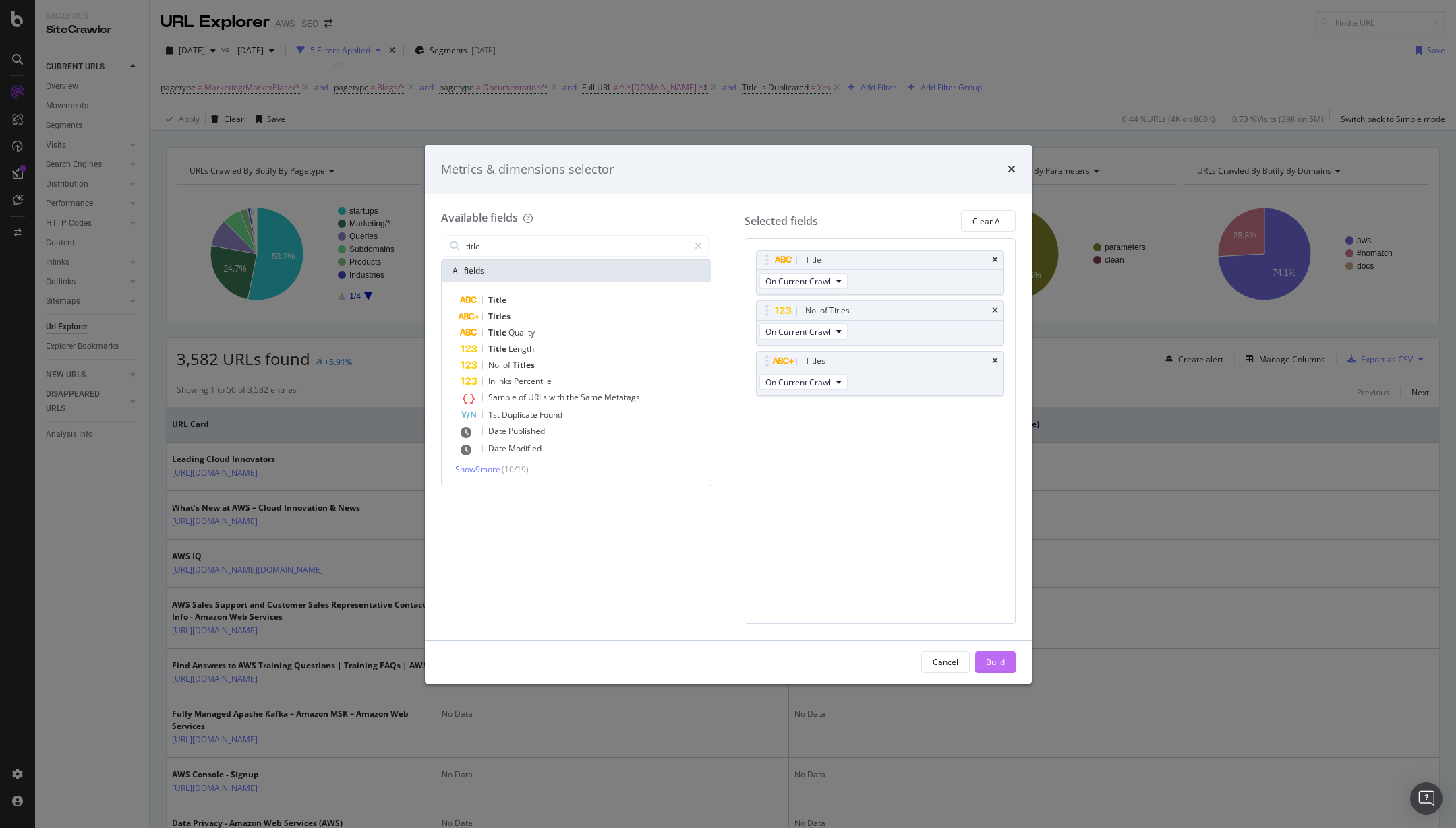
click at [1000, 663] on div "Build" at bounding box center [995, 663] width 19 height 12
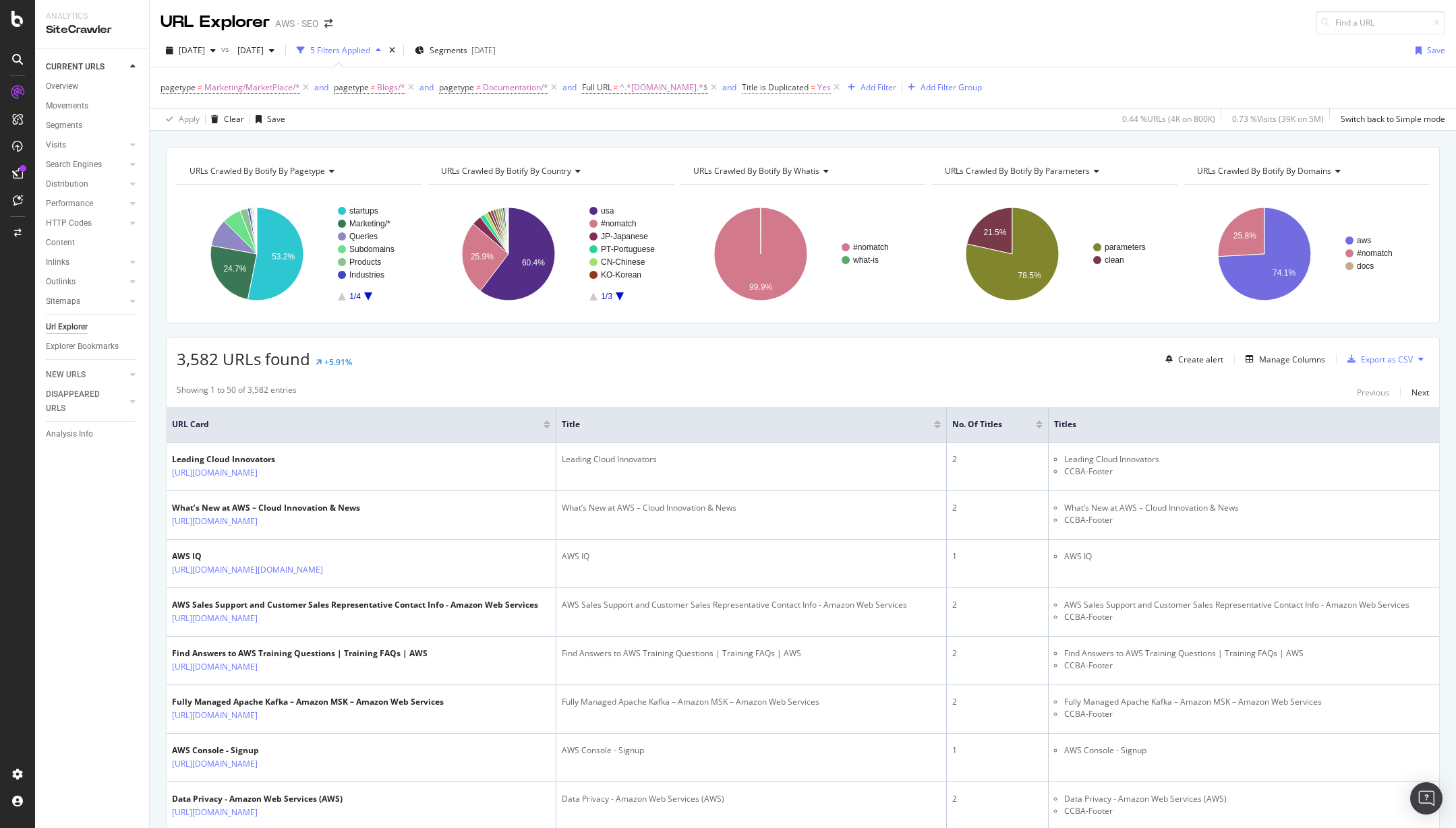
click at [769, 87] on span "Title is Duplicated" at bounding box center [775, 87] width 67 height 12
click at [742, 87] on icon at bounding box center [742, 86] width 4 height 8
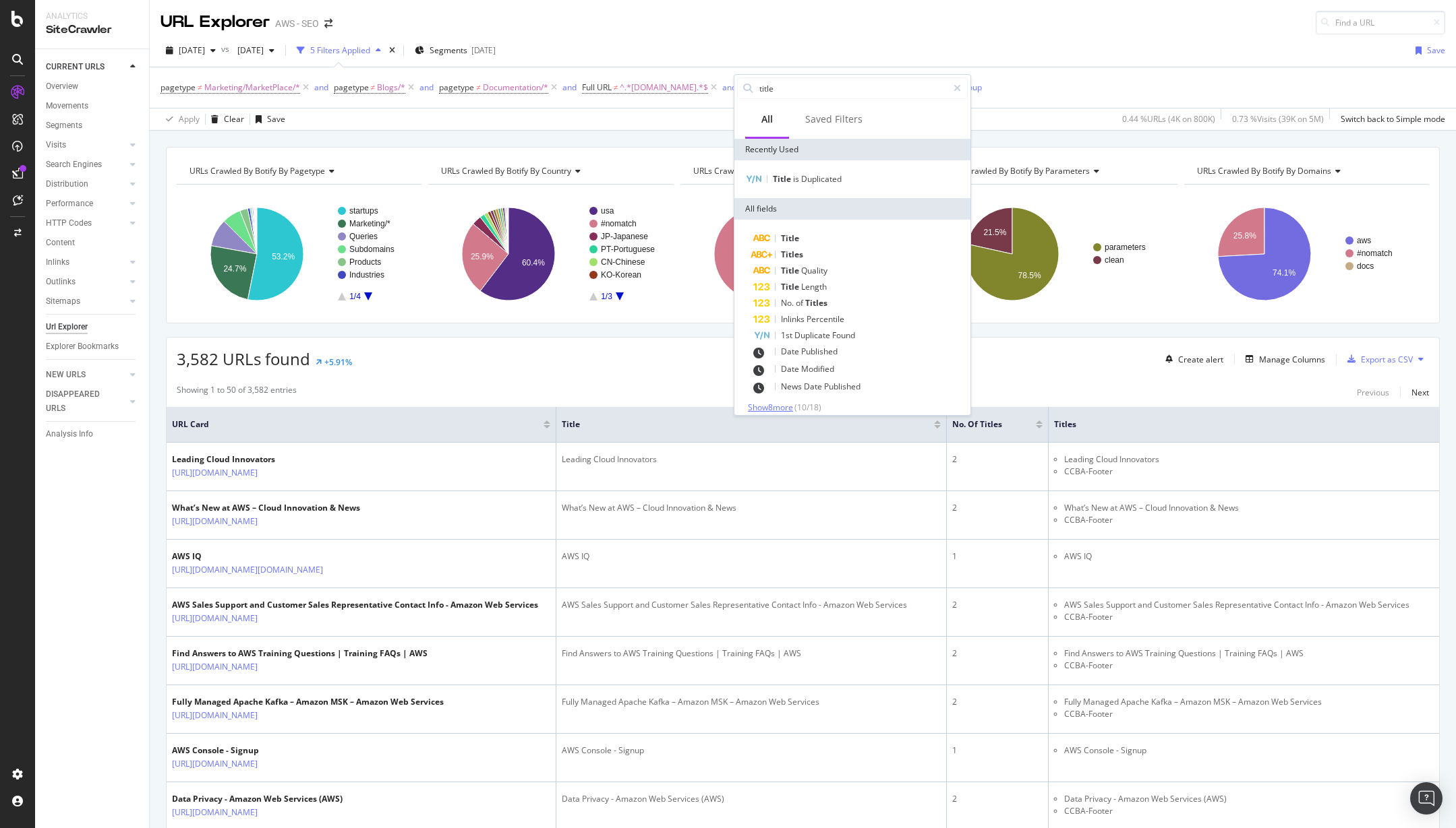
click at [779, 407] on span "Show 8 more" at bounding box center [770, 408] width 45 height 12
click at [833, 269] on div "Title Quality" at bounding box center [861, 271] width 215 height 16
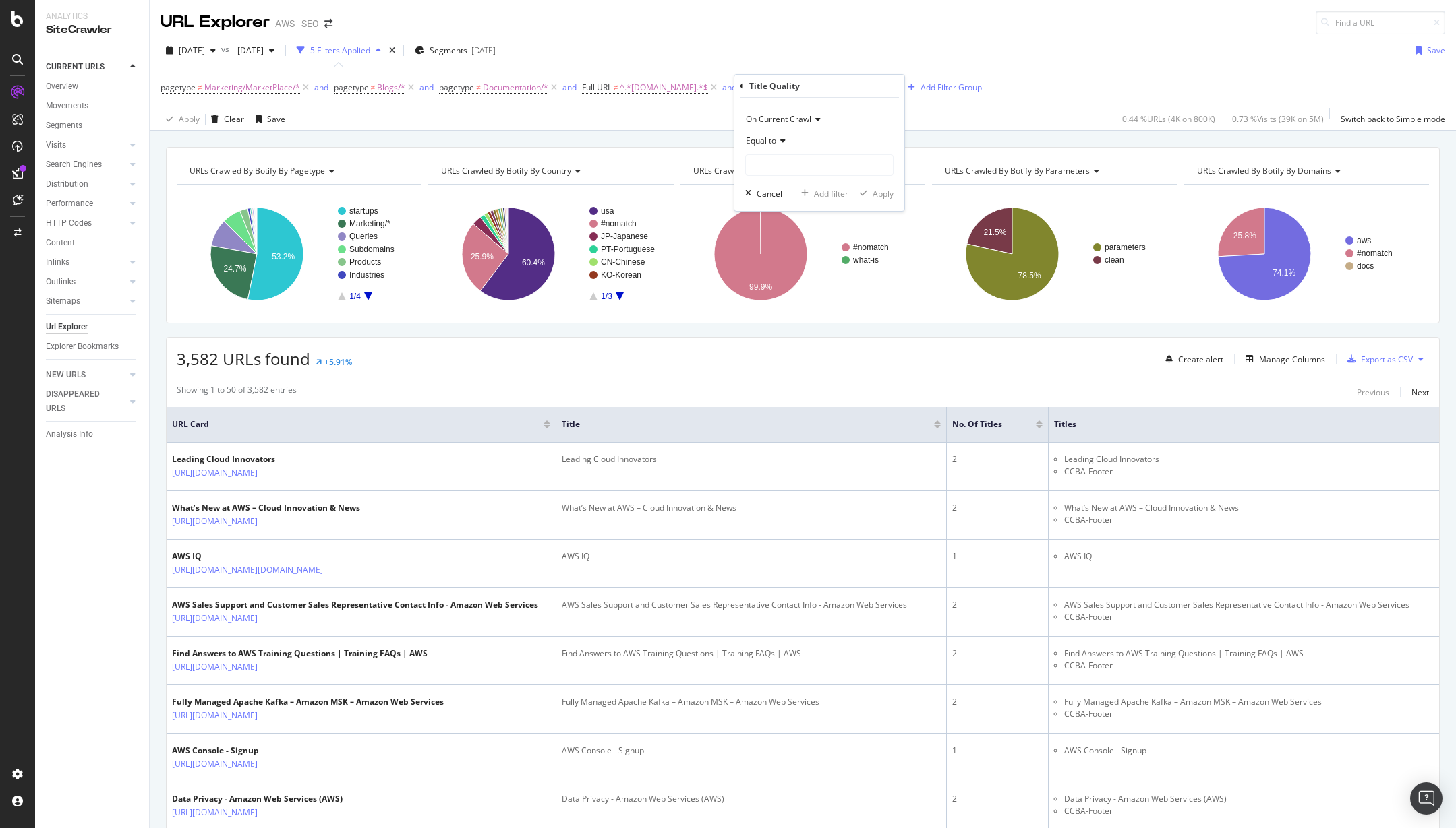
click at [785, 138] on icon at bounding box center [781, 140] width 10 height 8
drag, startPoint x: 818, startPoint y: 138, endPoint x: 827, endPoint y: 143, distance: 10.3
click at [818, 138] on div "Equal to" at bounding box center [820, 140] width 148 height 21
click at [825, 170] on input "text" at bounding box center [820, 165] width 147 height 21
click at [745, 84] on div "Title Quality" at bounding box center [819, 86] width 159 height 23
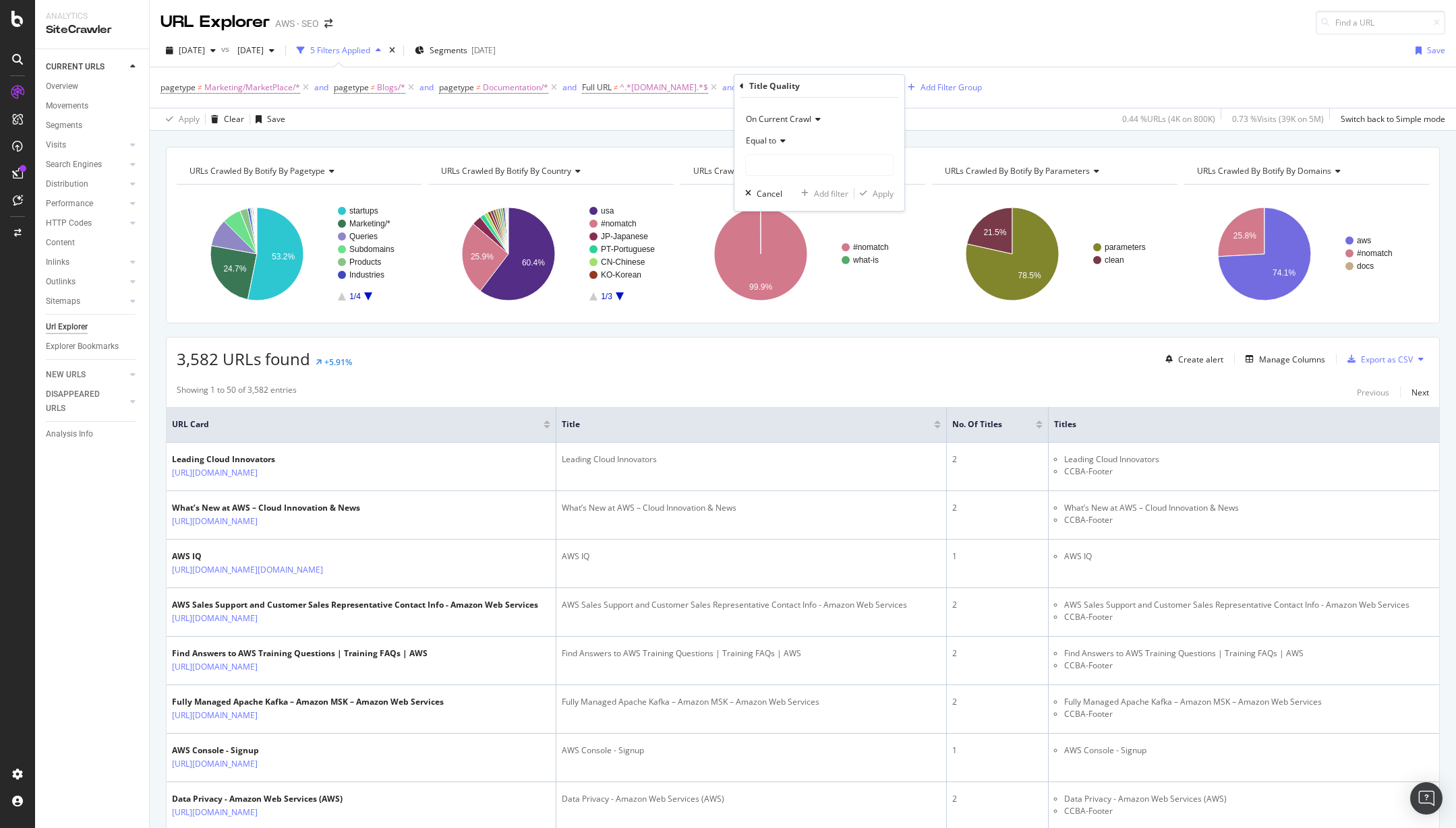
click at [743, 84] on icon at bounding box center [742, 86] width 4 height 8
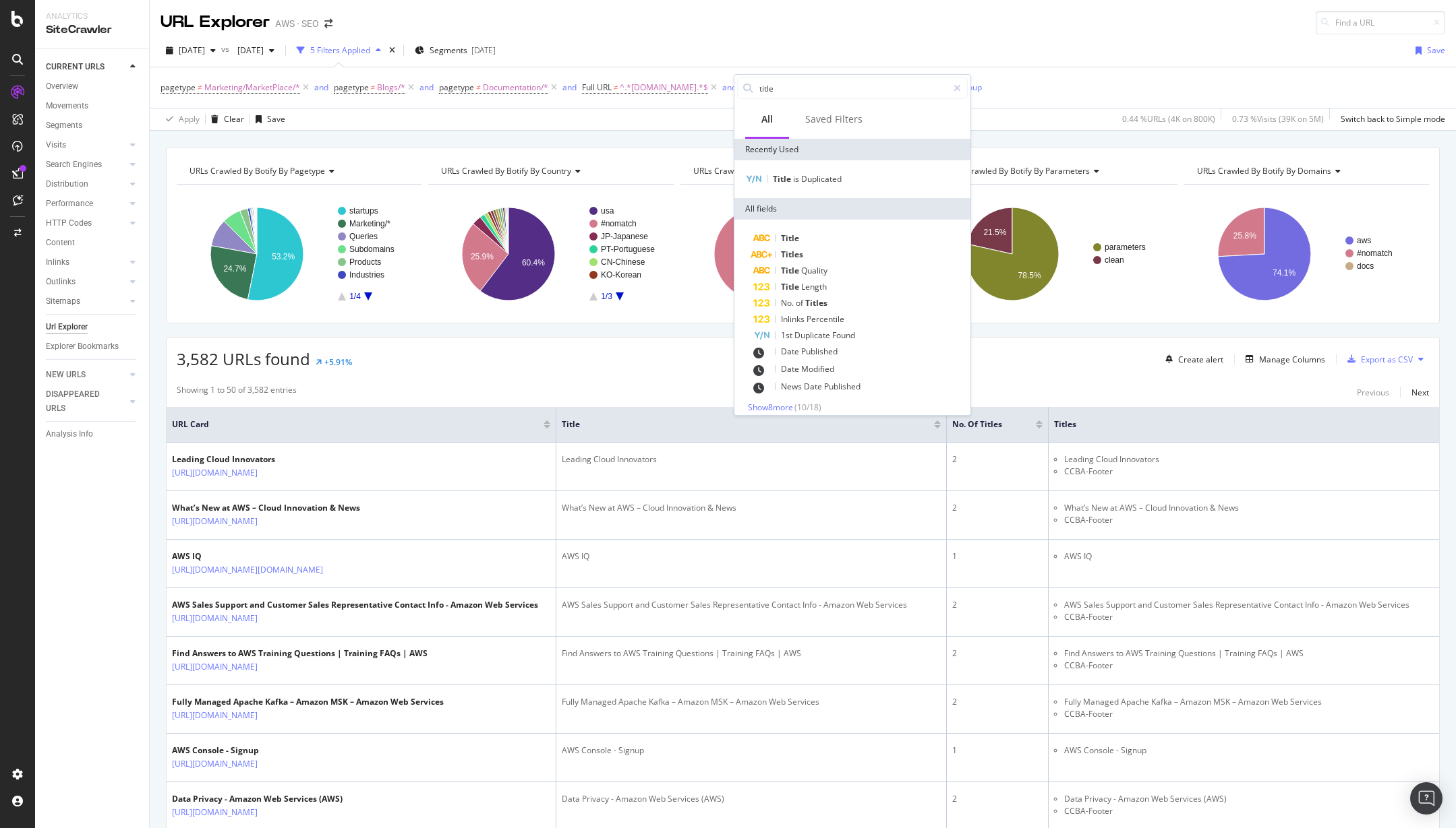
click at [830, 15] on div "URL Explorer AWS - SEO" at bounding box center [803, 17] width 1306 height 35
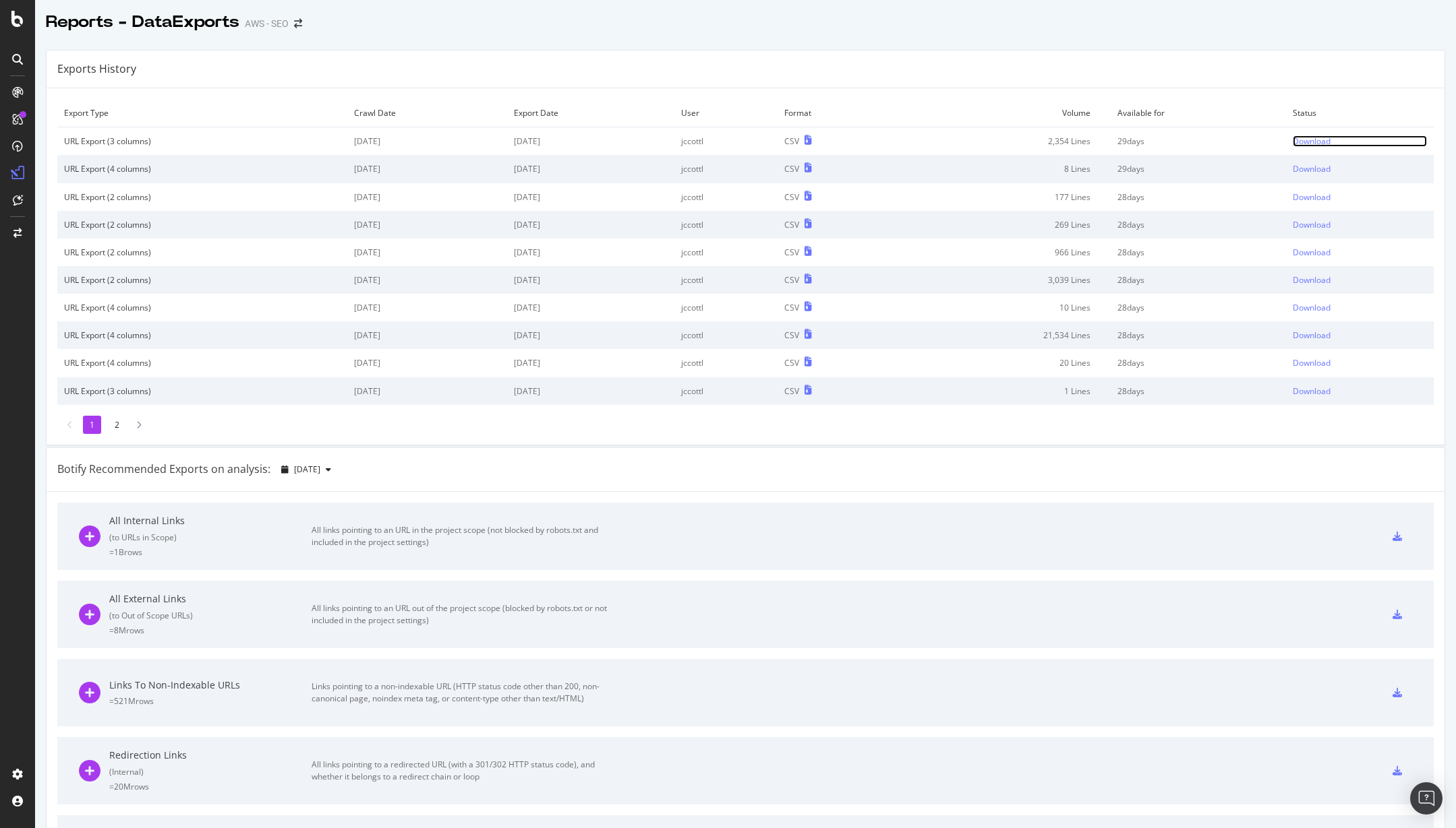
click at [1298, 145] on div "Download" at bounding box center [1311, 141] width 37 height 12
click at [1308, 144] on div "Download" at bounding box center [1311, 141] width 37 height 12
